Goal: Information Seeking & Learning: Compare options

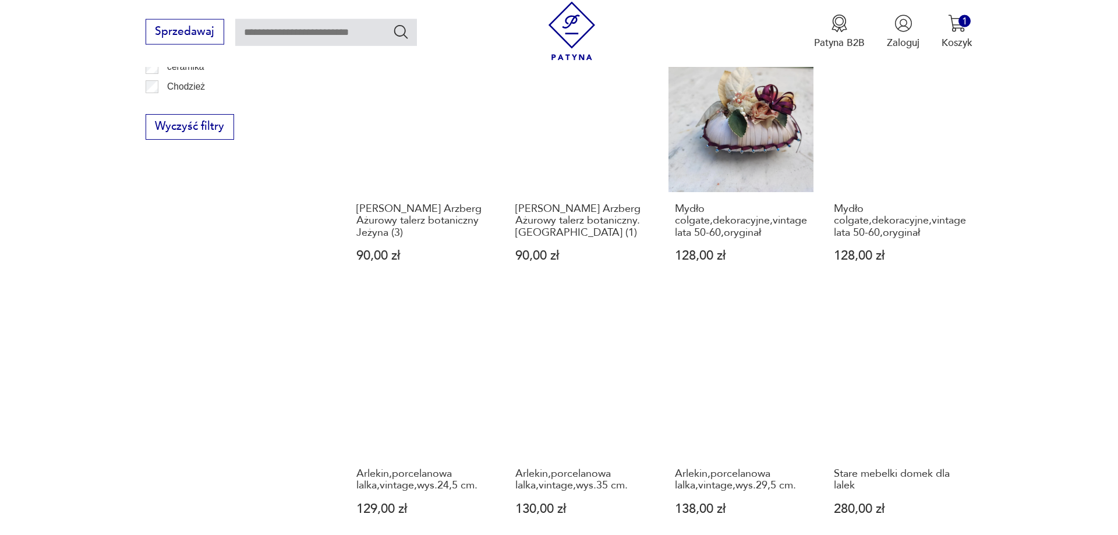
scroll to position [1208, 0]
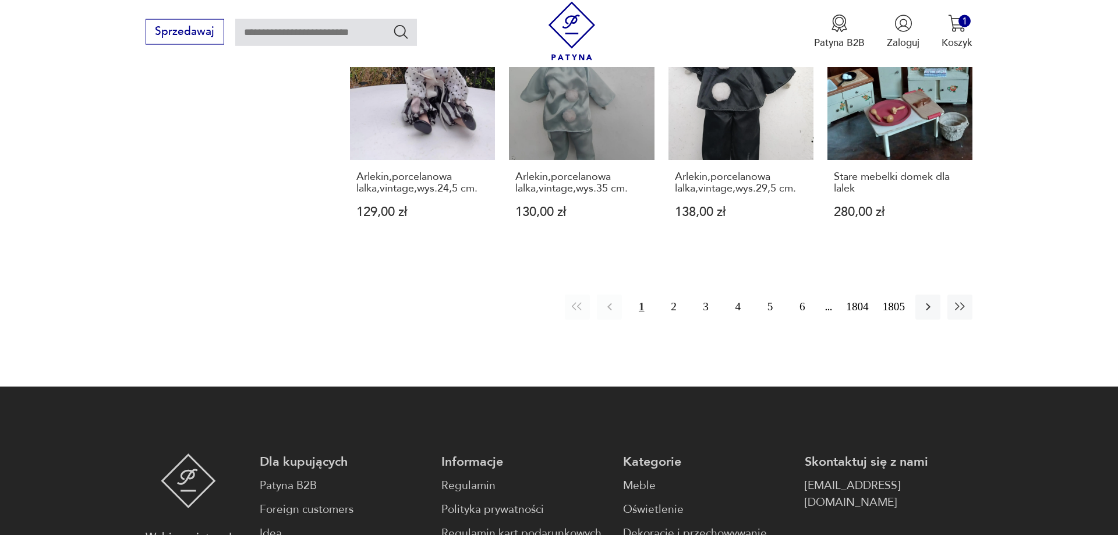
drag, startPoint x: 675, startPoint y: 282, endPoint x: 1018, endPoint y: 284, distance: 343.0
click at [676, 295] on button "2" at bounding box center [673, 307] width 25 height 25
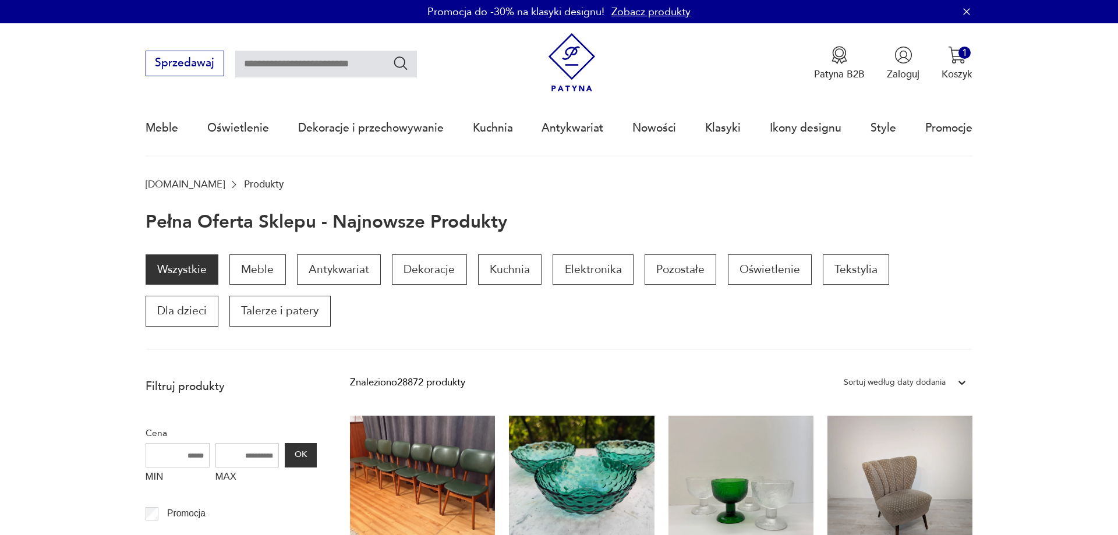
click at [278, 70] on input "text" at bounding box center [326, 64] width 182 height 27
type input "*****"
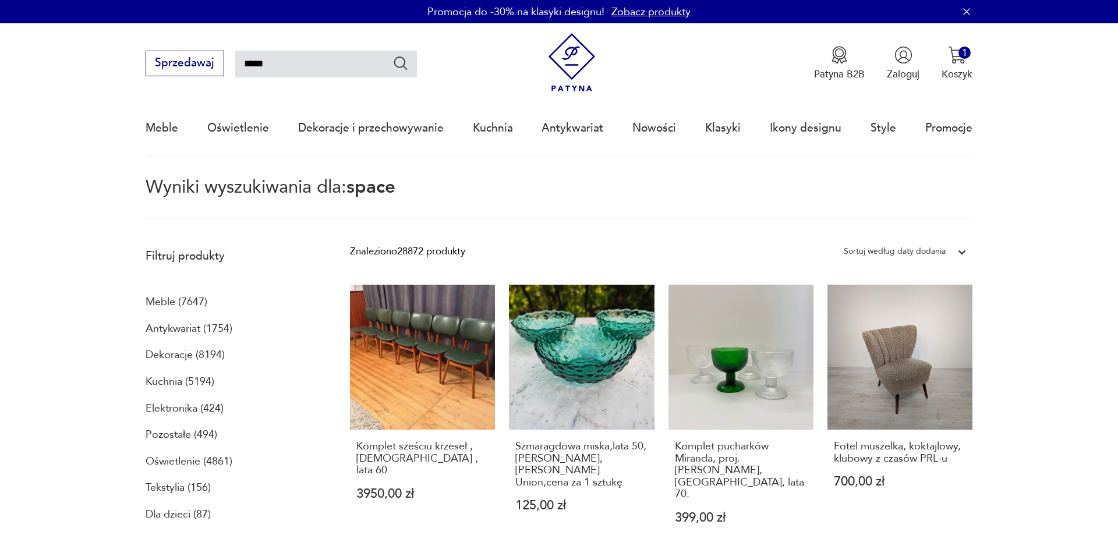
type input "*****"
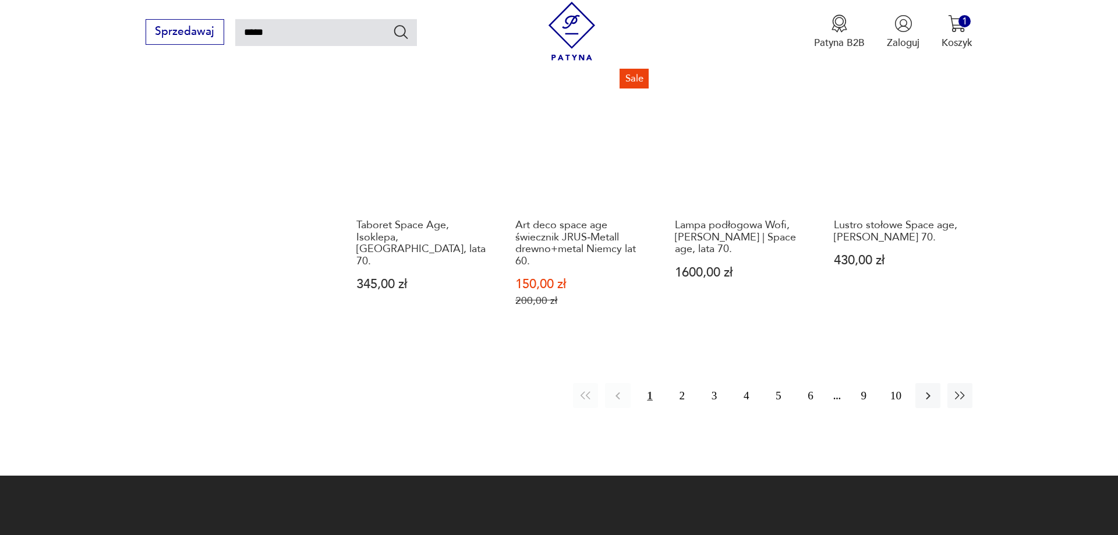
scroll to position [1068, 0]
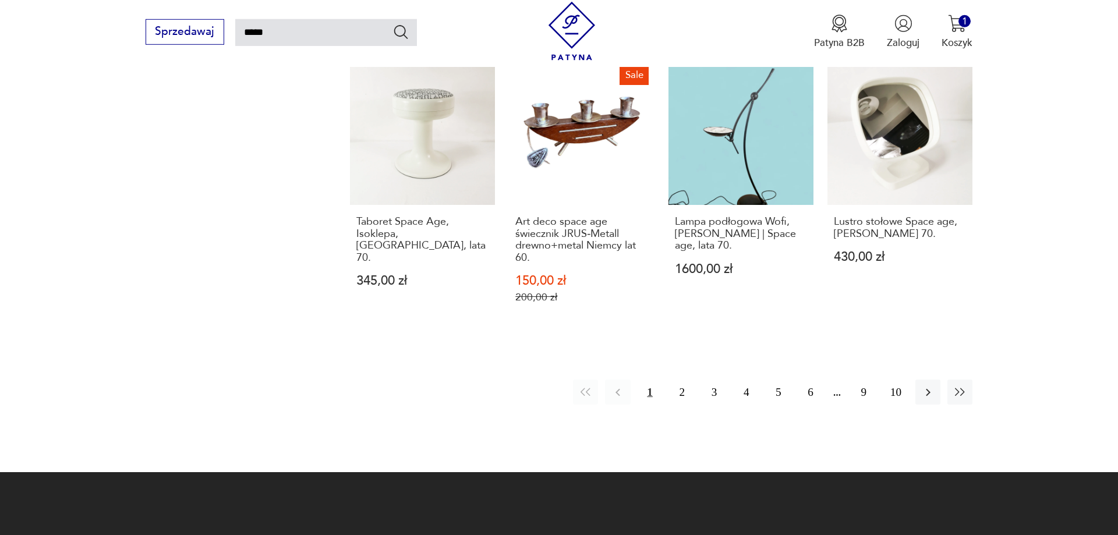
drag, startPoint x: 681, startPoint y: 370, endPoint x: 817, endPoint y: 404, distance: 139.1
click at [699, 380] on div "1 2 3 4 5 6 9 10" at bounding box center [773, 392] width 400 height 25
click at [682, 380] on button "2" at bounding box center [682, 392] width 25 height 25
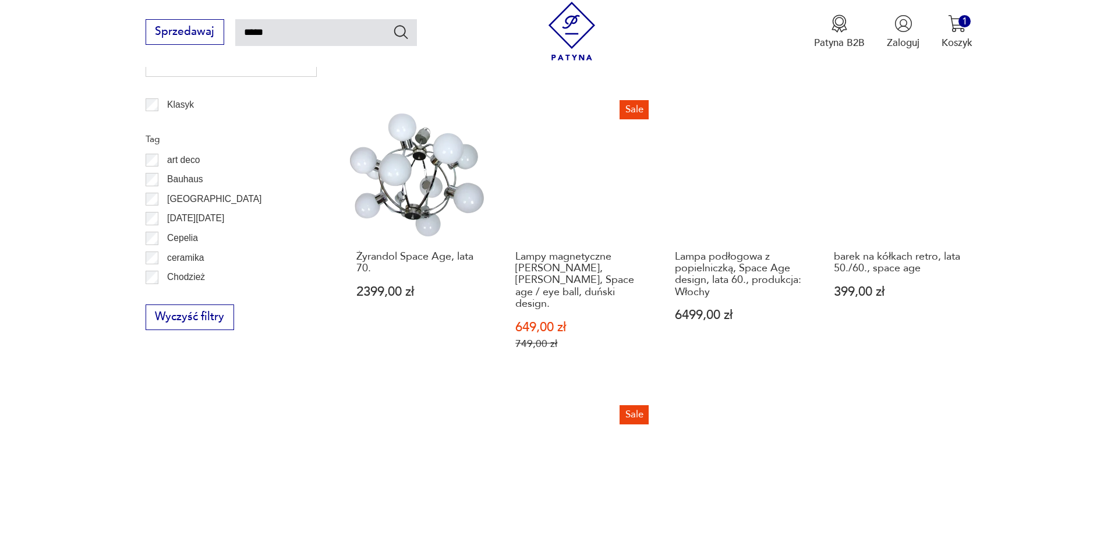
scroll to position [1017, 0]
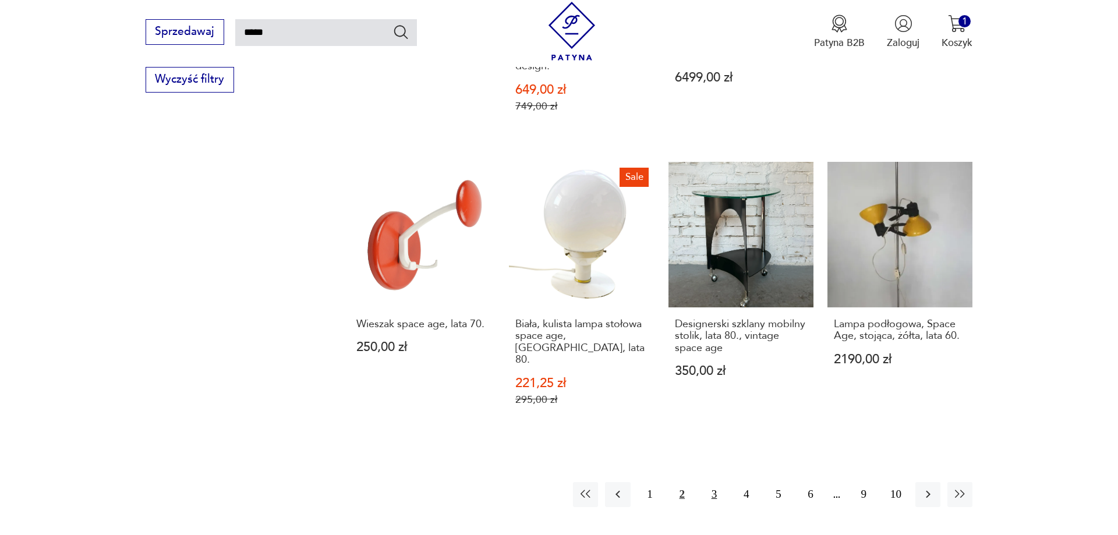
click at [713, 482] on button "3" at bounding box center [714, 494] width 25 height 25
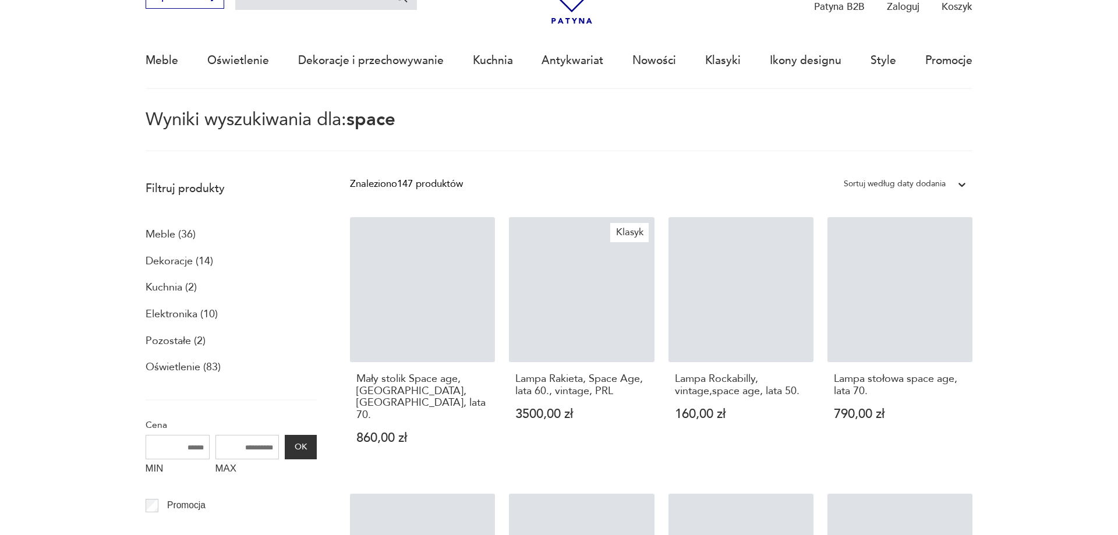
scroll to position [67, 0]
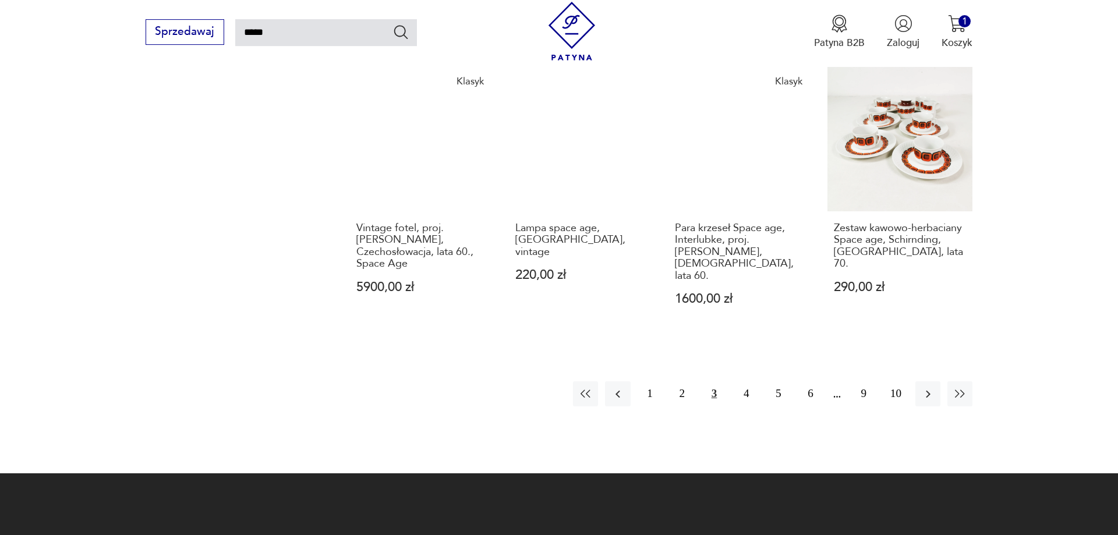
scroll to position [1077, 0]
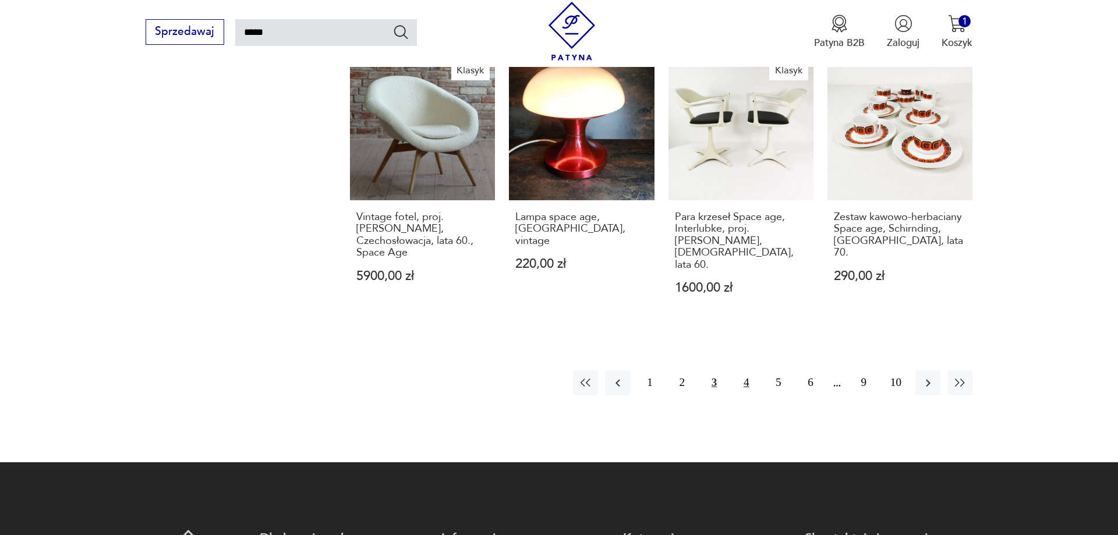
click at [744, 370] on button "4" at bounding box center [746, 382] width 25 height 25
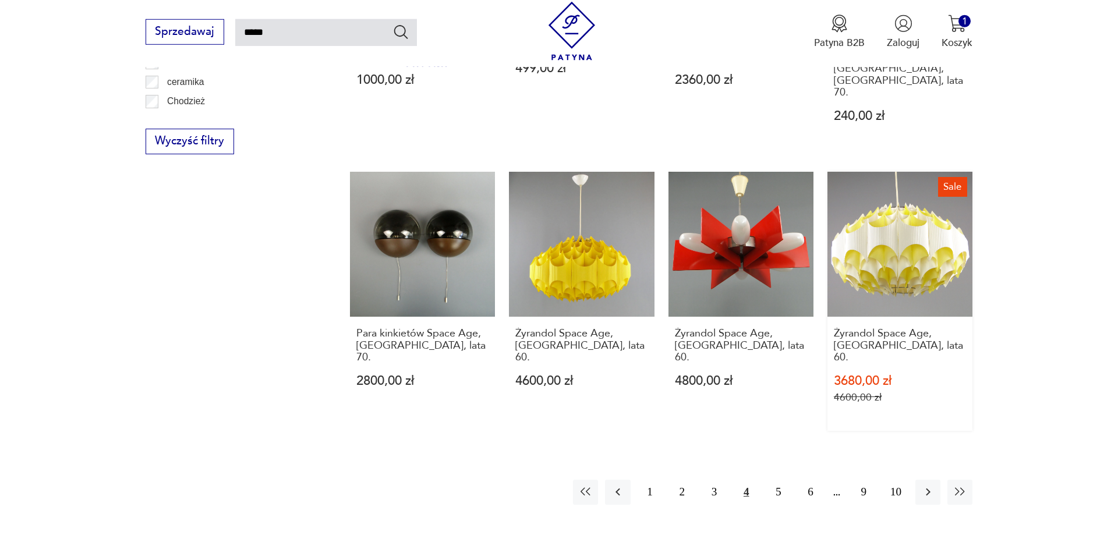
scroll to position [958, 0]
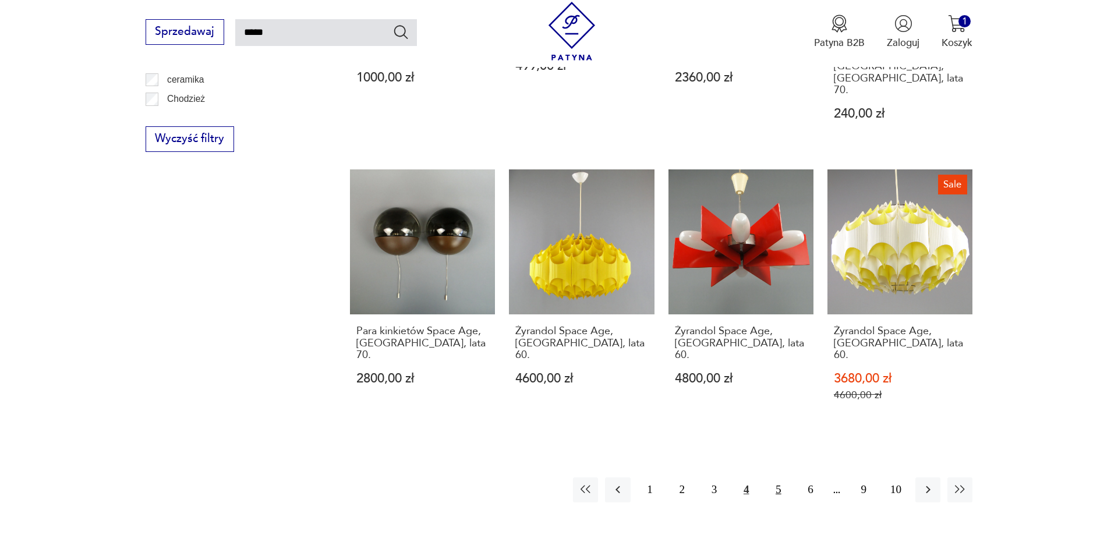
click at [779, 478] on button "5" at bounding box center [778, 490] width 25 height 25
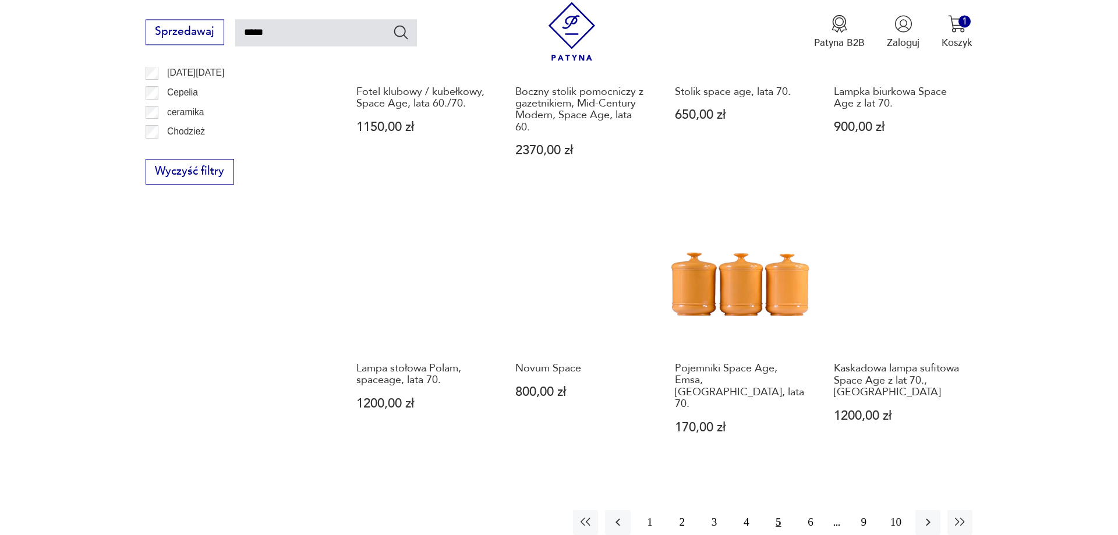
scroll to position [958, 0]
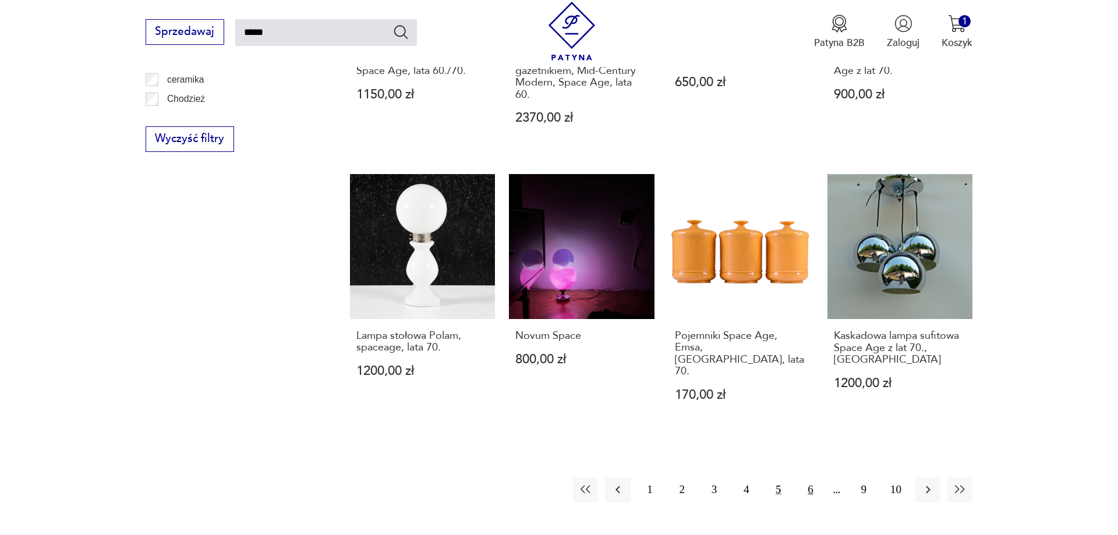
click at [815, 478] on button "6" at bounding box center [810, 490] width 25 height 25
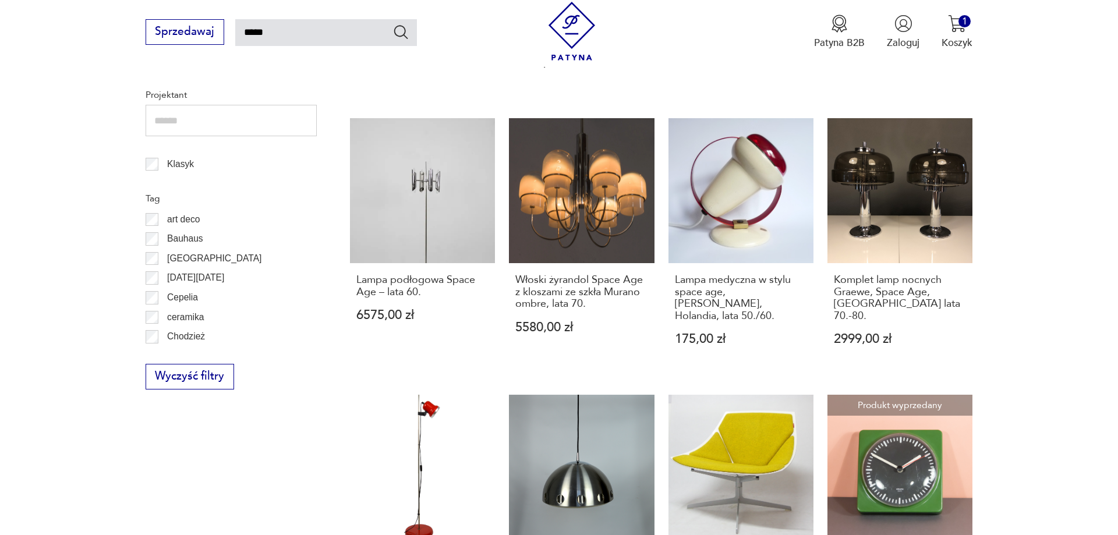
scroll to position [1017, 0]
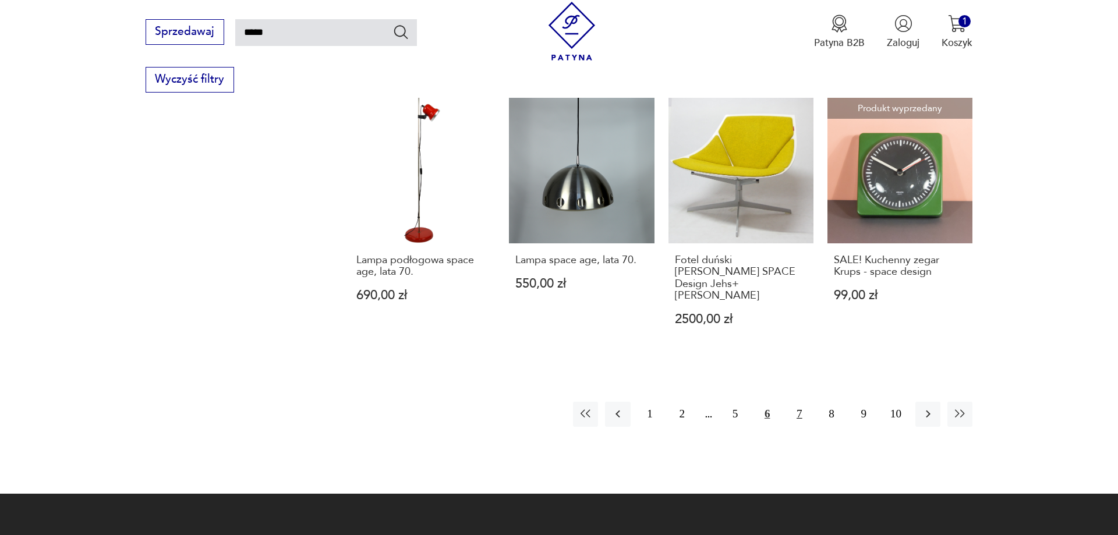
click at [800, 402] on button "7" at bounding box center [799, 414] width 25 height 25
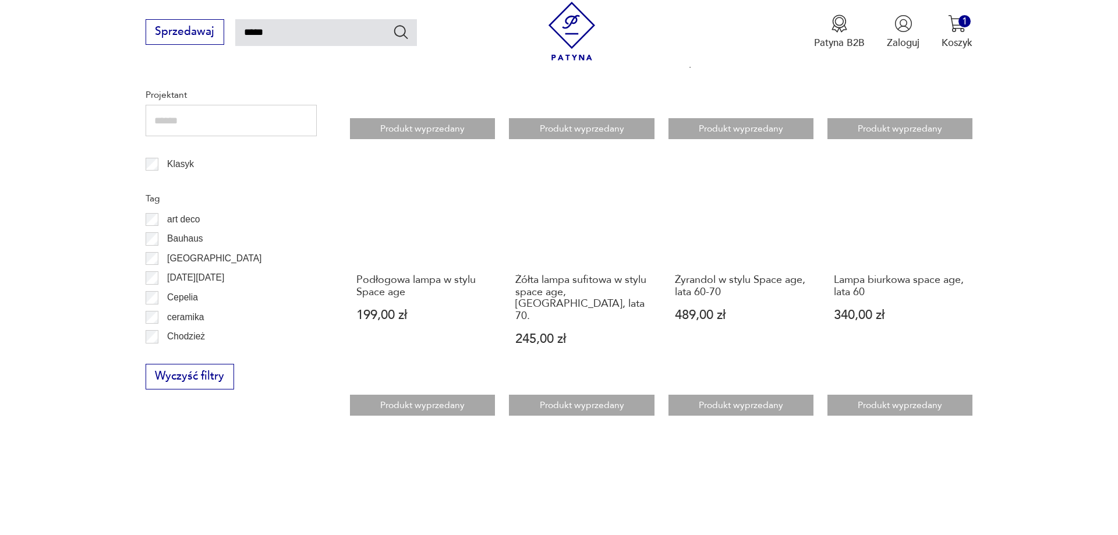
scroll to position [1077, 0]
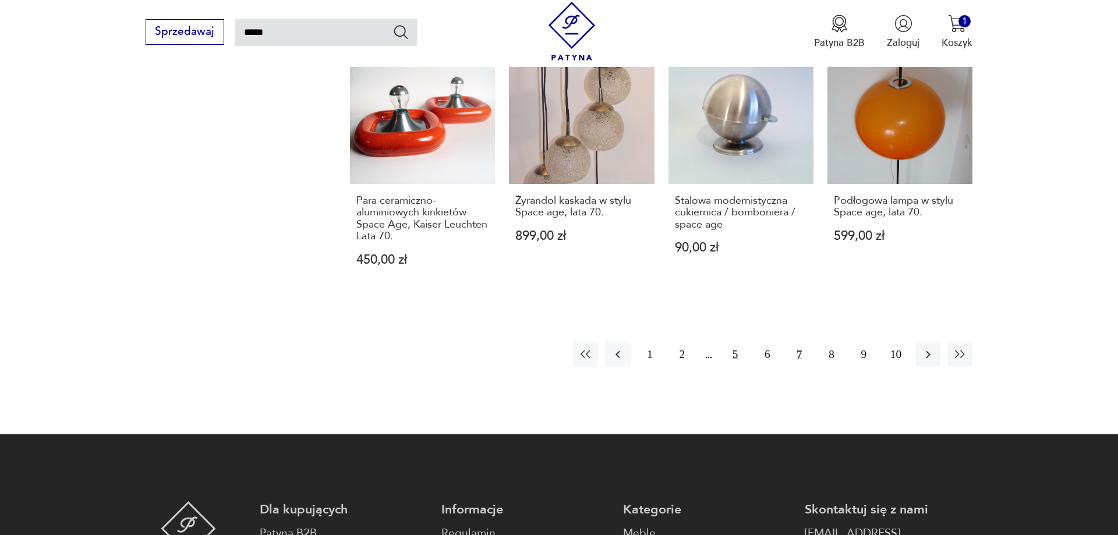
click at [734, 342] on button "5" at bounding box center [735, 354] width 25 height 25
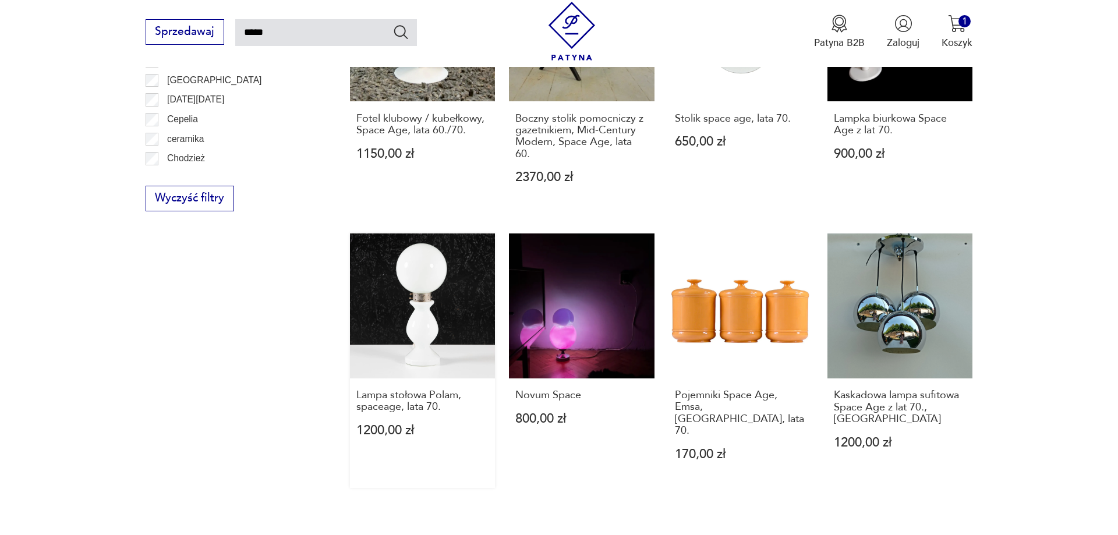
click at [461, 249] on link "Lampa stołowa Polam, spaceage, lata 70. 1200,00 zł" at bounding box center [422, 361] width 145 height 255
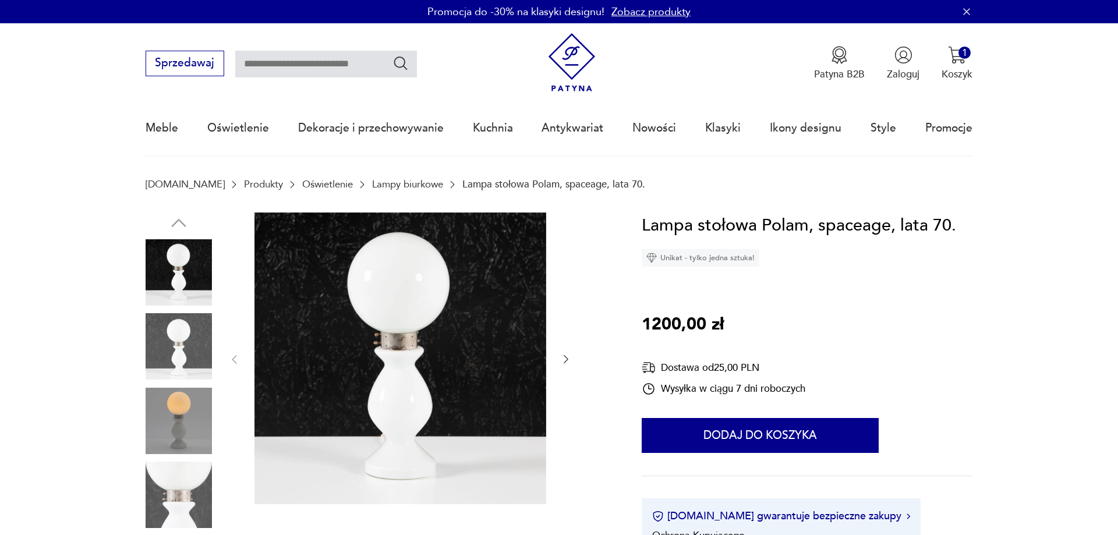
click at [176, 350] on img at bounding box center [179, 346] width 66 height 66
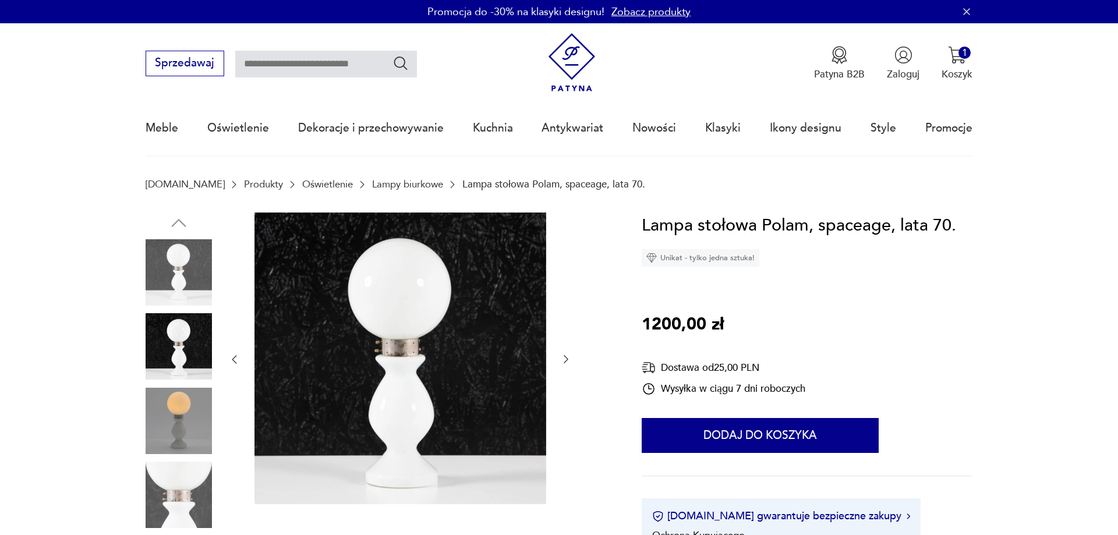
click at [169, 411] on img at bounding box center [179, 421] width 66 height 66
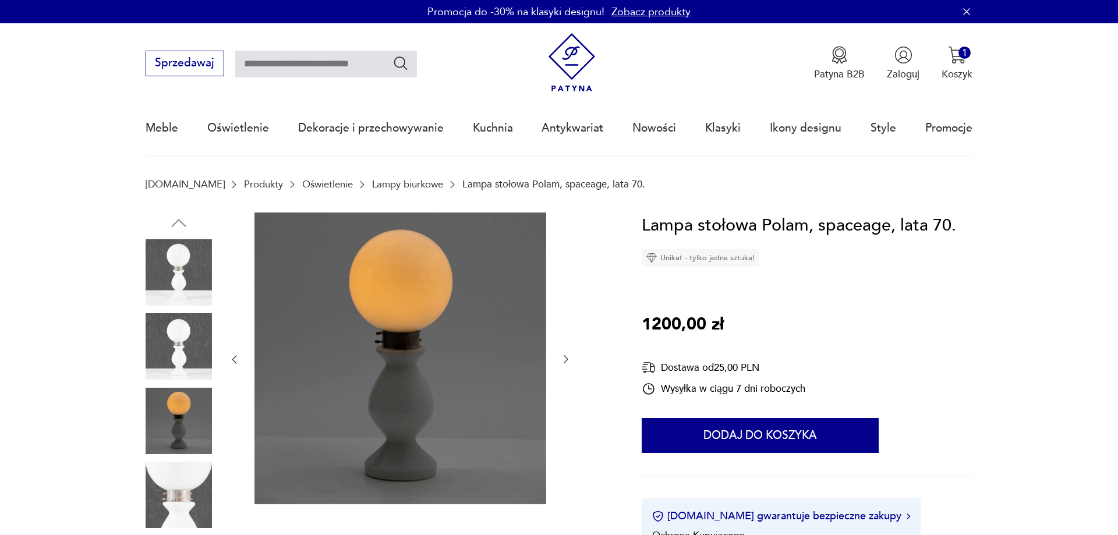
click at [166, 475] on img at bounding box center [179, 495] width 66 height 66
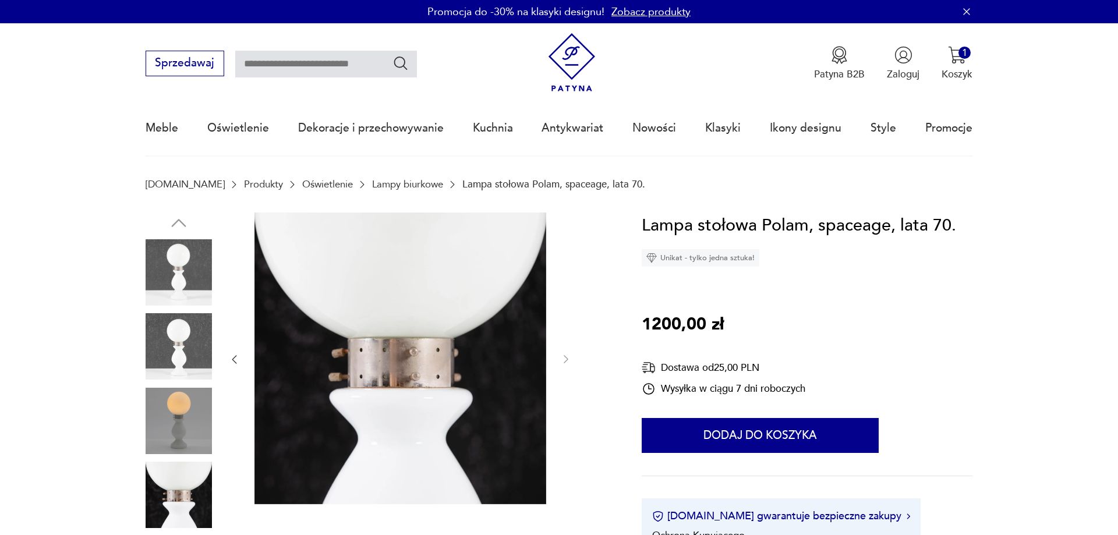
click at [181, 280] on img at bounding box center [179, 272] width 66 height 66
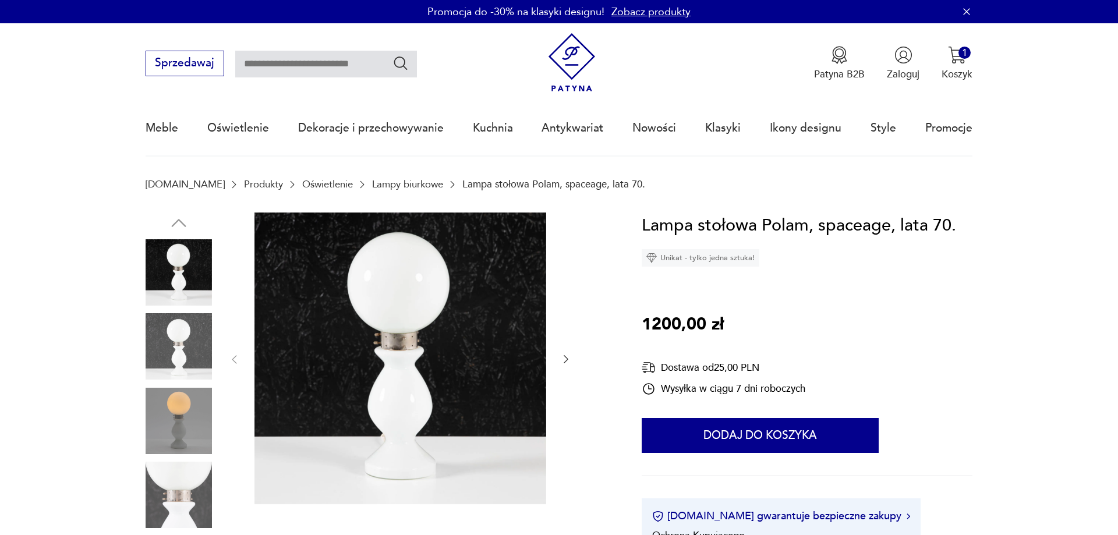
click at [255, 65] on input "text" at bounding box center [326, 64] width 182 height 27
type input "*****"
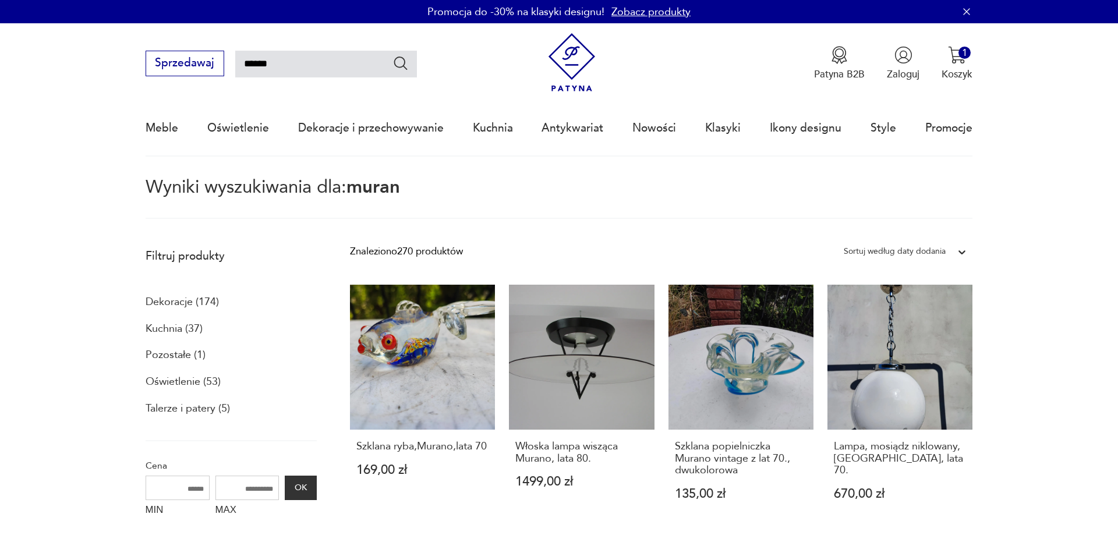
type input "******"
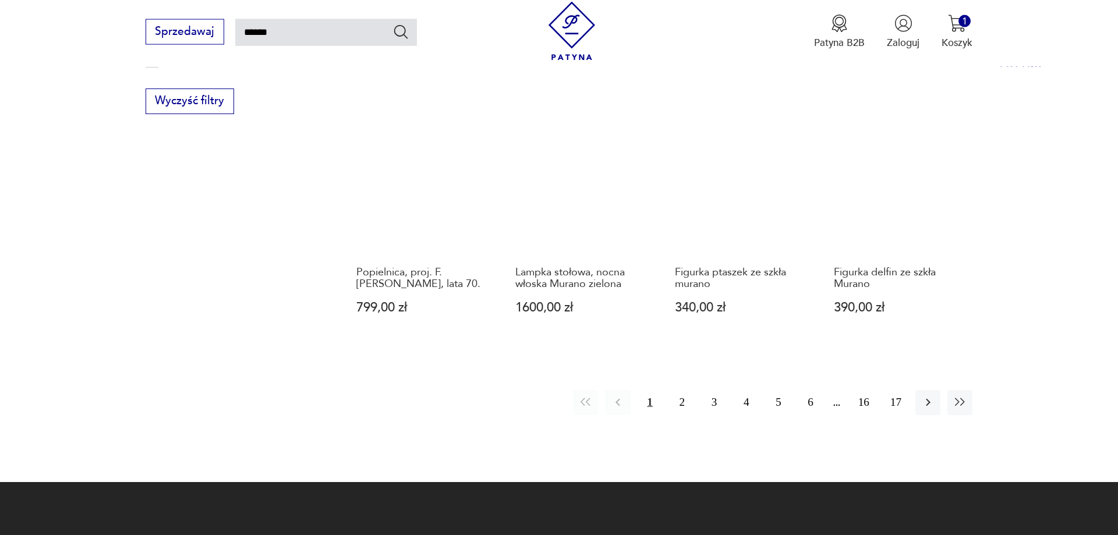
scroll to position [1017, 0]
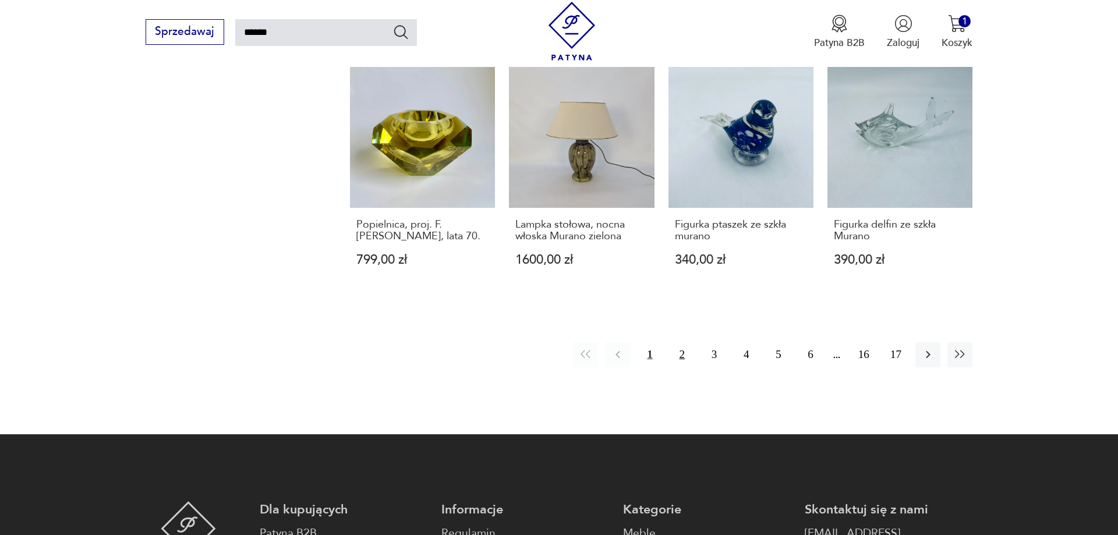
click at [681, 353] on button "2" at bounding box center [682, 354] width 25 height 25
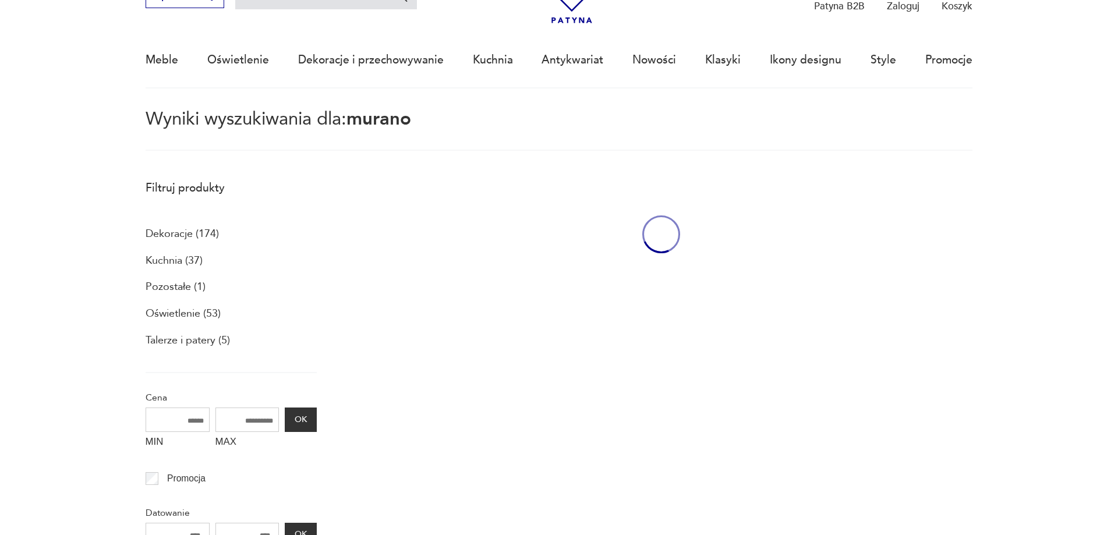
scroll to position [67, 0]
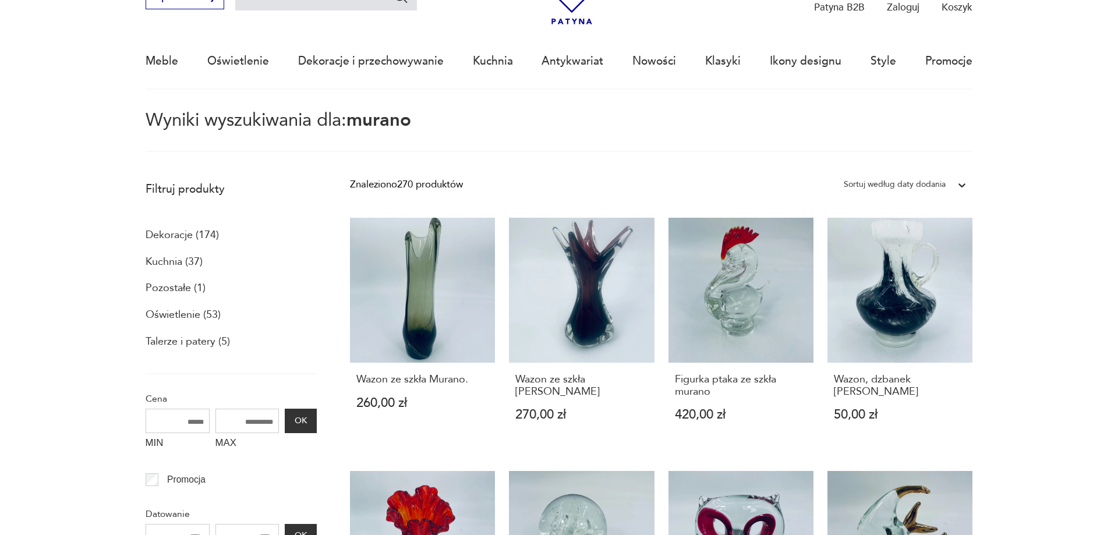
drag, startPoint x: 186, startPoint y: 312, endPoint x: 634, endPoint y: 355, distance: 450.0
click at [189, 312] on p "Oświetlenie (53)" at bounding box center [183, 315] width 75 height 20
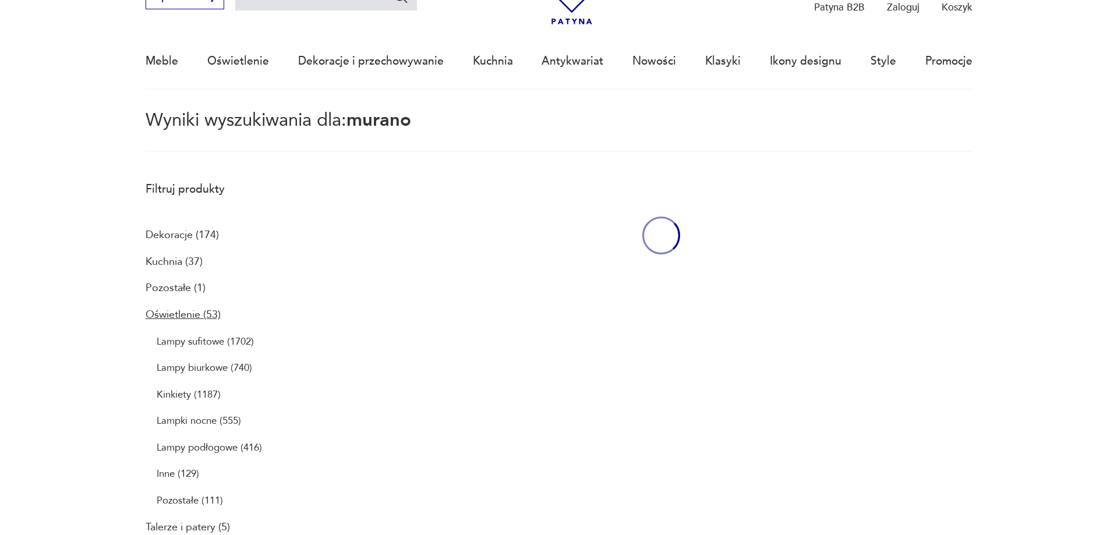
type input "******"
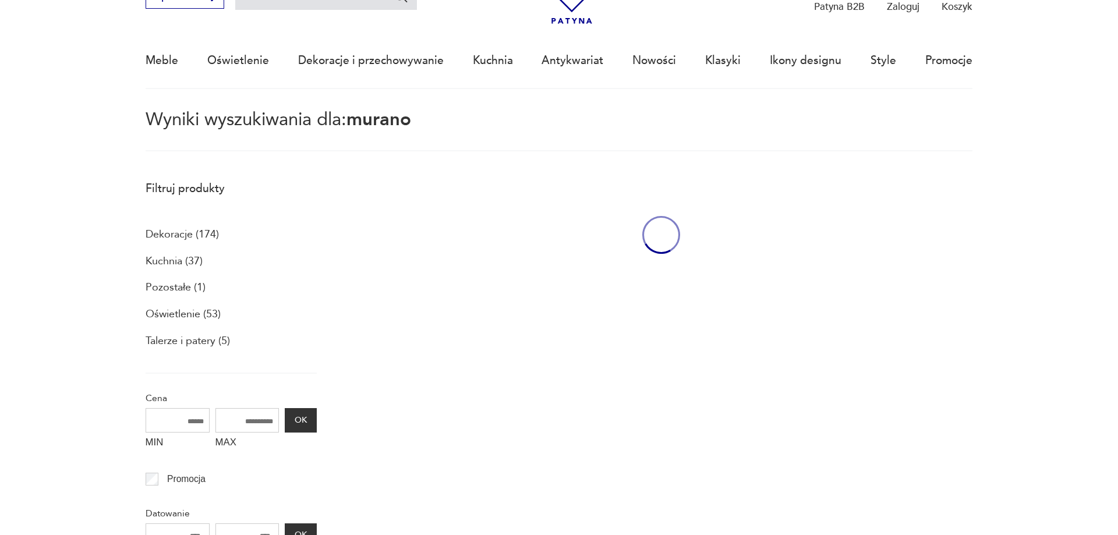
scroll to position [67, 0]
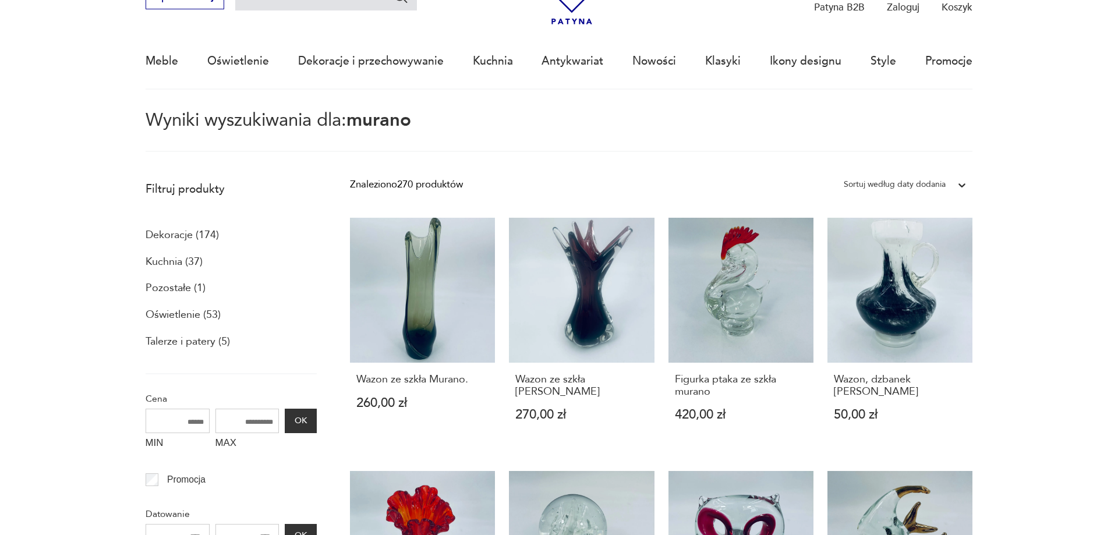
drag, startPoint x: 162, startPoint y: 313, endPoint x: 249, endPoint y: 317, distance: 86.8
click at [162, 314] on p "Oświetlenie (53)" at bounding box center [183, 315] width 75 height 20
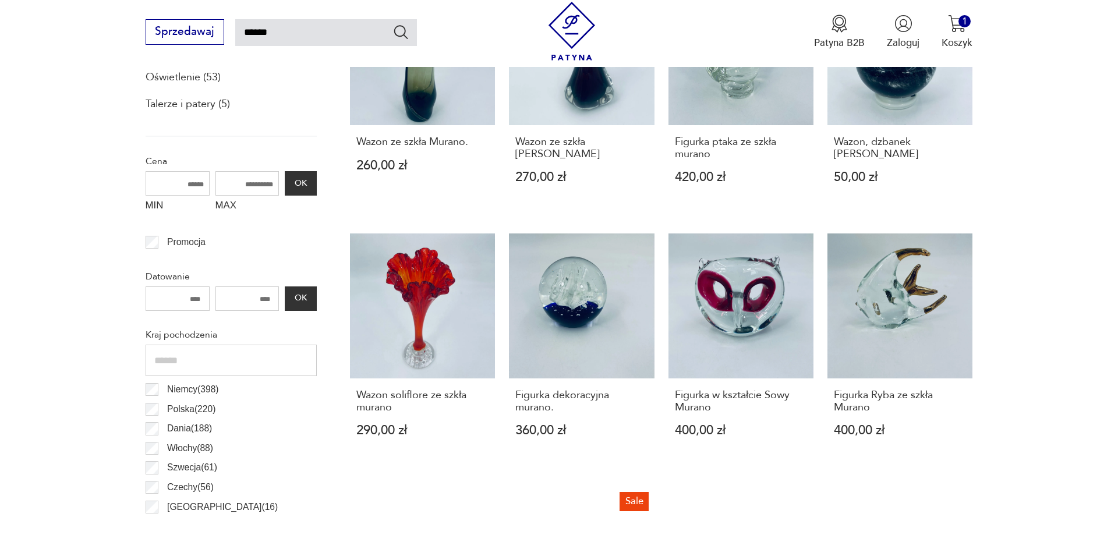
scroll to position [720, 0]
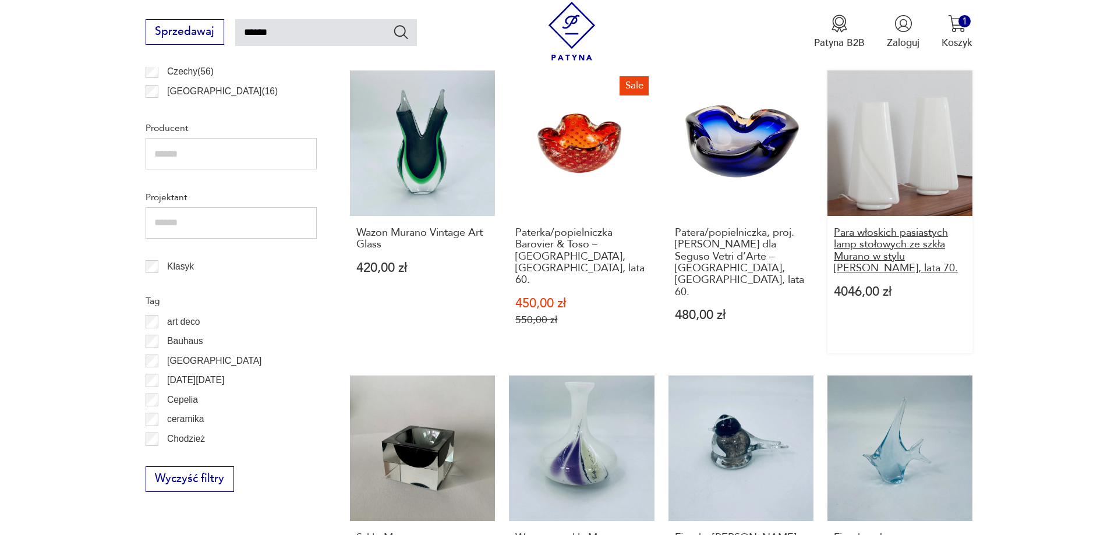
click at [884, 236] on h3 "Para włoskich pasiastych lamp stołowych ze szkła Murano w stylu [PERSON_NAME], …" at bounding box center [900, 251] width 133 height 48
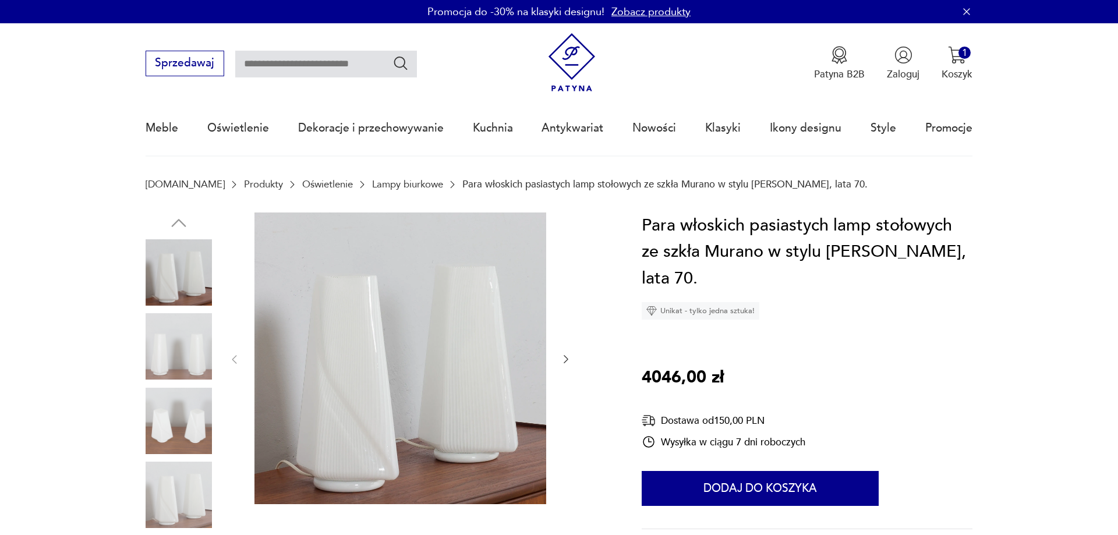
click at [176, 349] on img at bounding box center [179, 346] width 66 height 66
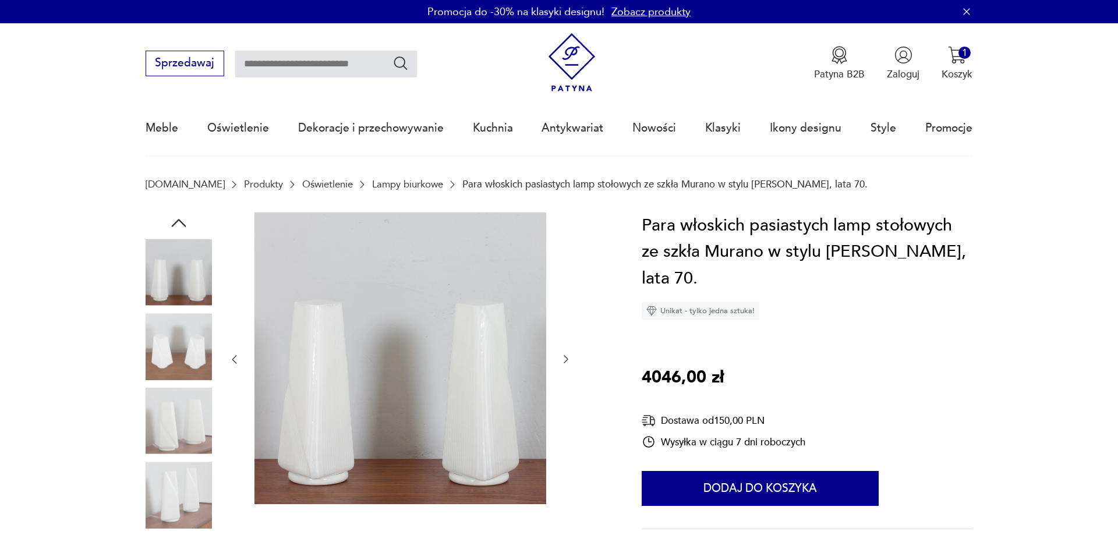
click at [179, 425] on img at bounding box center [179, 421] width 66 height 66
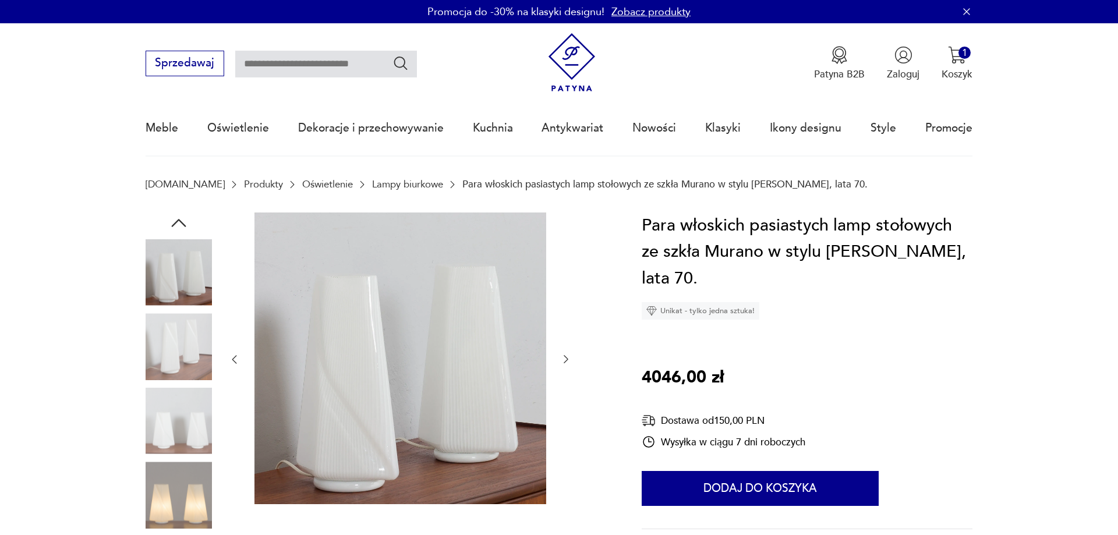
click at [175, 485] on img at bounding box center [179, 495] width 66 height 66
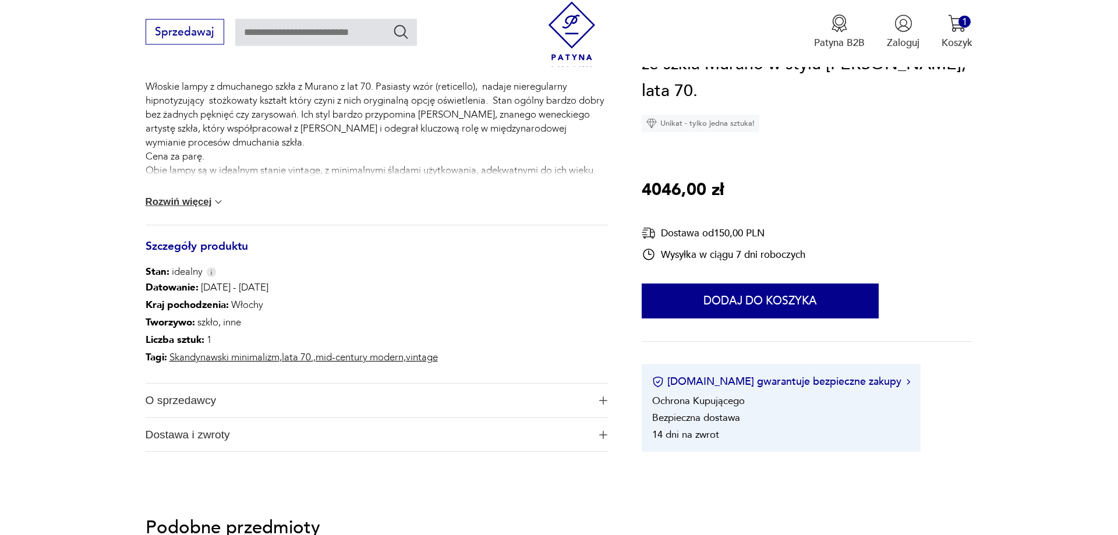
scroll to position [535, 0]
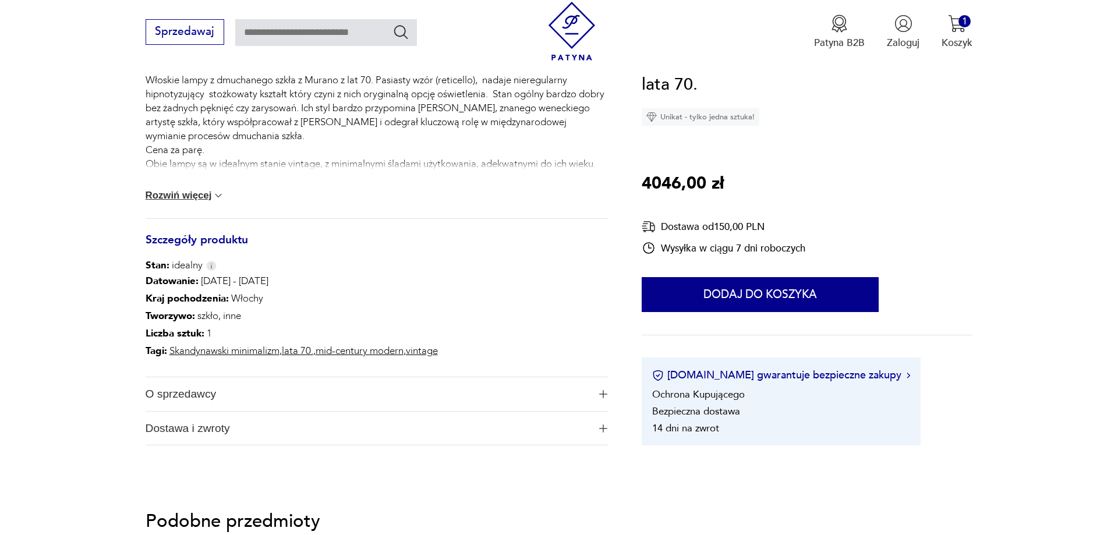
click at [212, 197] on button "Rozwiń więcej" at bounding box center [185, 196] width 79 height 12
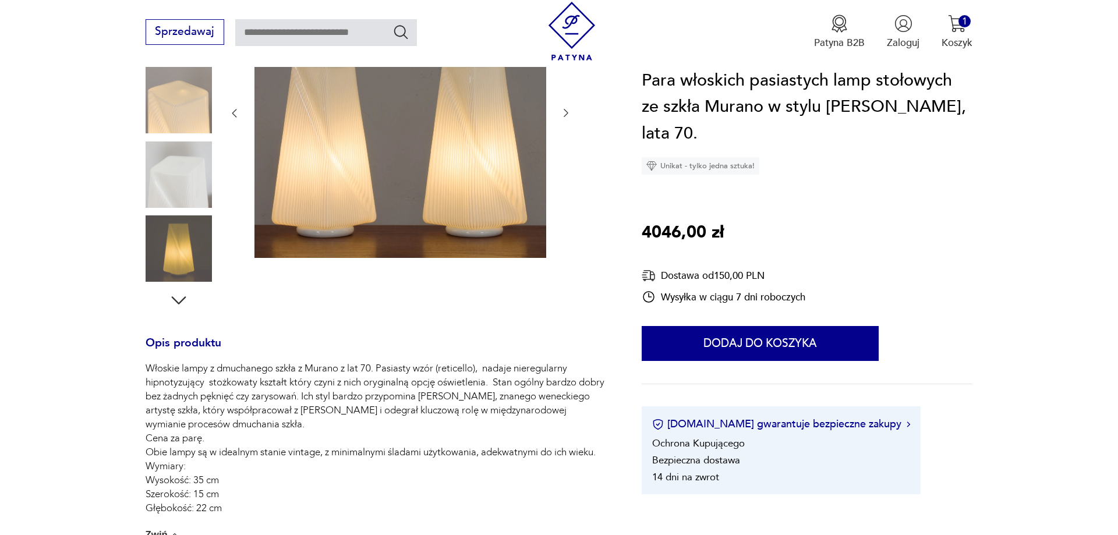
scroll to position [119, 0]
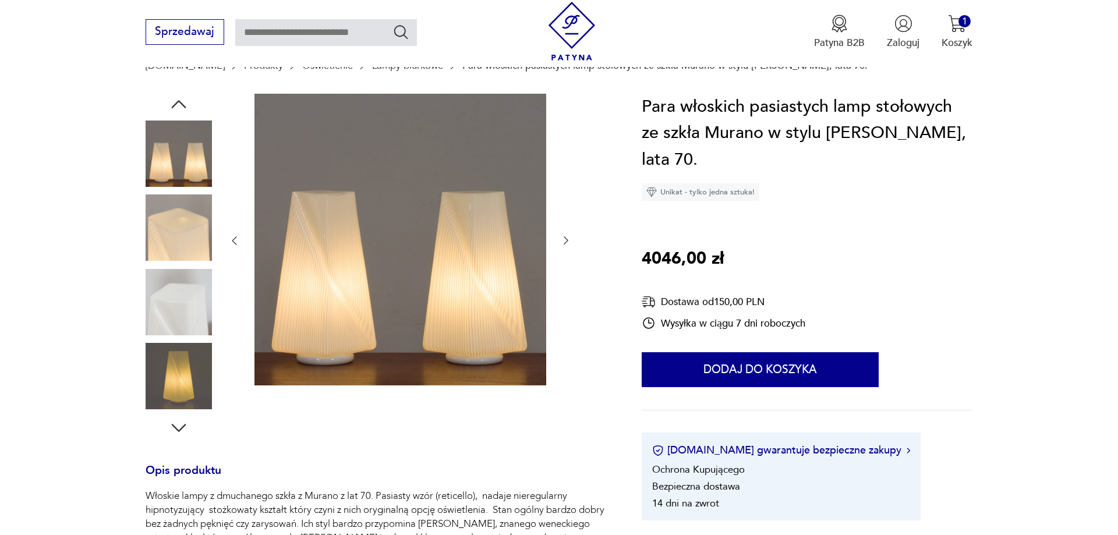
type input "******"
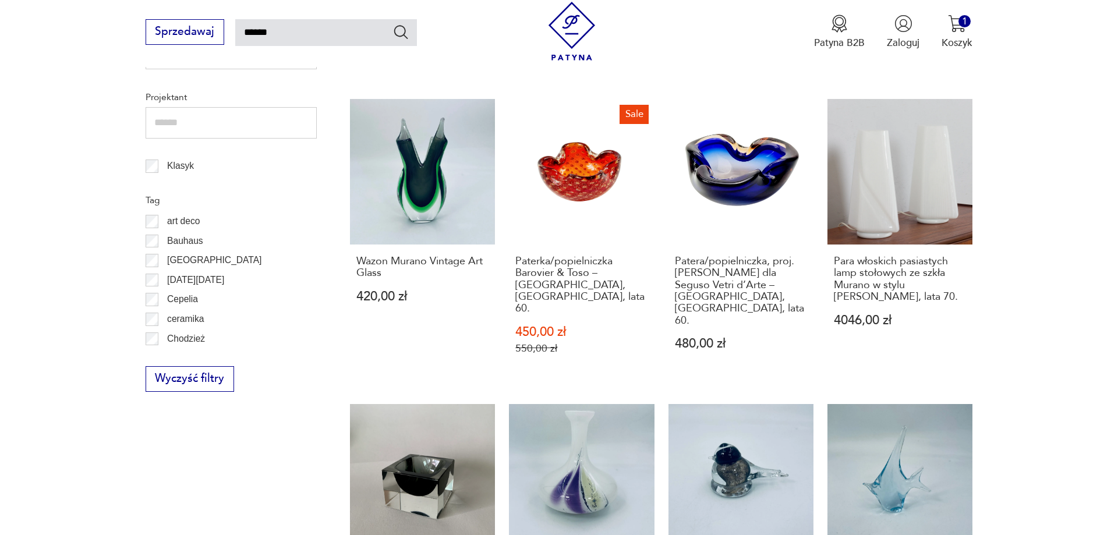
scroll to position [929, 0]
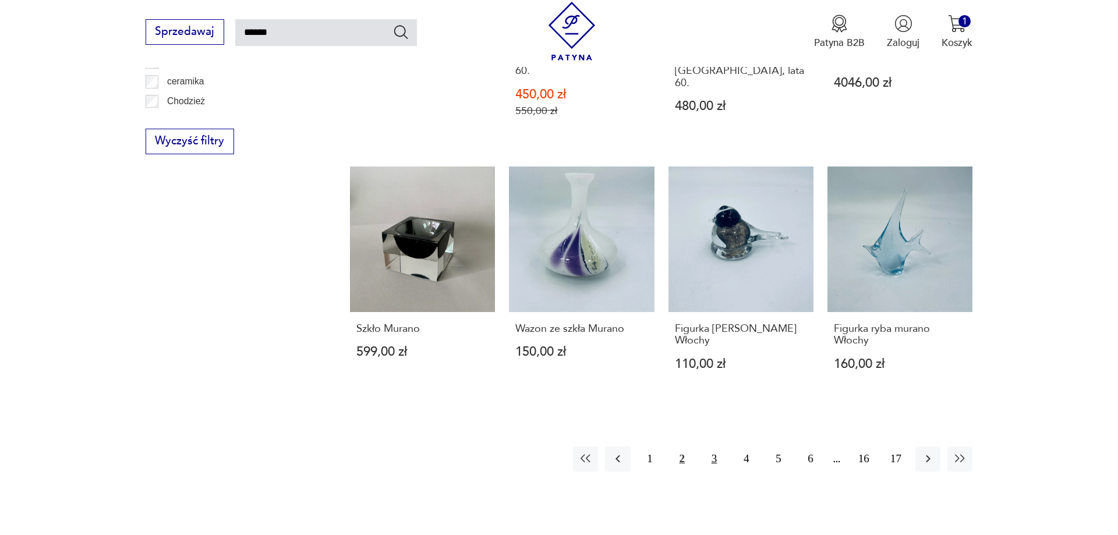
click at [713, 447] on button "3" at bounding box center [714, 459] width 25 height 25
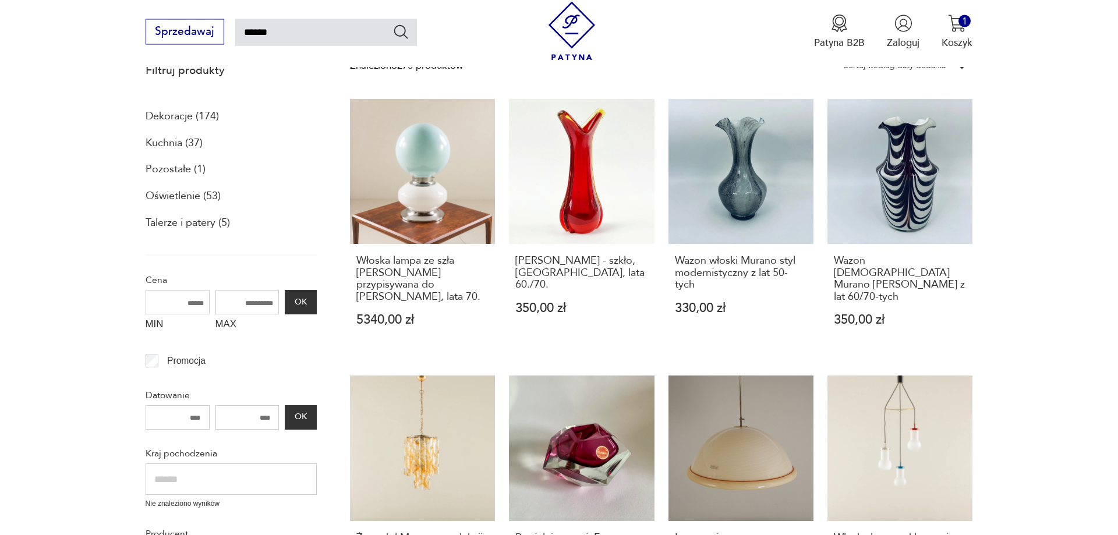
scroll to position [126, 0]
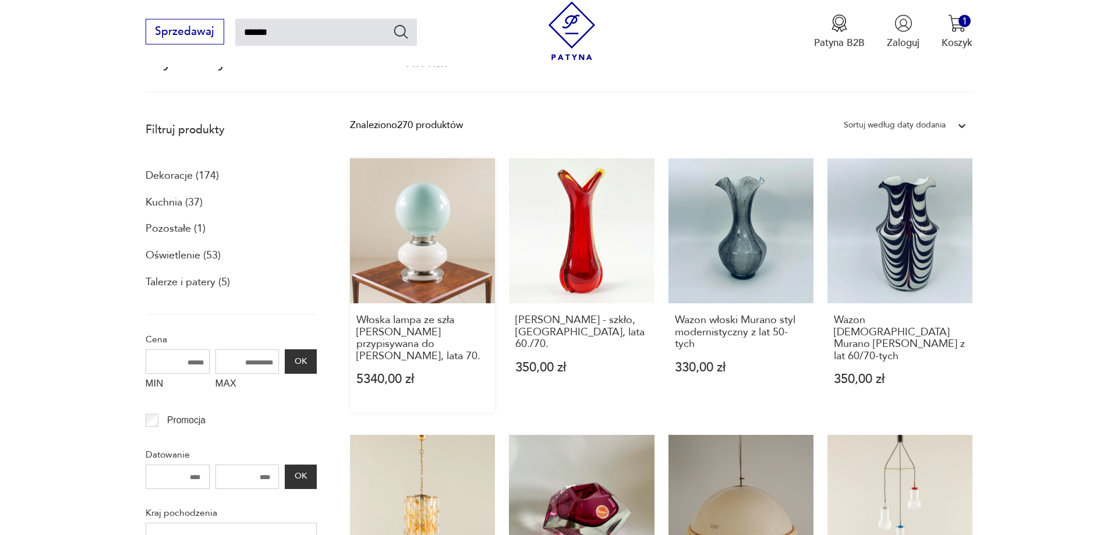
click at [441, 228] on link "Włoska lampa ze szła [PERSON_NAME] przypisywana do [PERSON_NAME], lata 70. 5340…" at bounding box center [422, 286] width 145 height 255
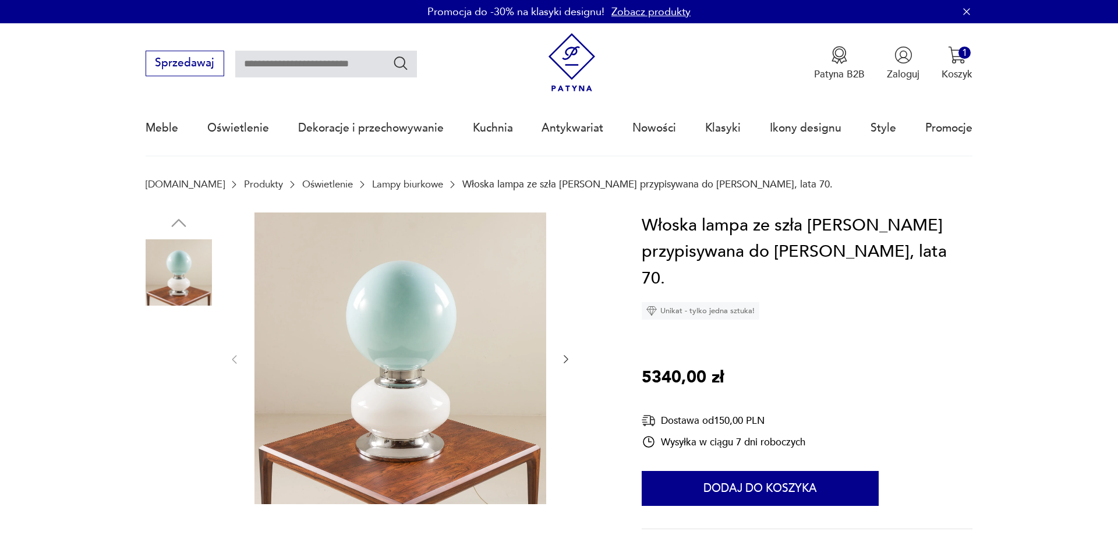
click at [165, 350] on img at bounding box center [179, 346] width 66 height 66
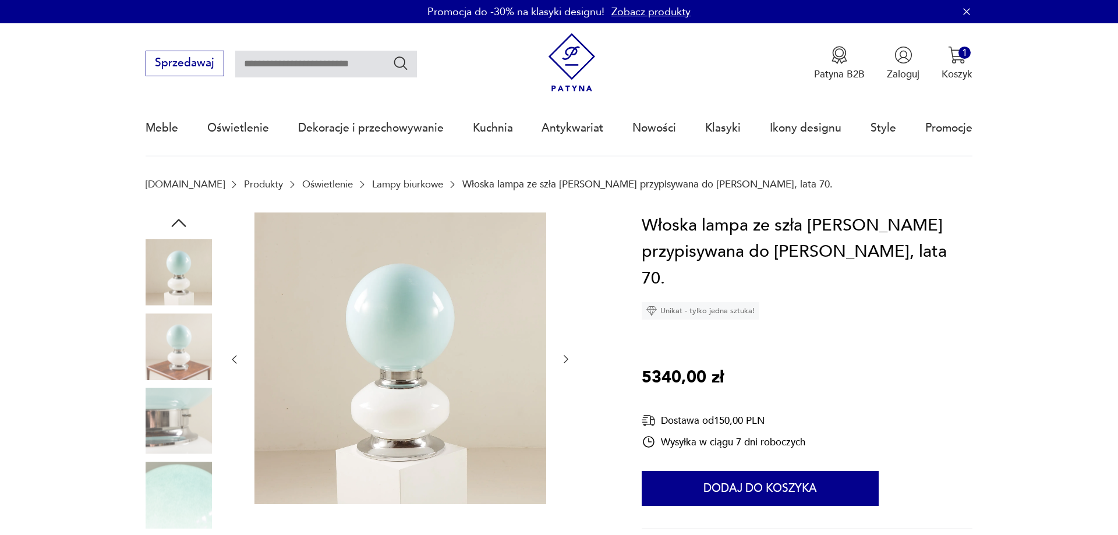
click at [172, 373] on img at bounding box center [179, 346] width 66 height 66
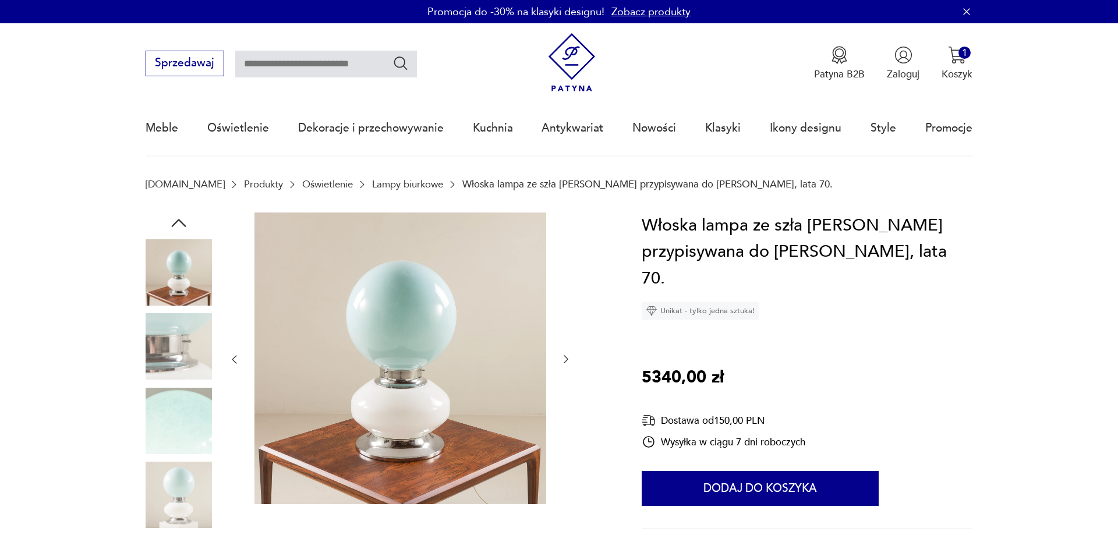
click at [179, 494] on img at bounding box center [179, 495] width 66 height 66
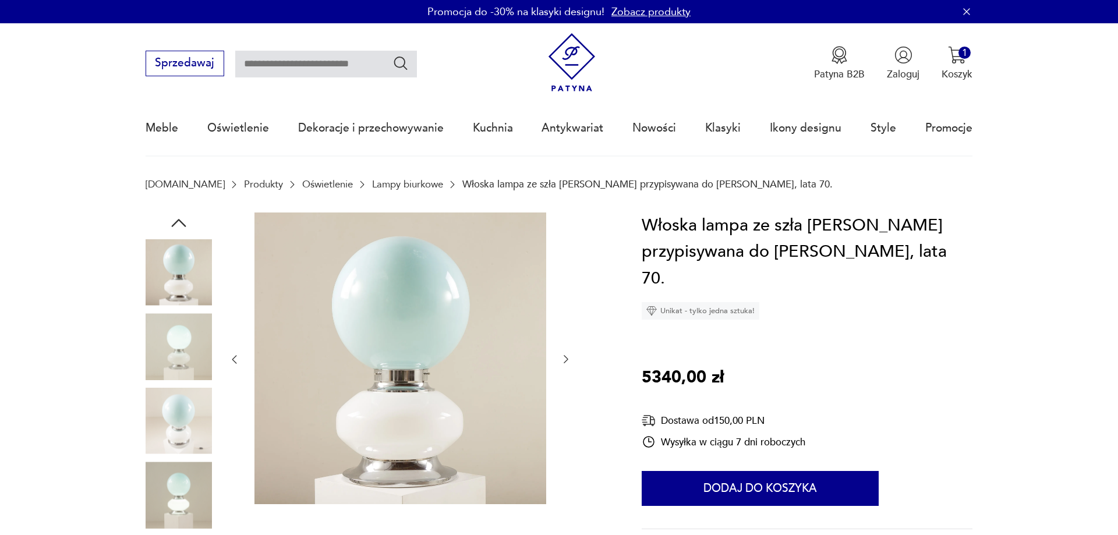
click at [179, 288] on img at bounding box center [179, 272] width 66 height 66
type input "******"
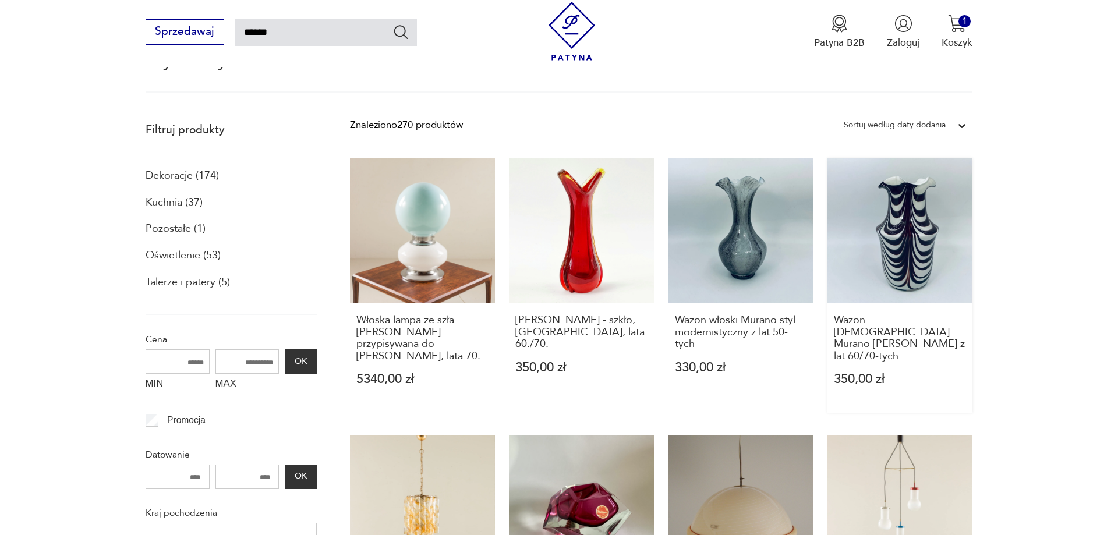
scroll to position [245, 0]
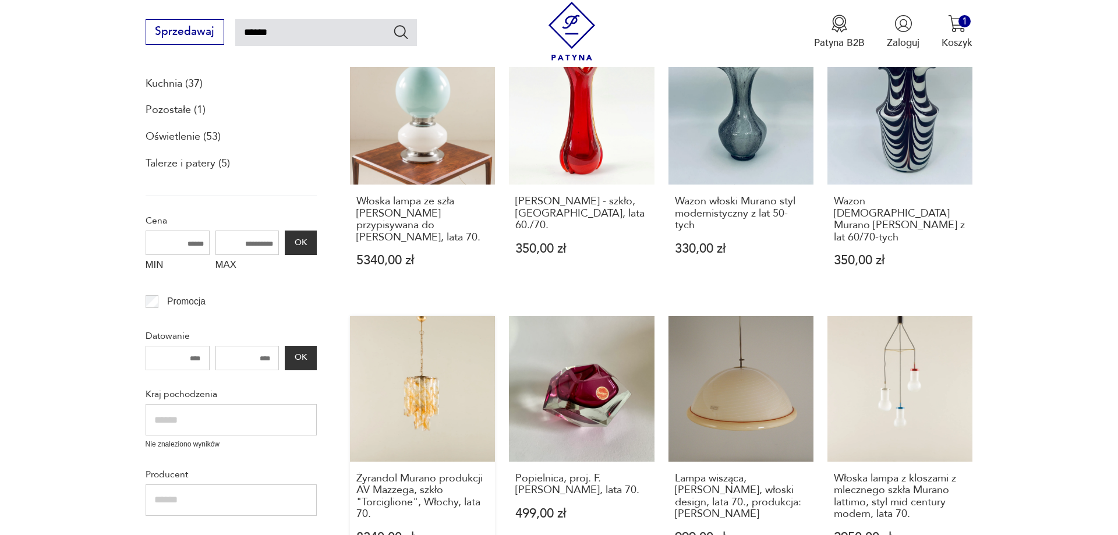
click at [403, 388] on link "Żyrandol Murano produkcji AV Mazzega, szkło "Torciglione", Włochy, lata 70. 834…" at bounding box center [422, 443] width 145 height 255
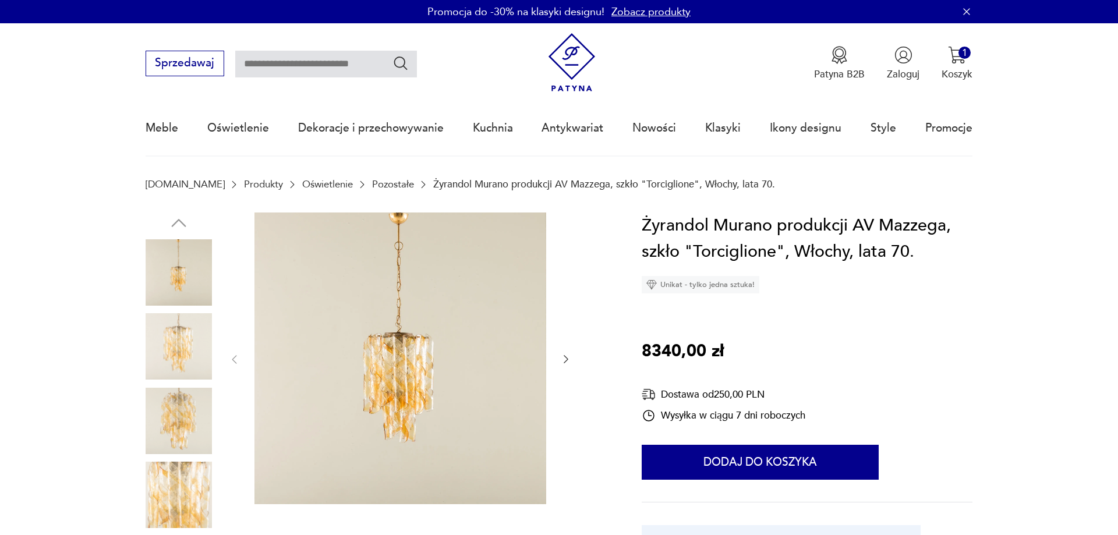
click at [178, 351] on img at bounding box center [179, 346] width 66 height 66
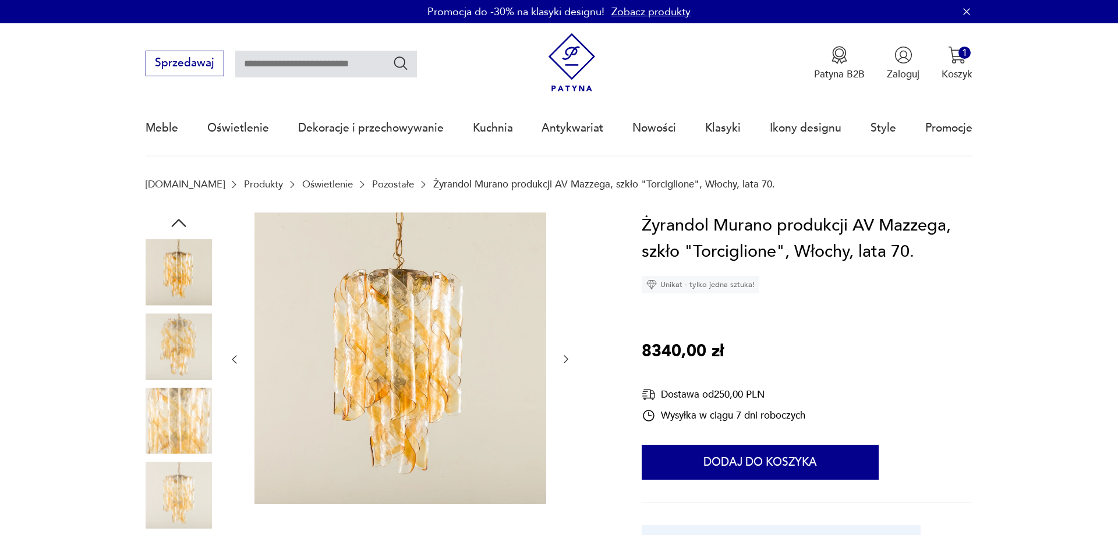
click at [183, 478] on img at bounding box center [179, 495] width 66 height 66
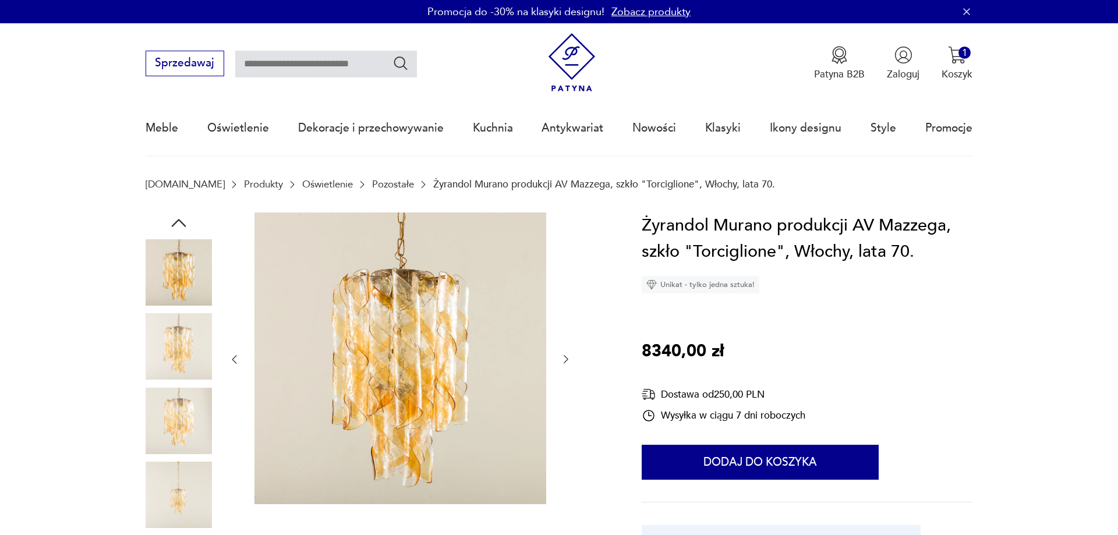
scroll to position [238, 0]
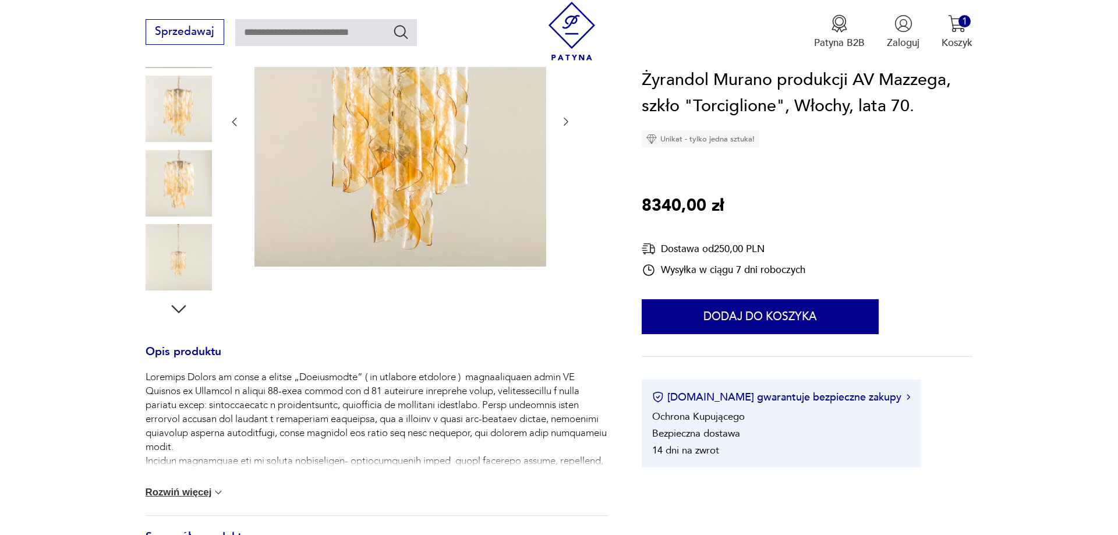
click at [189, 489] on button "Rozwiń więcej" at bounding box center [185, 493] width 79 height 12
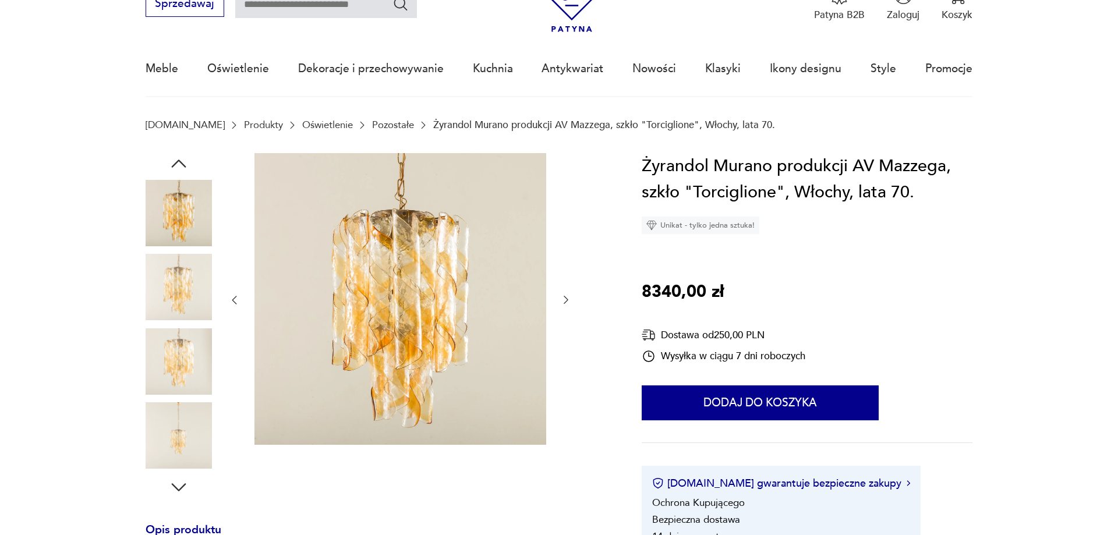
scroll to position [0, 0]
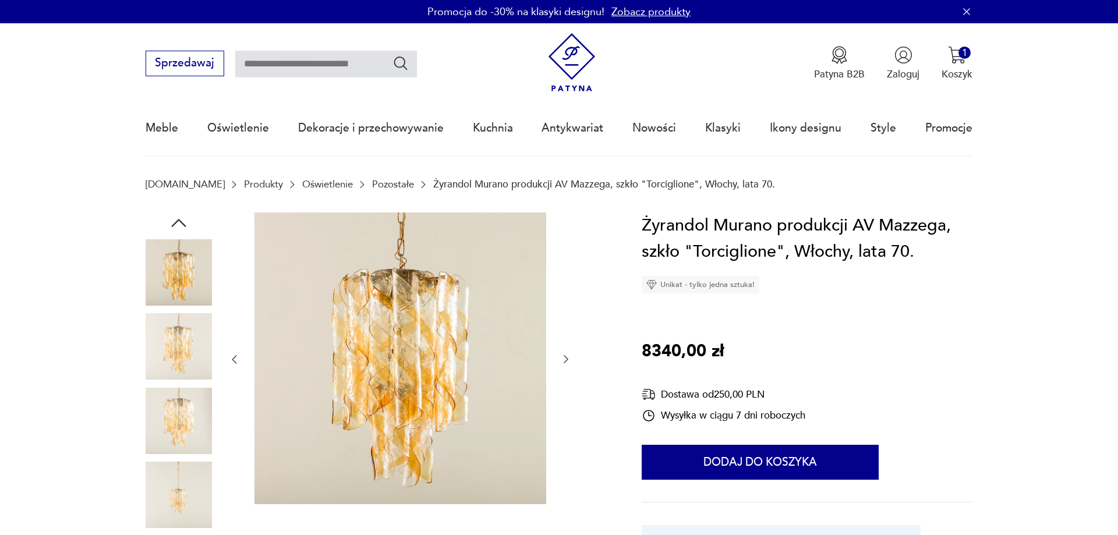
click at [176, 274] on img at bounding box center [179, 272] width 66 height 66
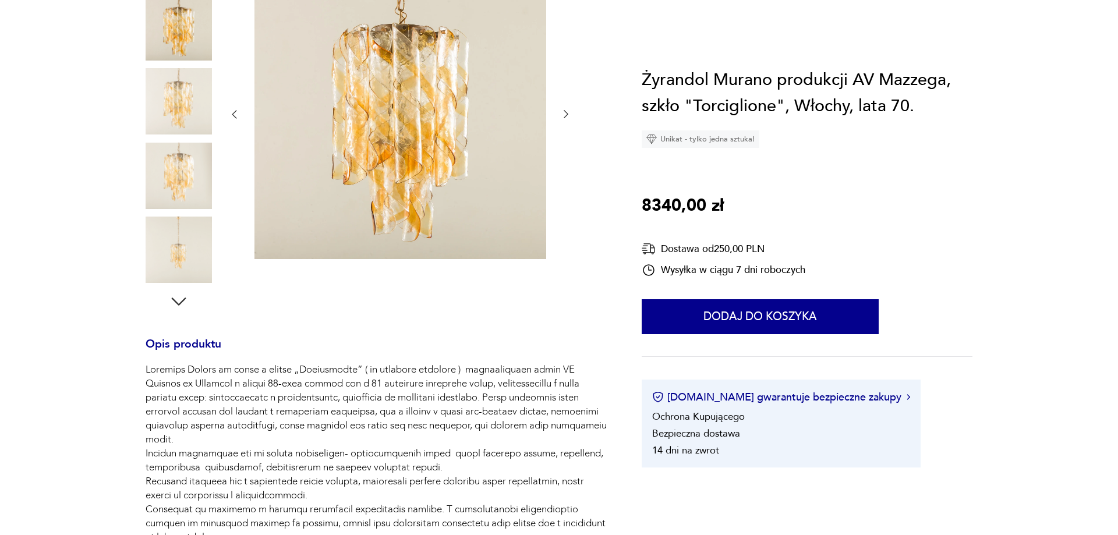
type input "******"
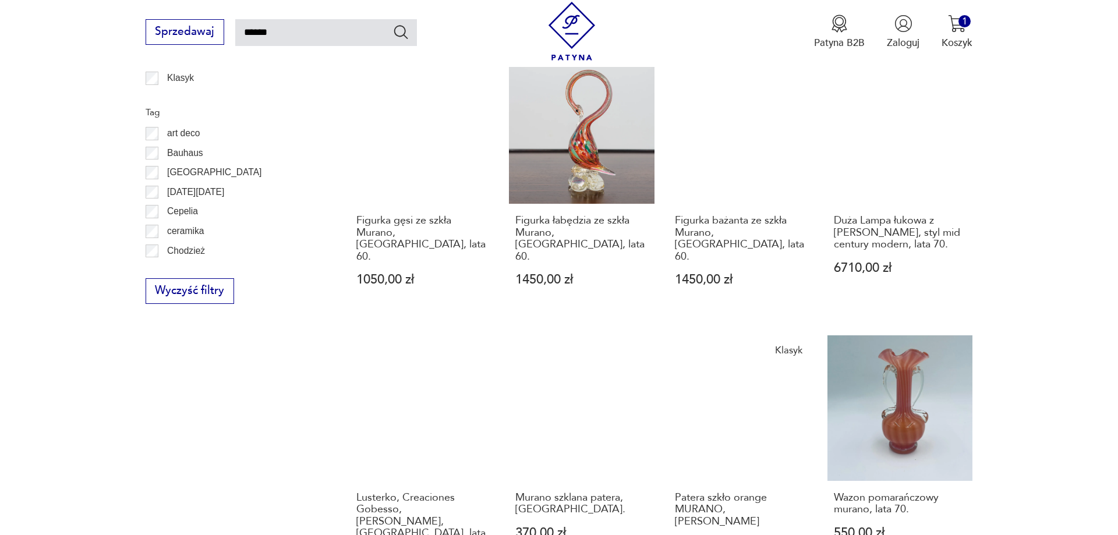
scroll to position [1017, 0]
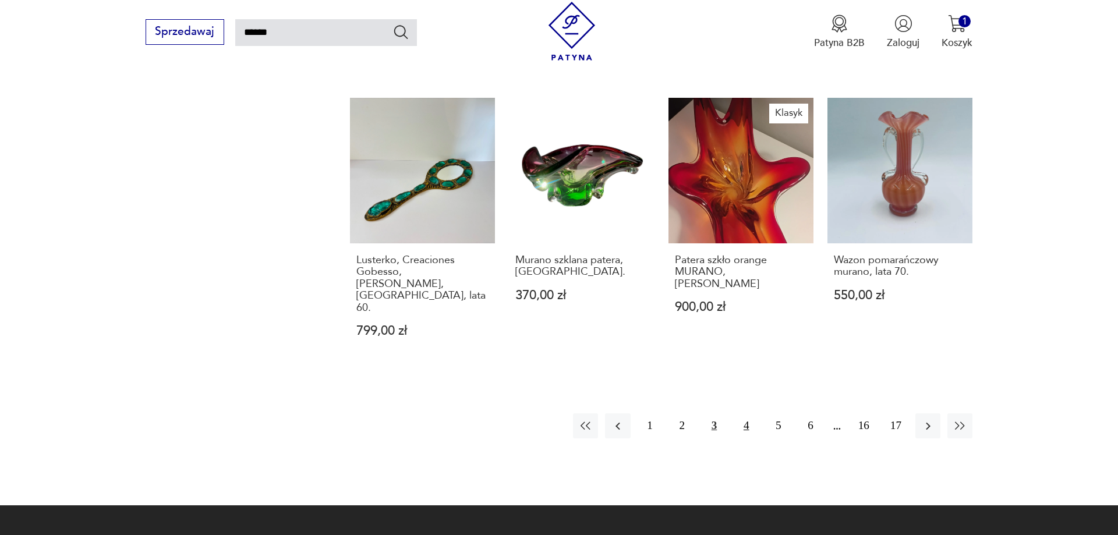
click at [748, 413] on button "4" at bounding box center [746, 425] width 25 height 25
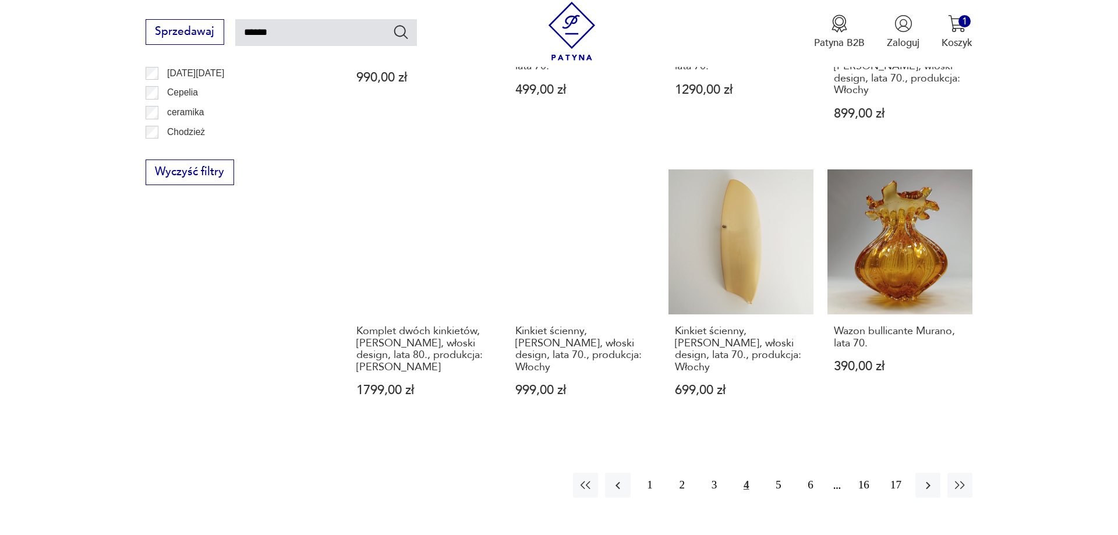
scroll to position [958, 0]
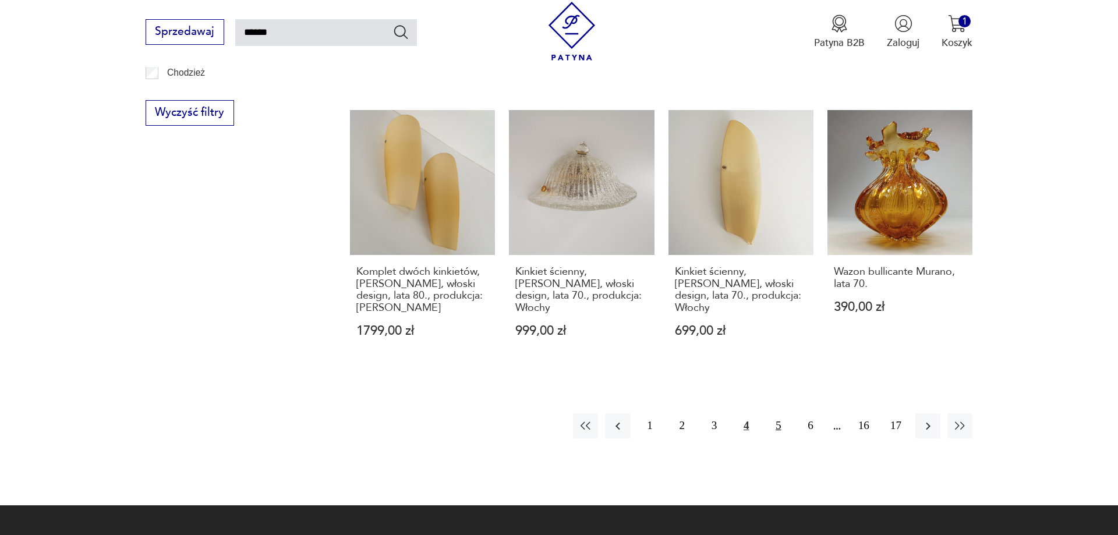
click at [777, 413] on button "5" at bounding box center [778, 425] width 25 height 25
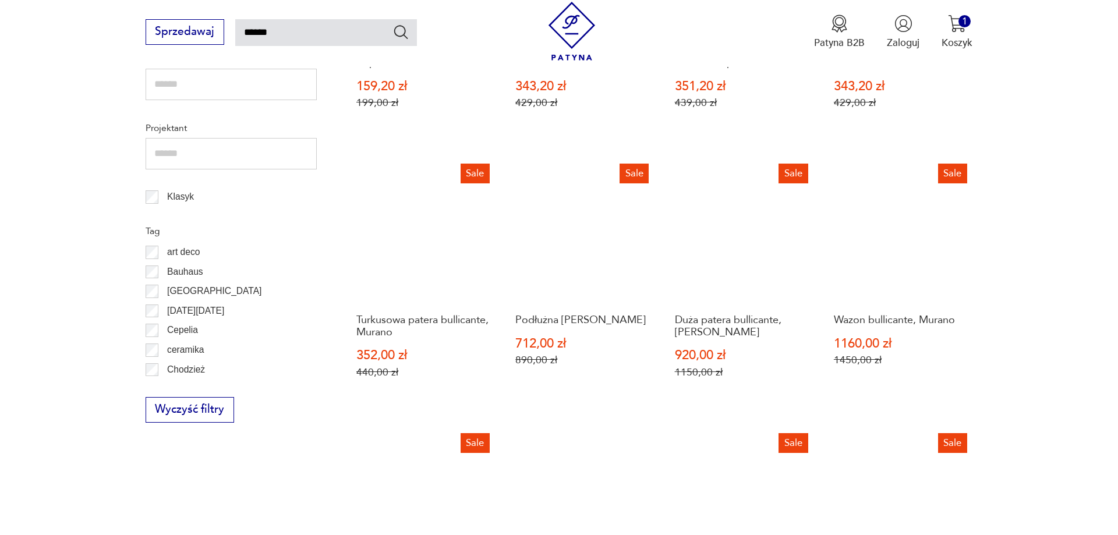
scroll to position [958, 0]
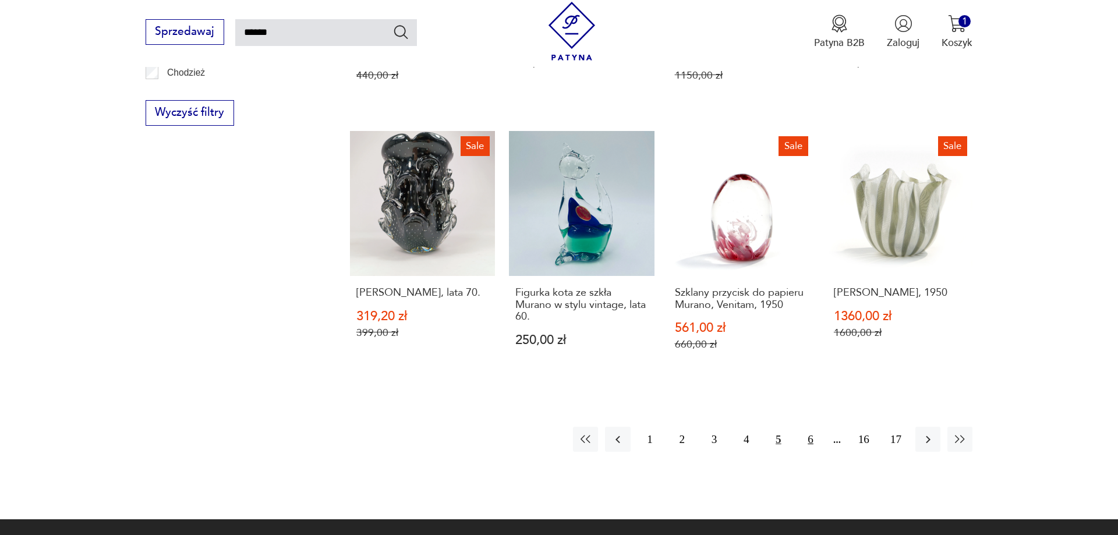
click at [811, 432] on button "6" at bounding box center [810, 439] width 25 height 25
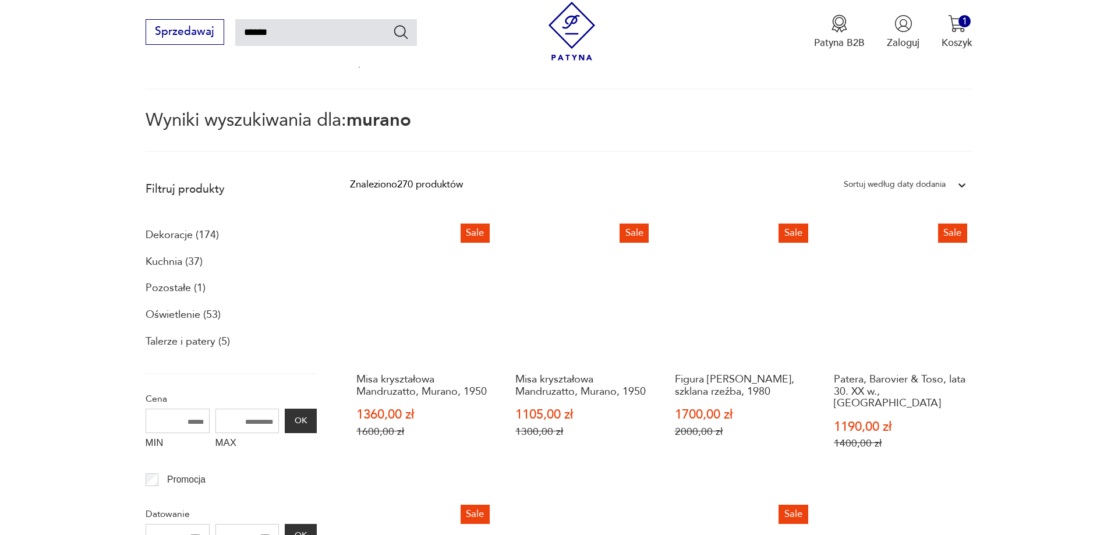
scroll to position [305, 0]
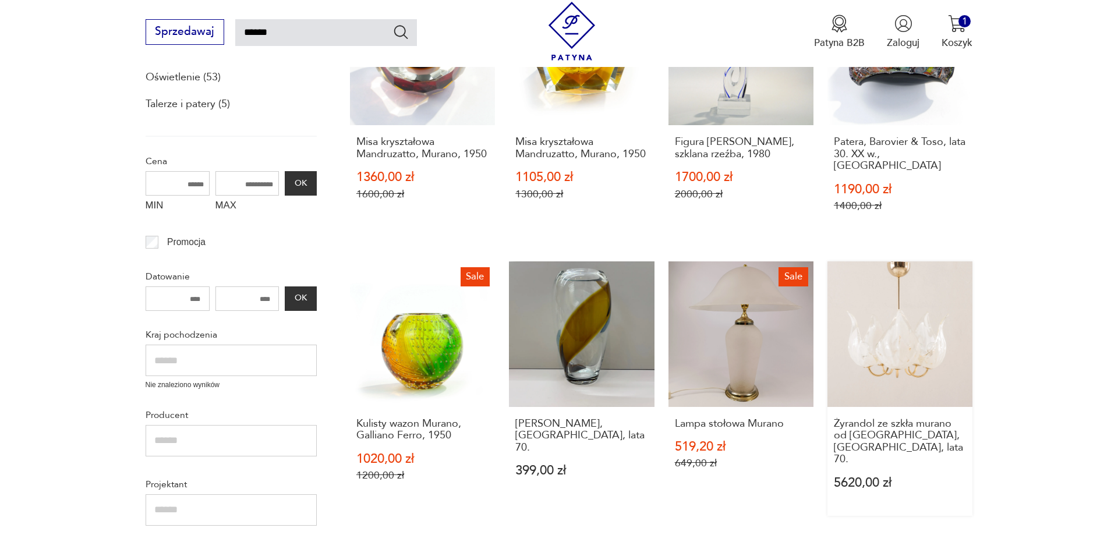
click at [921, 347] on link "Żyrandol ze szkła murano od [GEOGRAPHIC_DATA], [GEOGRAPHIC_DATA], lata 70. 5620…" at bounding box center [900, 388] width 145 height 255
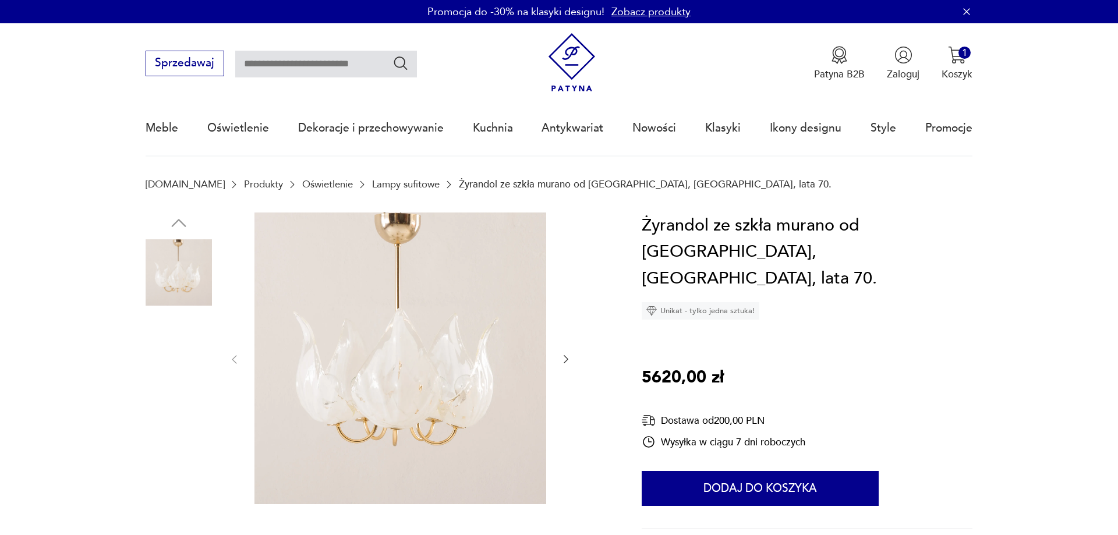
scroll to position [238, 0]
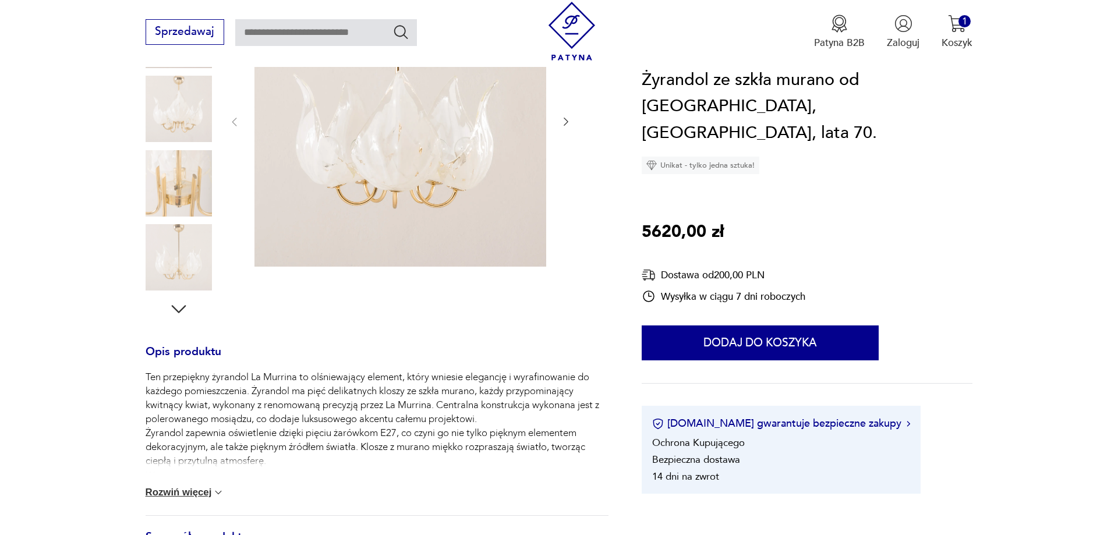
click at [170, 490] on button "Rozwiń więcej" at bounding box center [185, 493] width 79 height 12
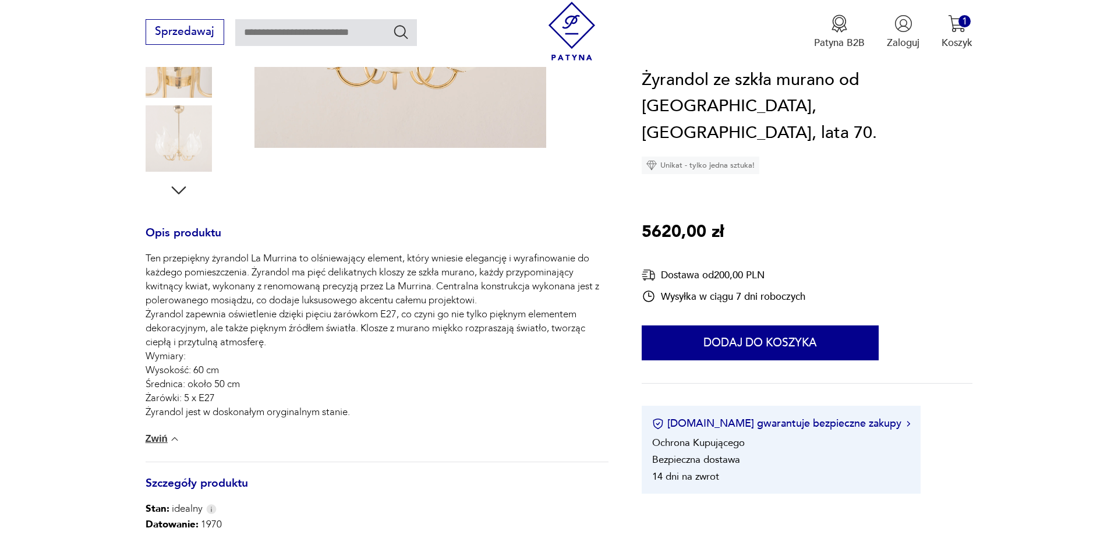
scroll to position [0, 0]
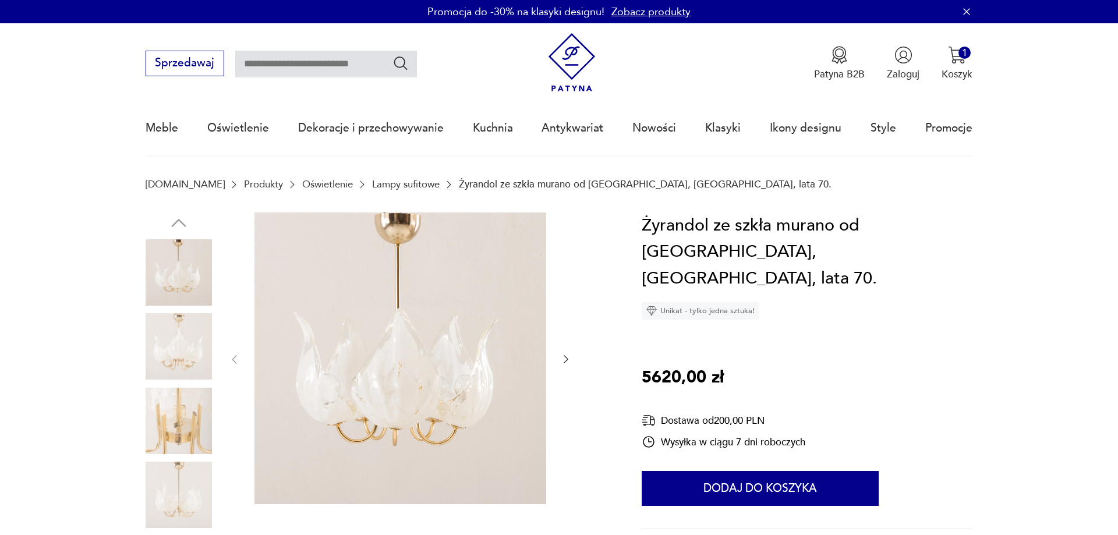
click at [188, 348] on img at bounding box center [179, 346] width 66 height 66
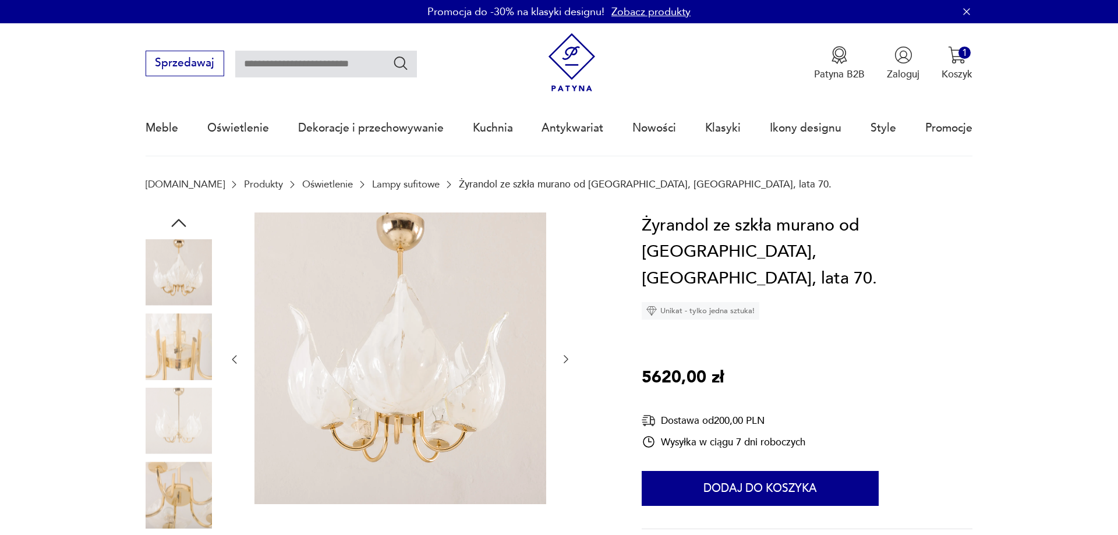
click at [176, 494] on img at bounding box center [179, 495] width 66 height 66
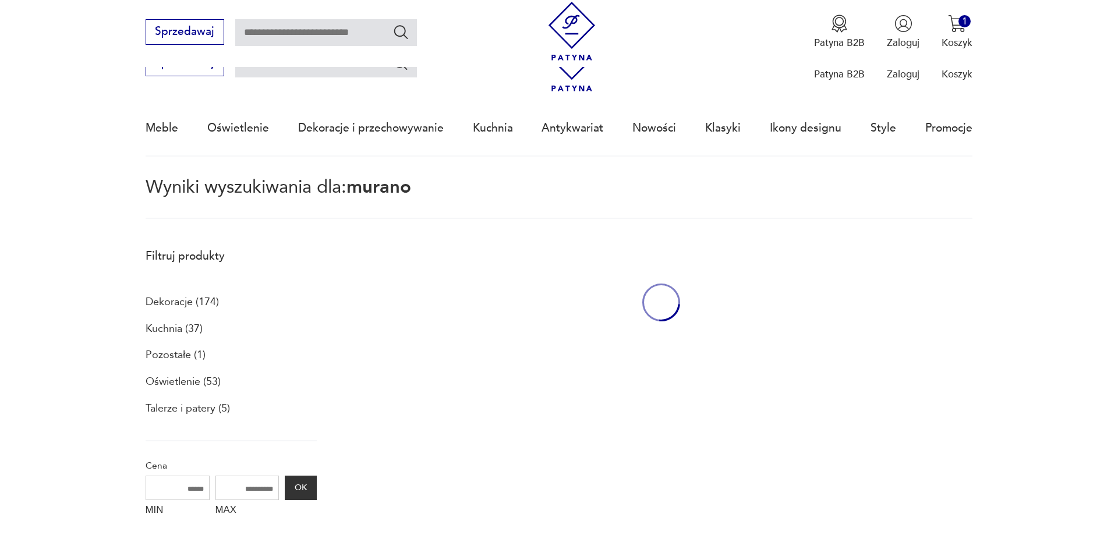
type input "******"
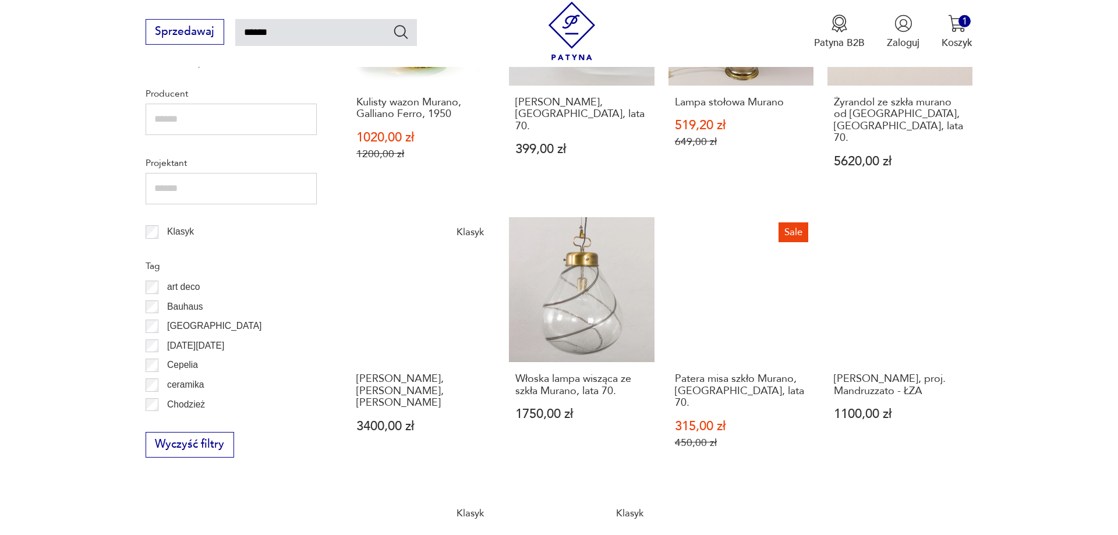
scroll to position [610, 0]
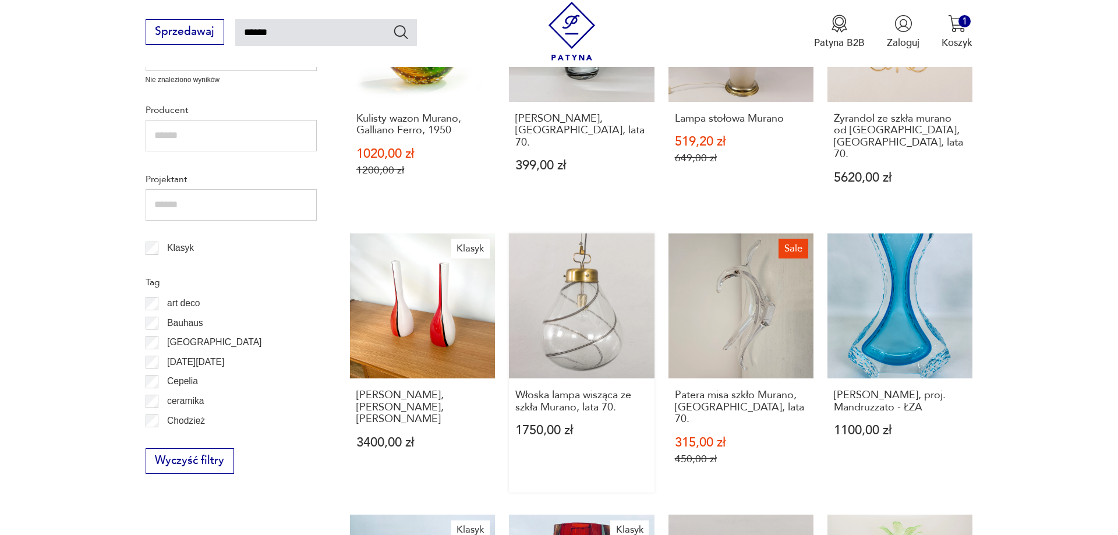
click at [616, 295] on link "Włoska lampa wisząca ze szkła Murano, lata 70. 1750,00 zł" at bounding box center [581, 363] width 145 height 259
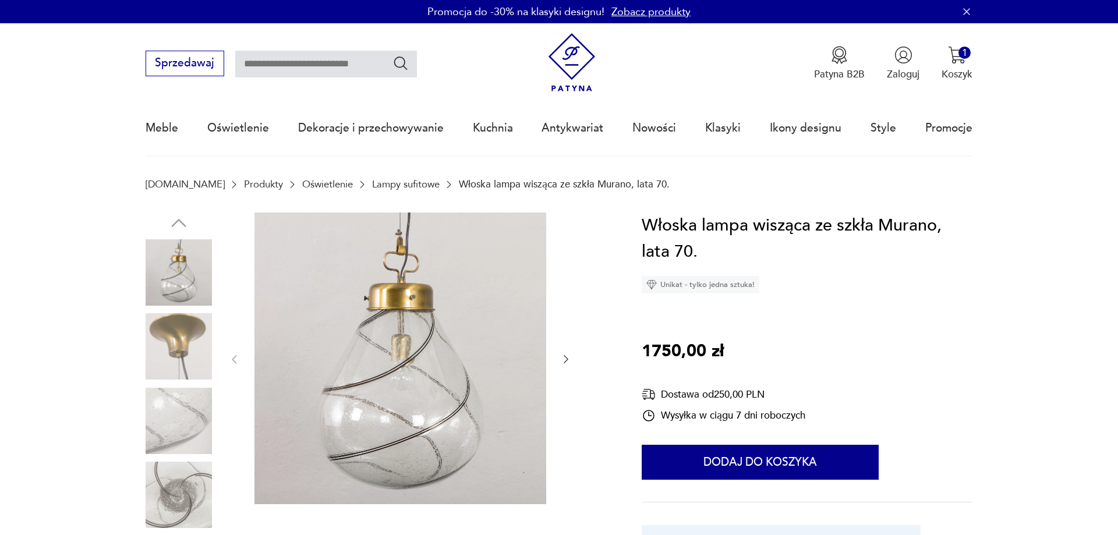
click at [174, 404] on img at bounding box center [179, 421] width 66 height 66
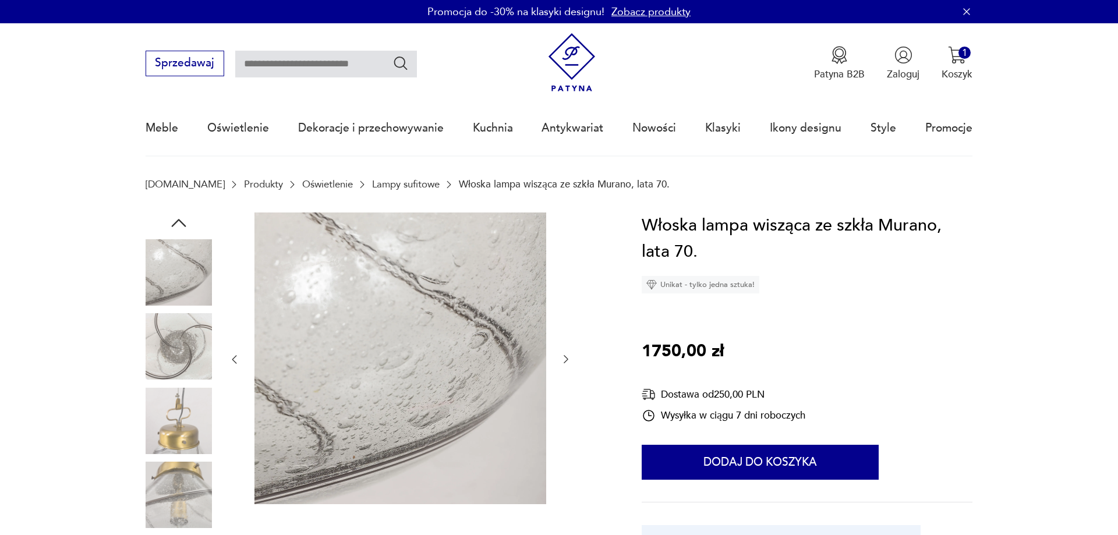
click at [183, 485] on img at bounding box center [179, 495] width 66 height 66
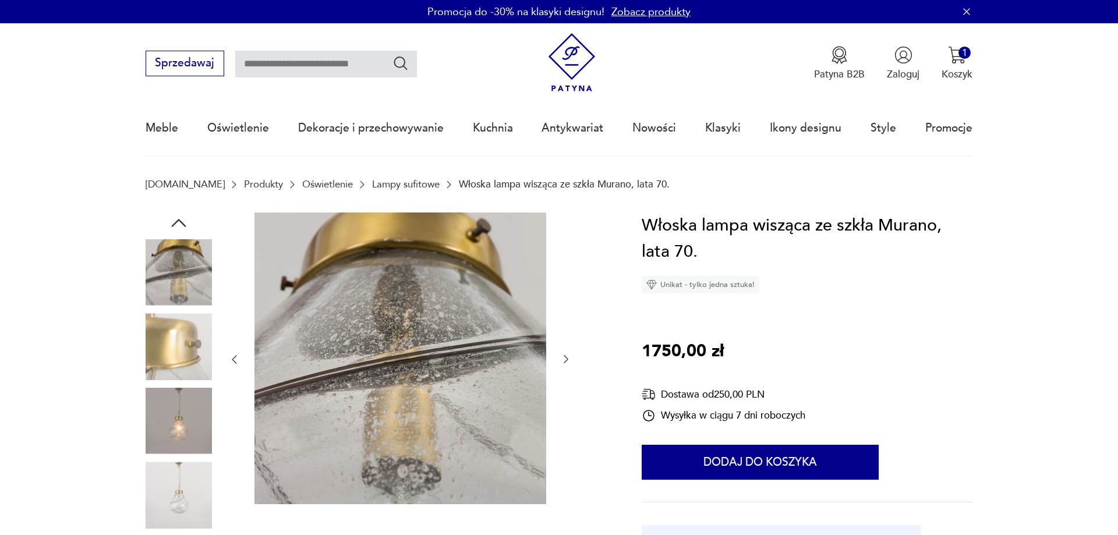
scroll to position [356, 0]
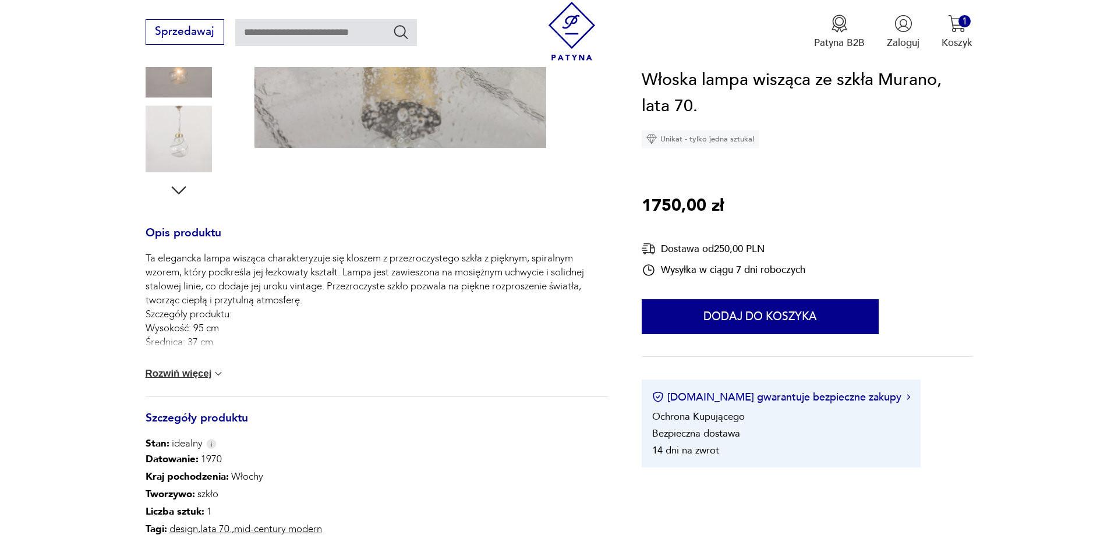
click at [186, 380] on div "Ta elegancka lampa wisząca charakteryzuje się kloszem z przezroczystego szkła z…" at bounding box center [377, 324] width 463 height 145
click at [194, 374] on button "Rozwiń więcej" at bounding box center [185, 374] width 79 height 12
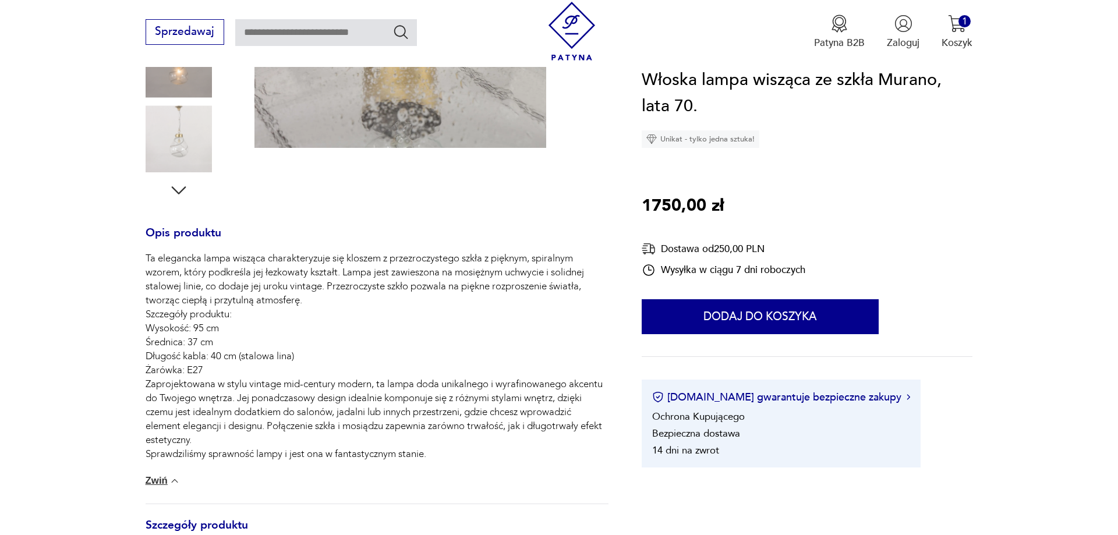
scroll to position [0, 0]
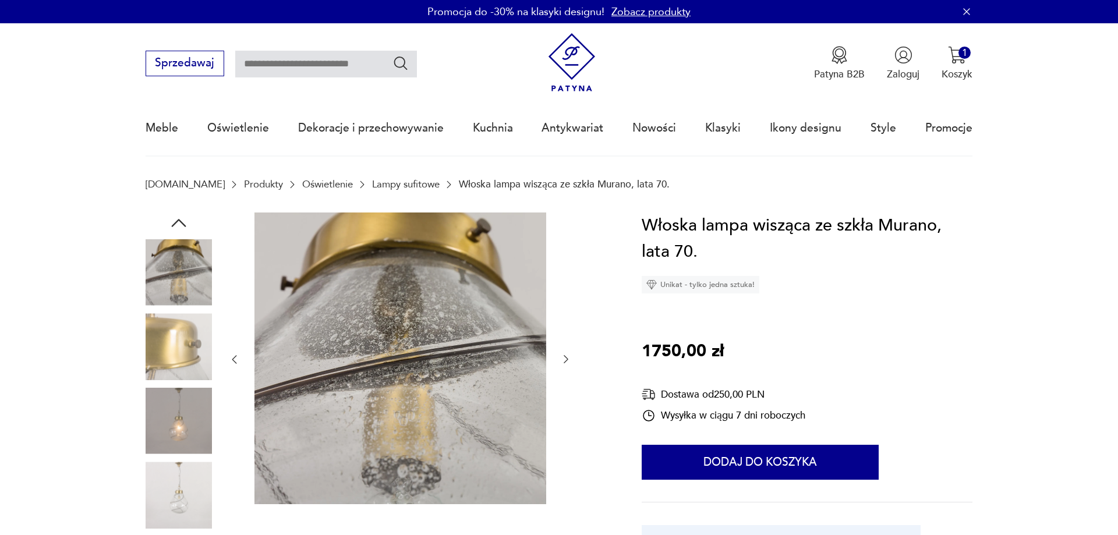
click at [179, 254] on img at bounding box center [179, 272] width 66 height 66
click at [186, 321] on img at bounding box center [179, 346] width 66 height 66
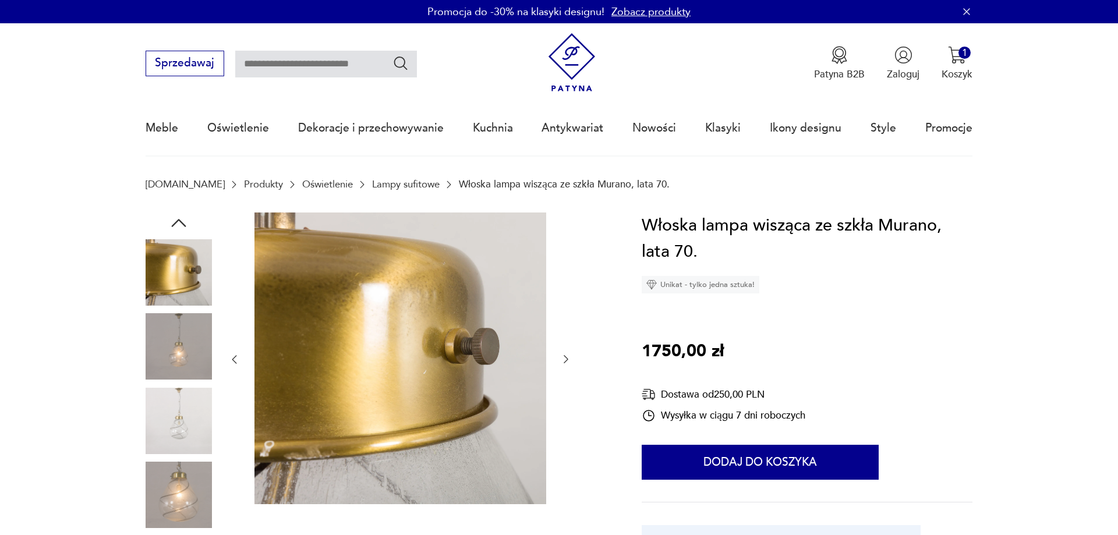
click at [178, 442] on img at bounding box center [179, 421] width 66 height 66
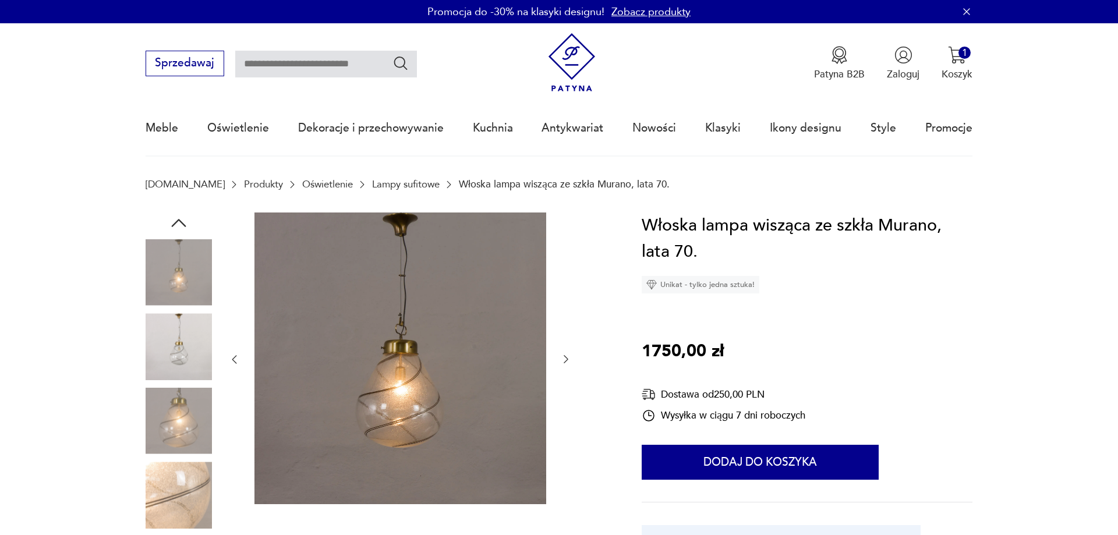
type input "******"
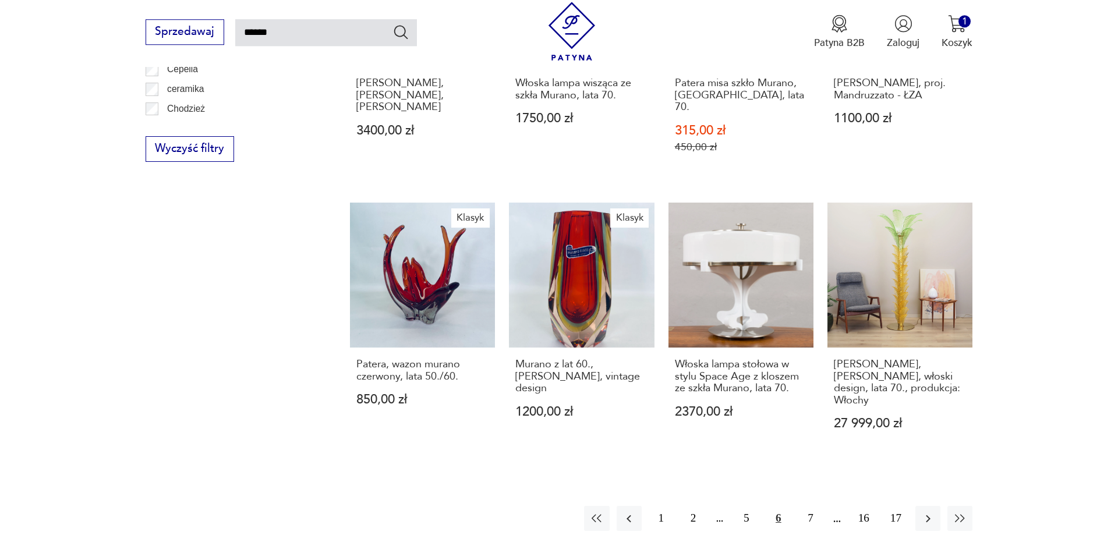
scroll to position [935, 0]
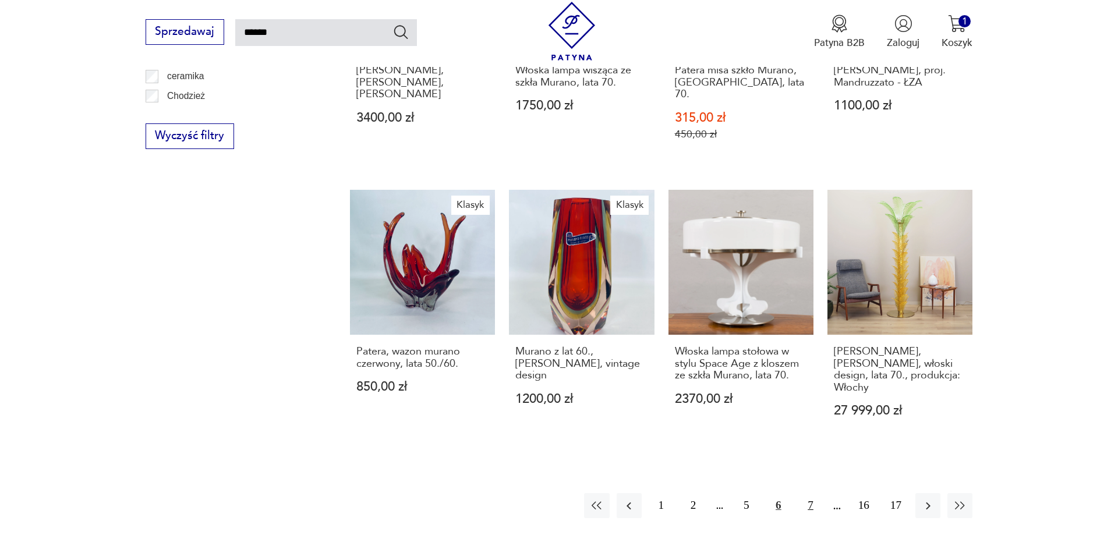
click at [812, 493] on button "7" at bounding box center [810, 505] width 25 height 25
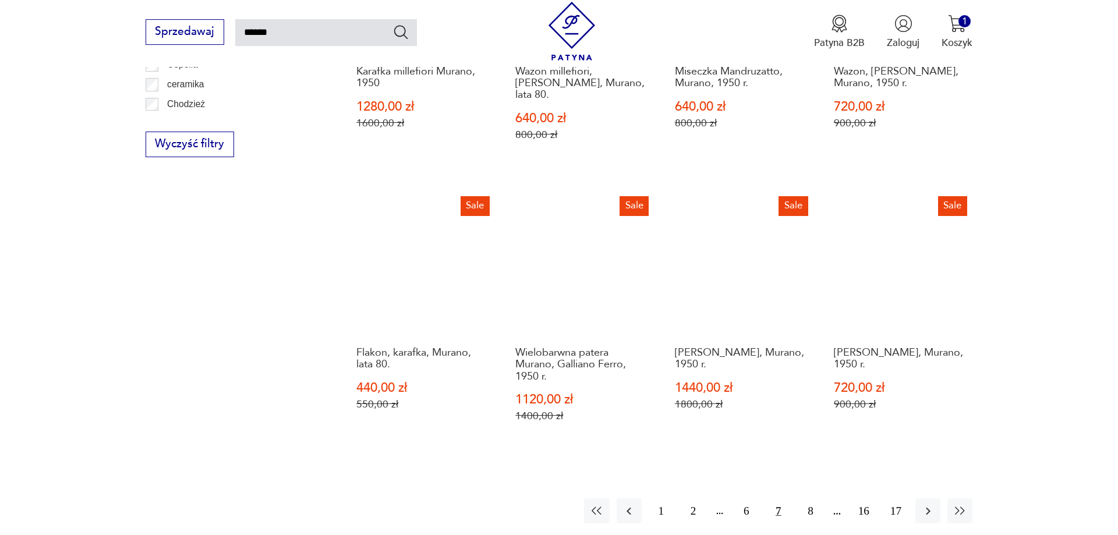
scroll to position [928, 0]
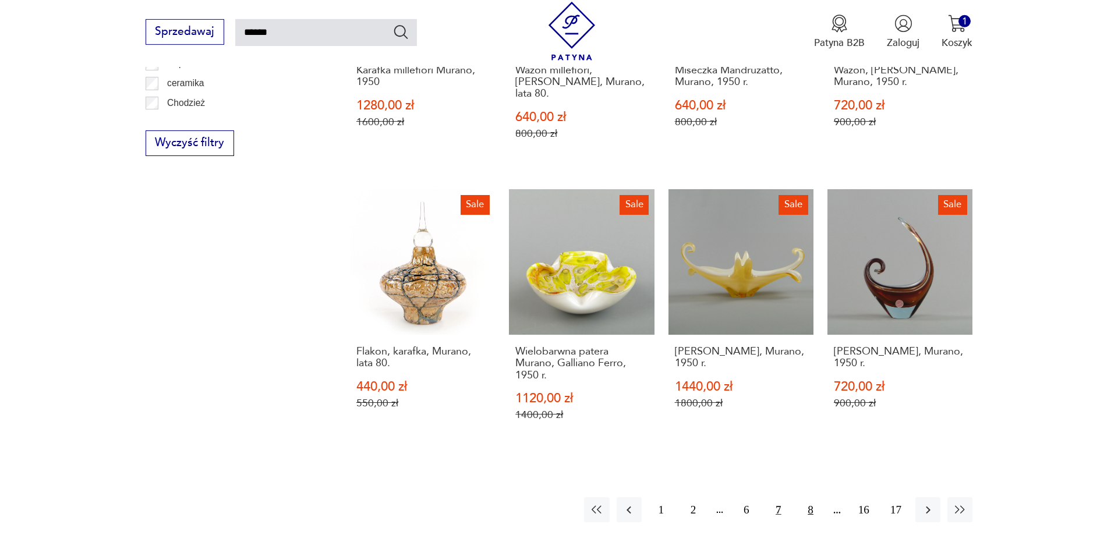
click at [814, 497] on button "8" at bounding box center [810, 509] width 25 height 25
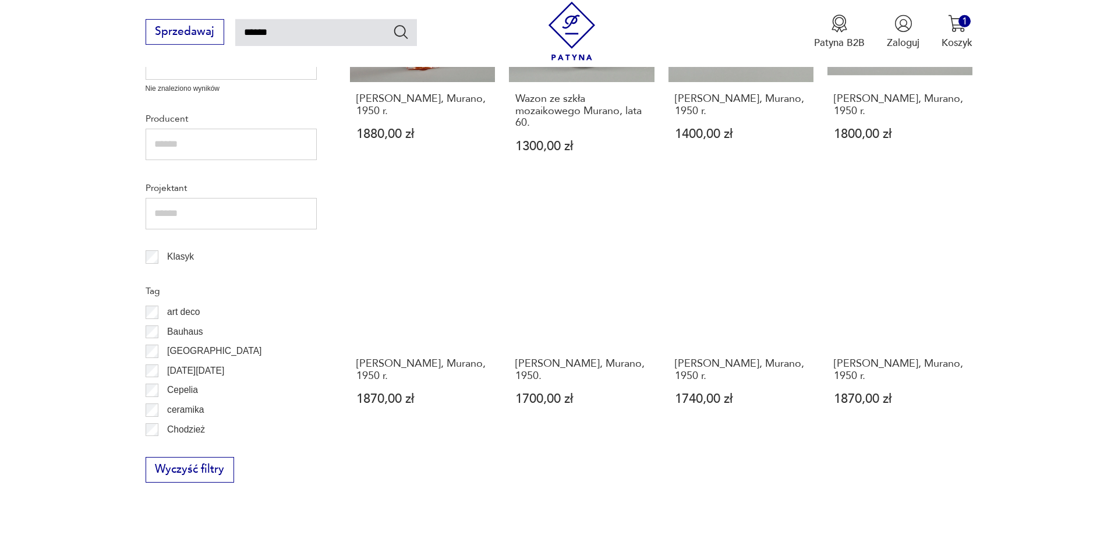
scroll to position [957, 0]
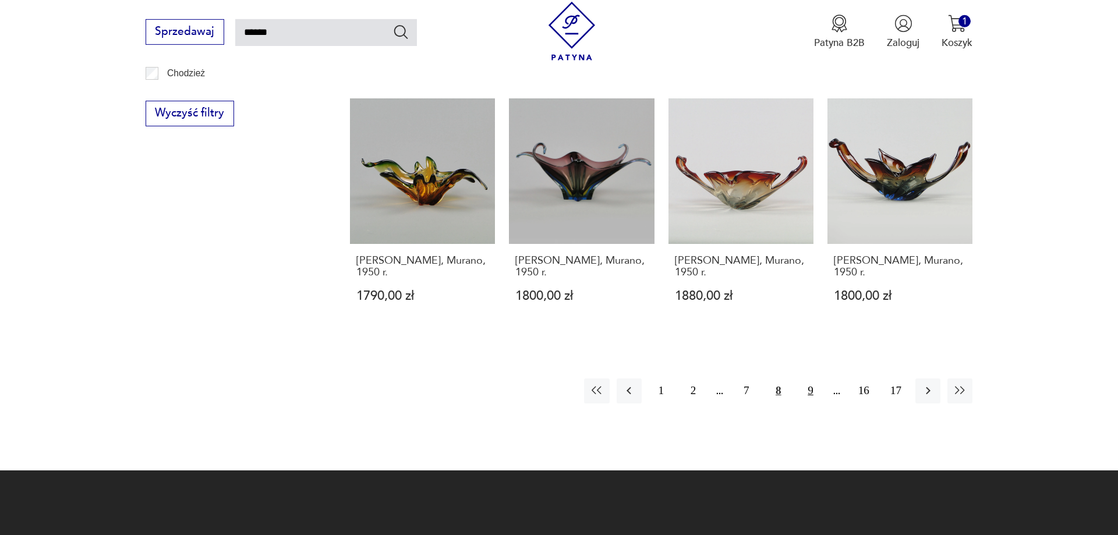
click at [808, 387] on button "9" at bounding box center [810, 391] width 25 height 25
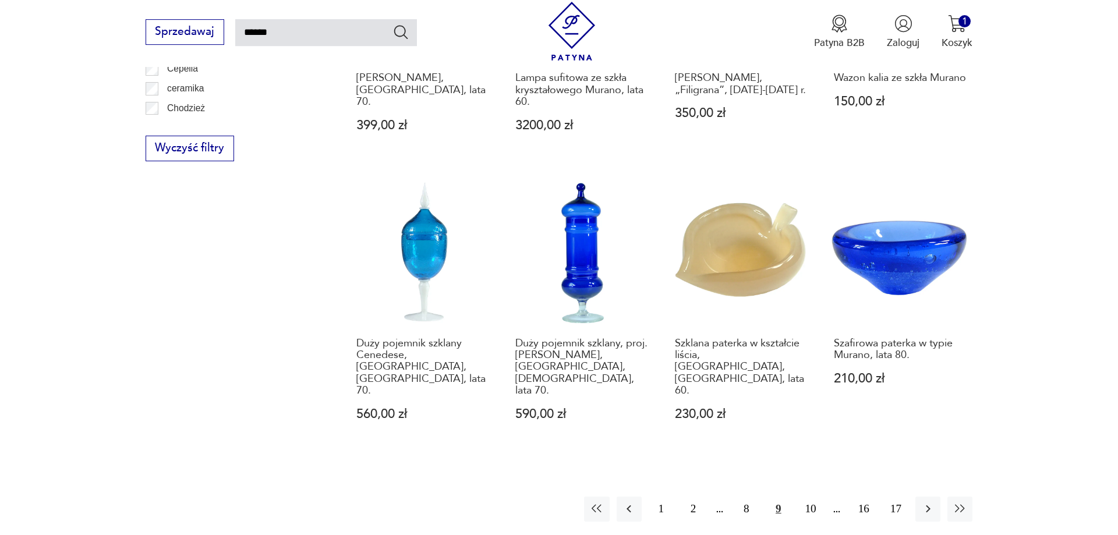
scroll to position [928, 0]
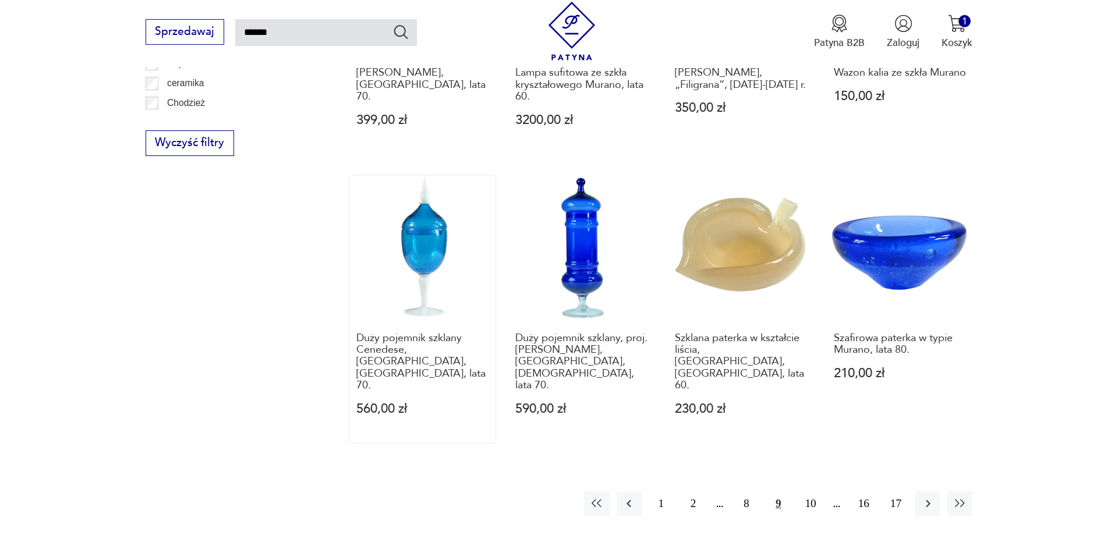
click at [423, 240] on link "Duży pojemnik szklany Cenedese, [GEOGRAPHIC_DATA], [GEOGRAPHIC_DATA], lata 70. …" at bounding box center [422, 309] width 145 height 267
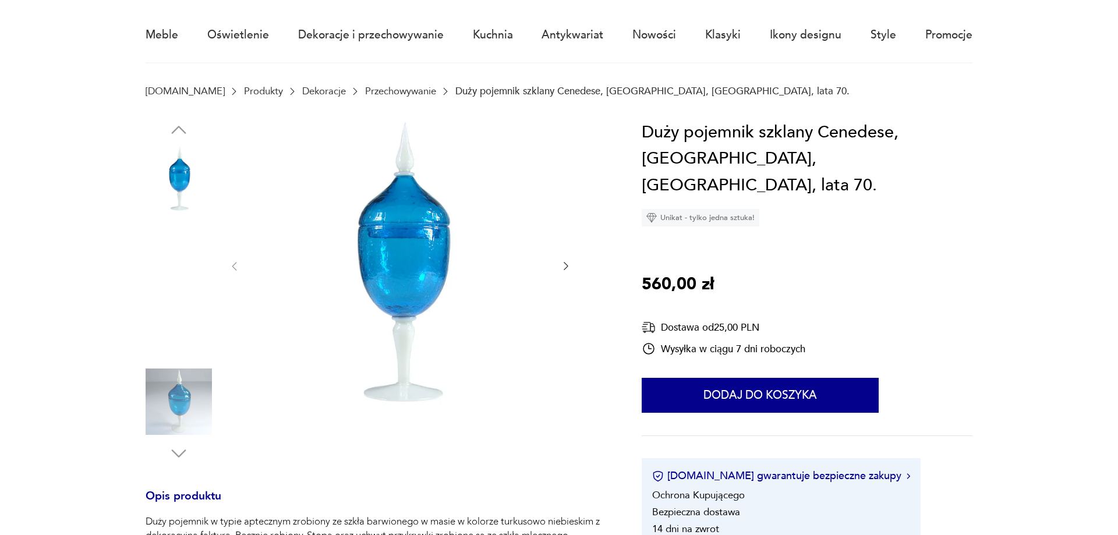
scroll to position [119, 0]
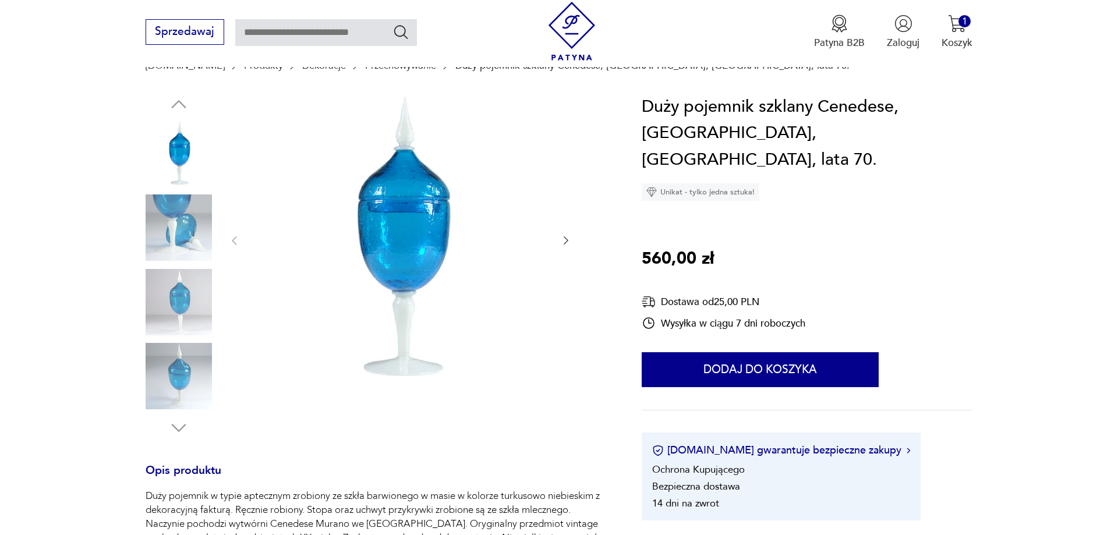
click at [179, 298] on img at bounding box center [179, 302] width 66 height 66
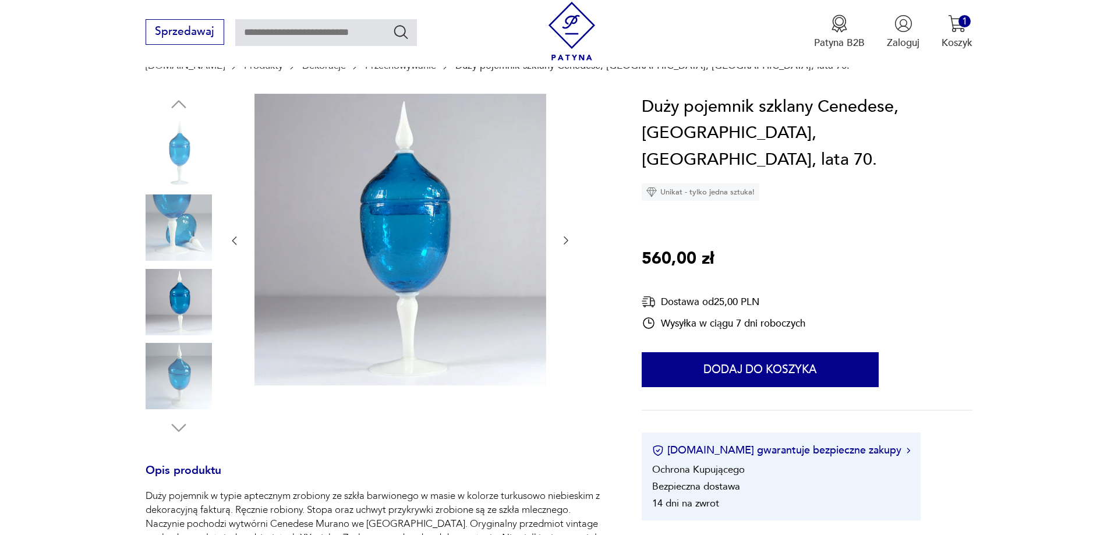
click at [182, 397] on img at bounding box center [179, 376] width 66 height 66
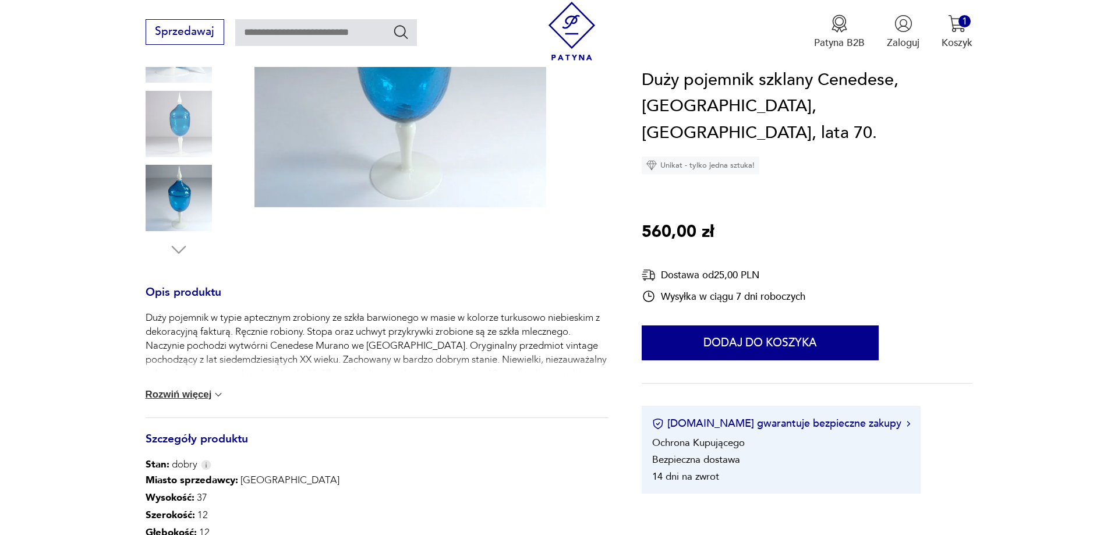
scroll to position [0, 0]
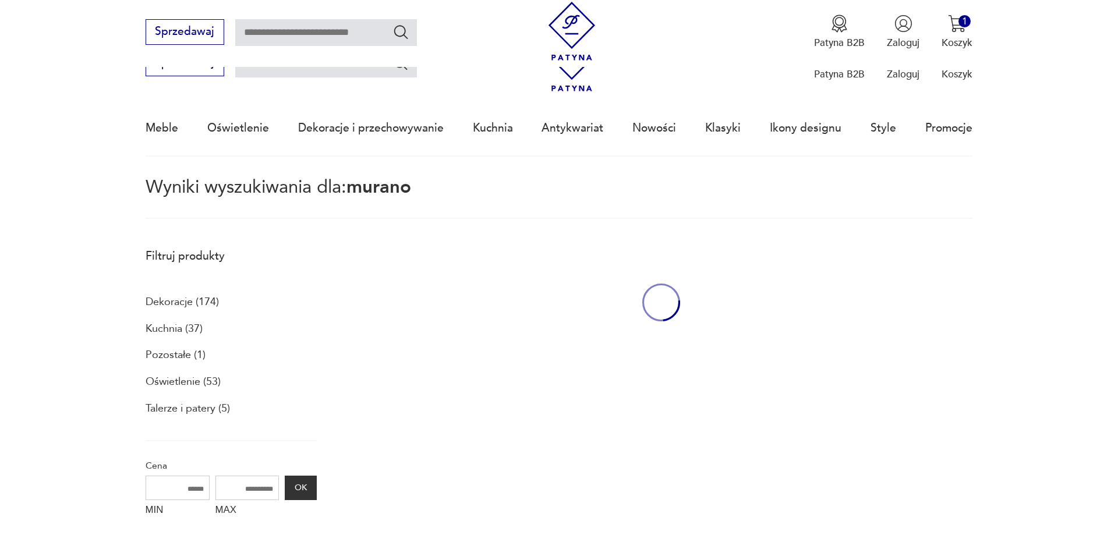
type input "******"
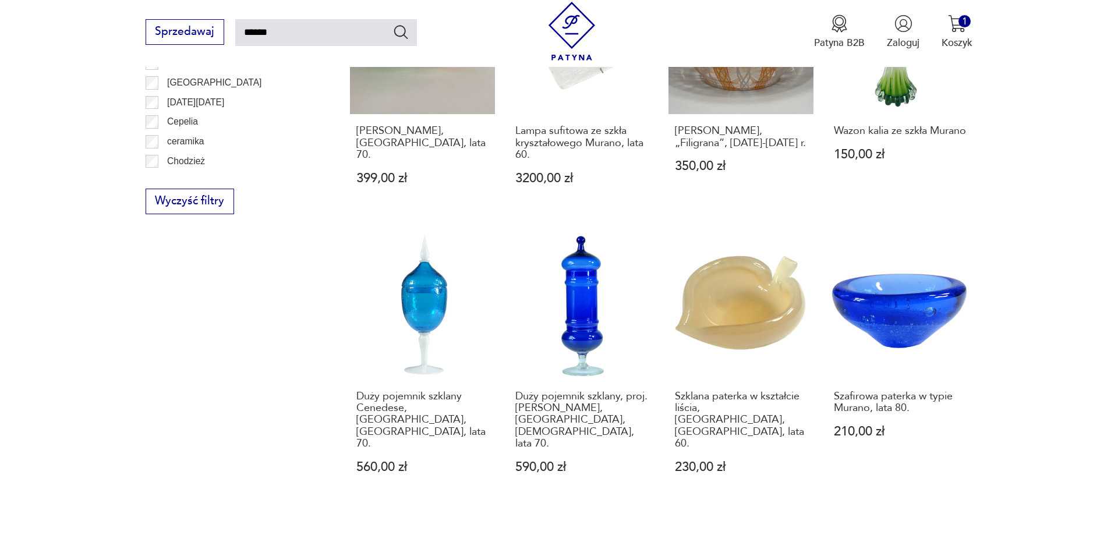
drag, startPoint x: 814, startPoint y: 504, endPoint x: 1031, endPoint y: 363, distance: 258.5
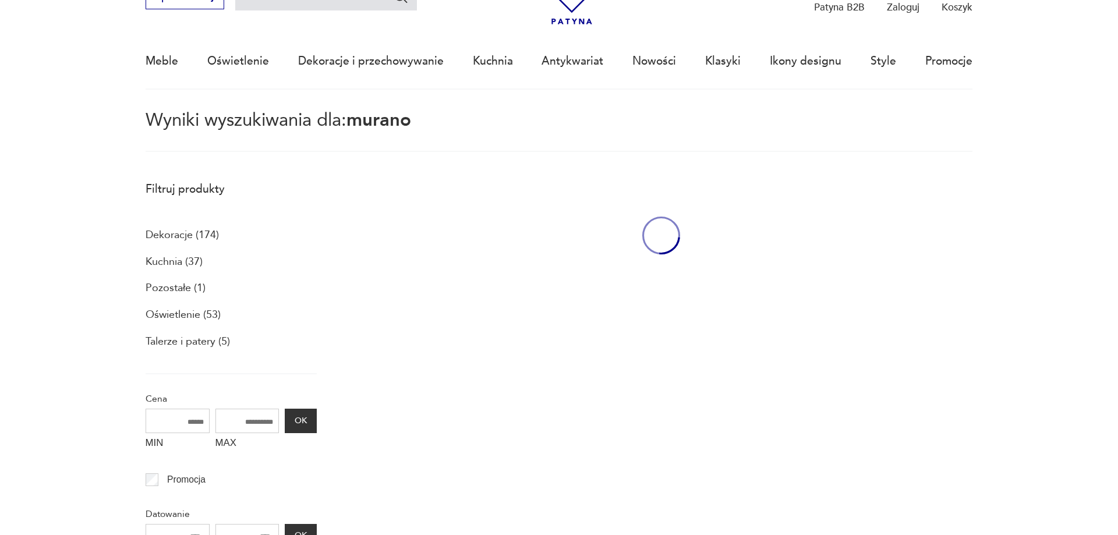
scroll to position [66, 0]
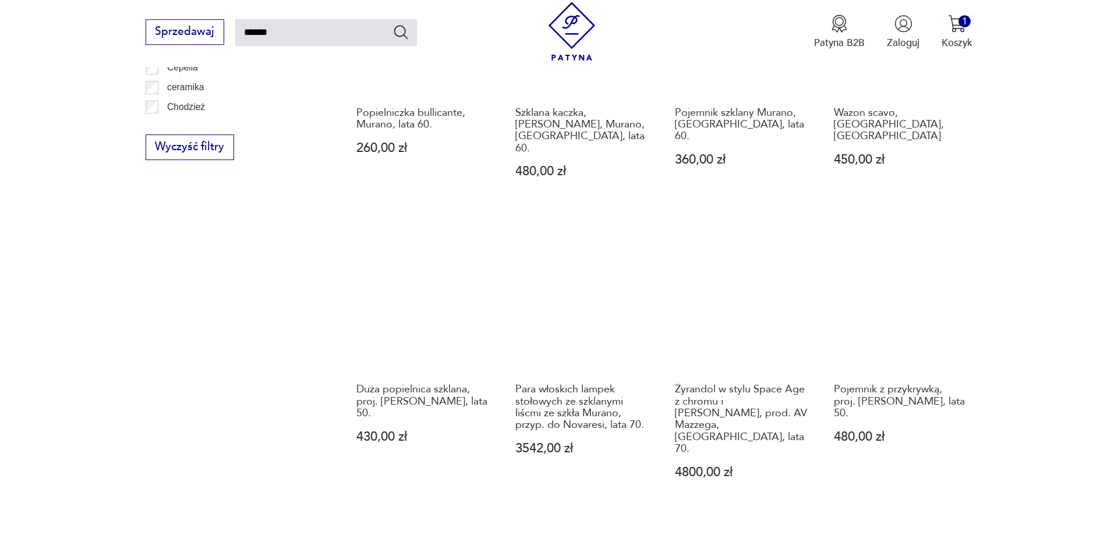
scroll to position [957, 0]
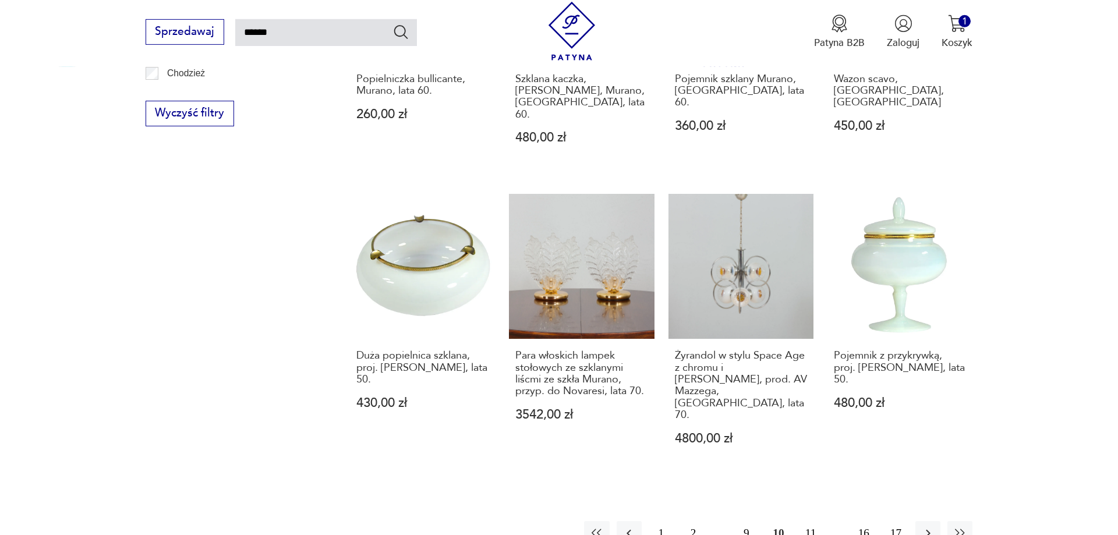
click at [812, 521] on button "11" at bounding box center [810, 533] width 25 height 25
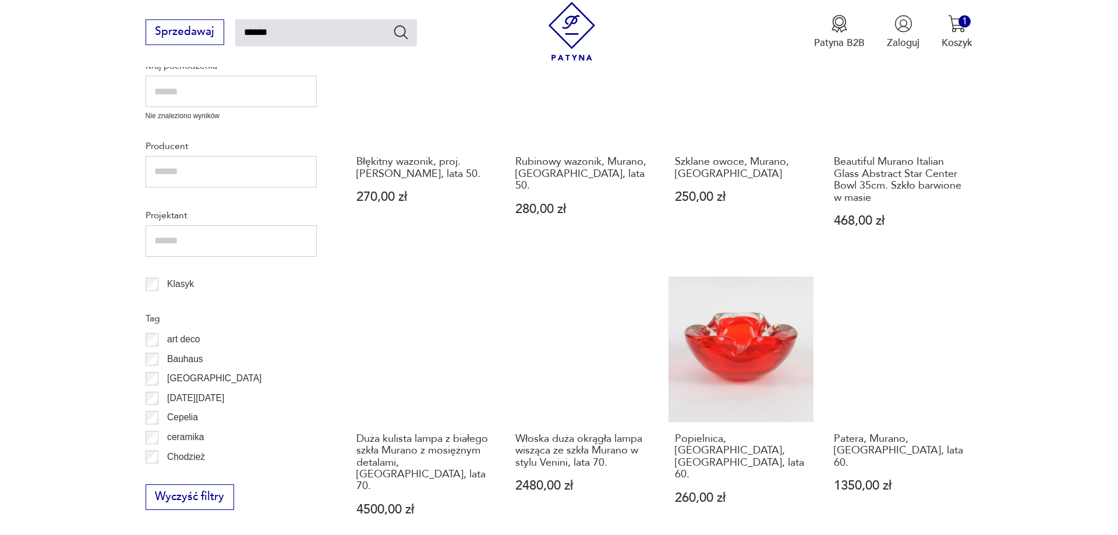
scroll to position [631, 0]
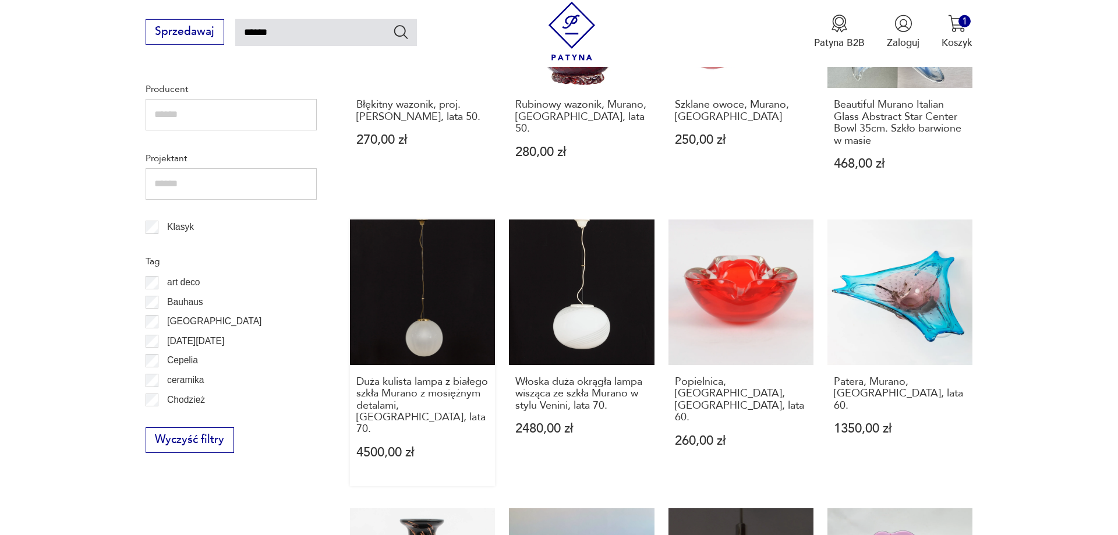
click at [404, 301] on link "Duża kulista lampa z białego szkła Murano z mosiężnym detalami, [GEOGRAPHIC_DAT…" at bounding box center [422, 353] width 145 height 267
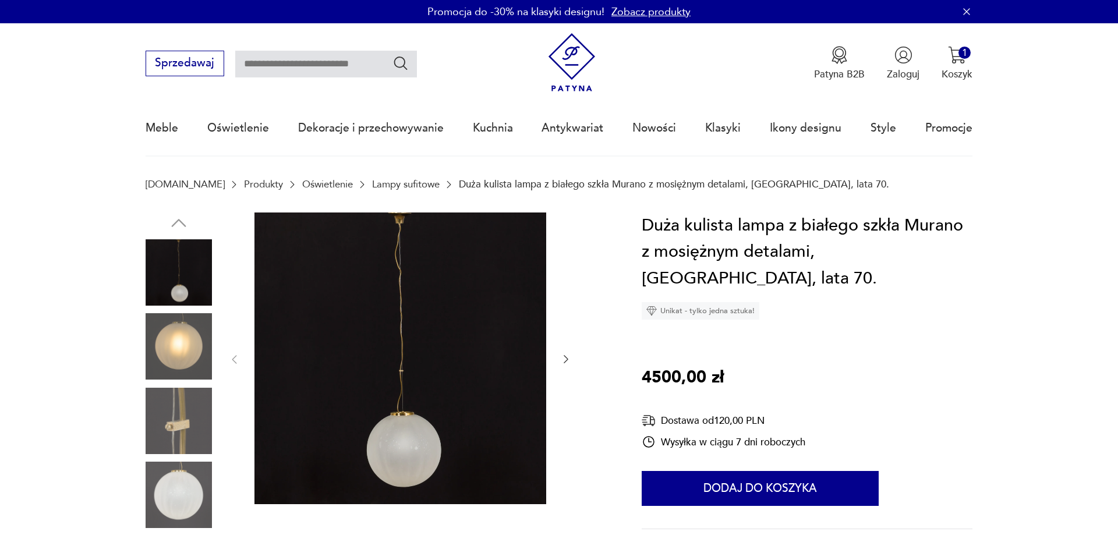
click at [195, 361] on img at bounding box center [179, 346] width 66 height 66
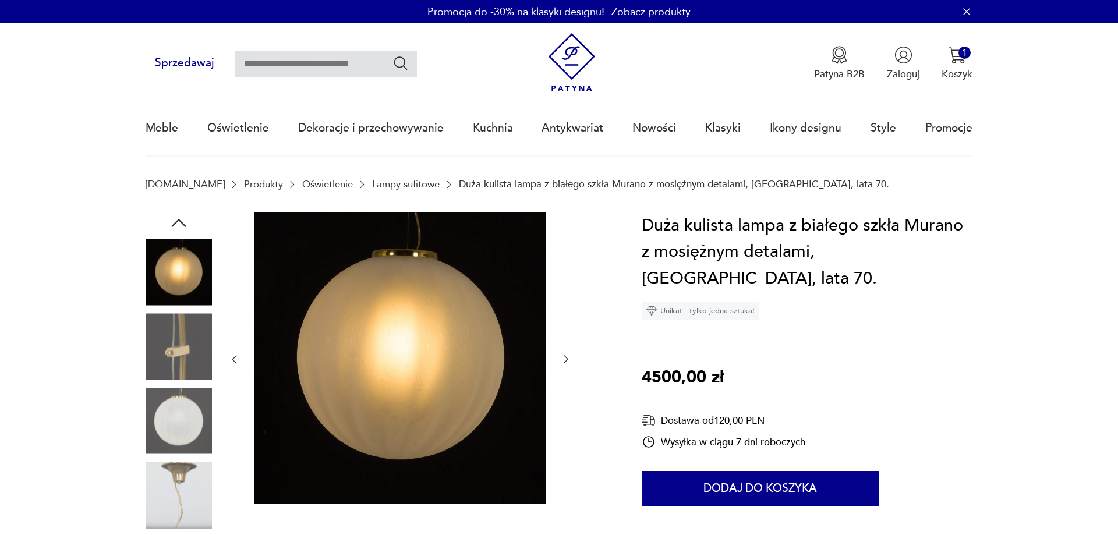
click at [194, 361] on img at bounding box center [179, 346] width 66 height 66
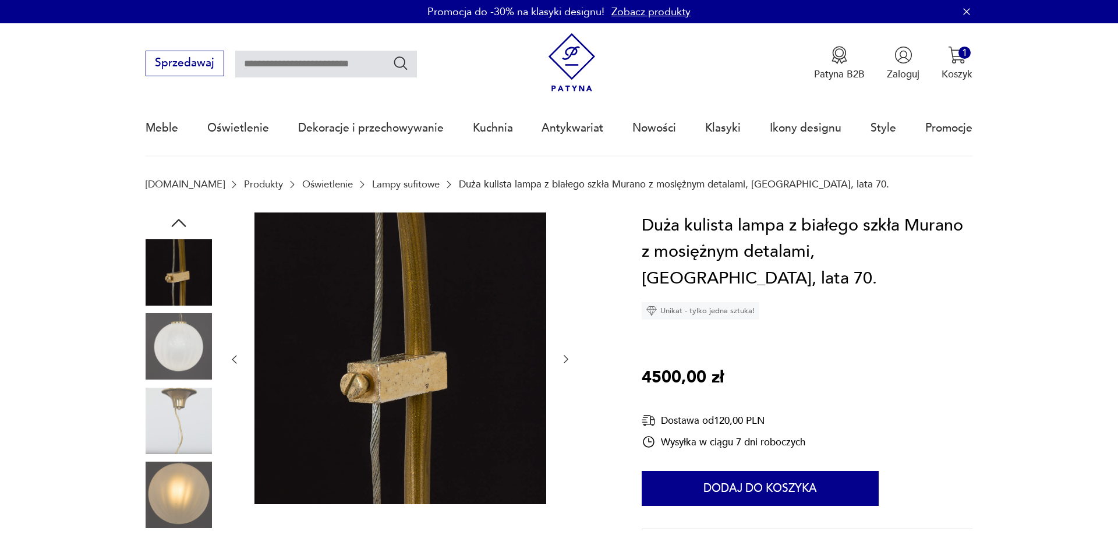
click at [180, 472] on img at bounding box center [179, 495] width 66 height 66
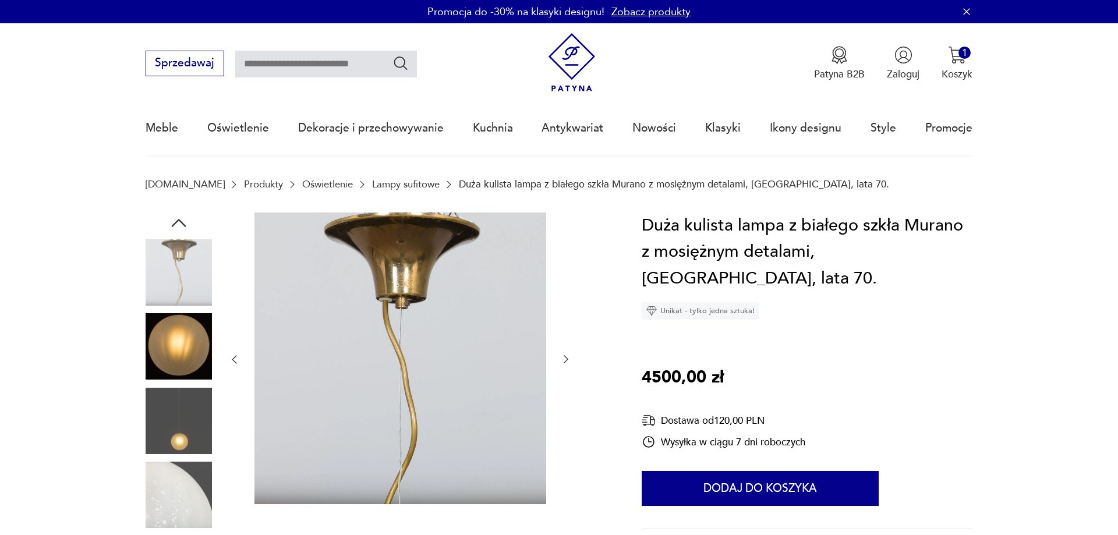
click at [184, 299] on img at bounding box center [179, 272] width 66 height 66
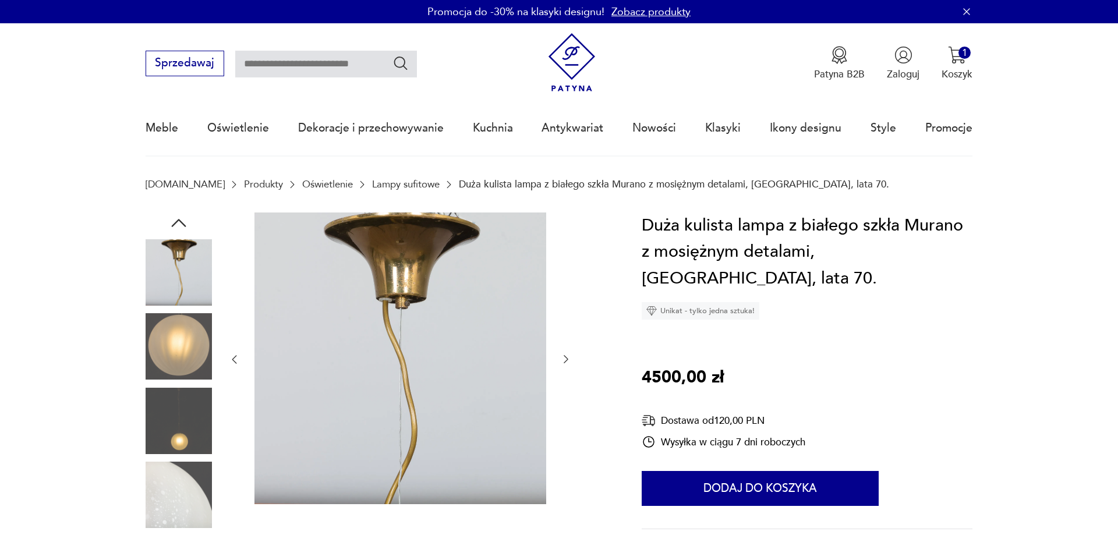
click at [153, 359] on img at bounding box center [179, 346] width 66 height 66
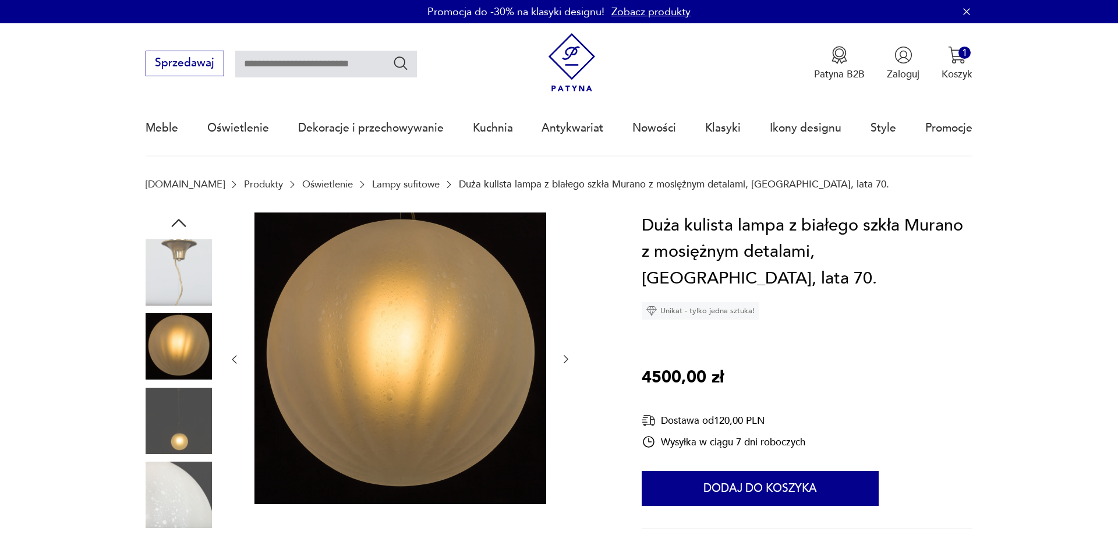
type input "******"
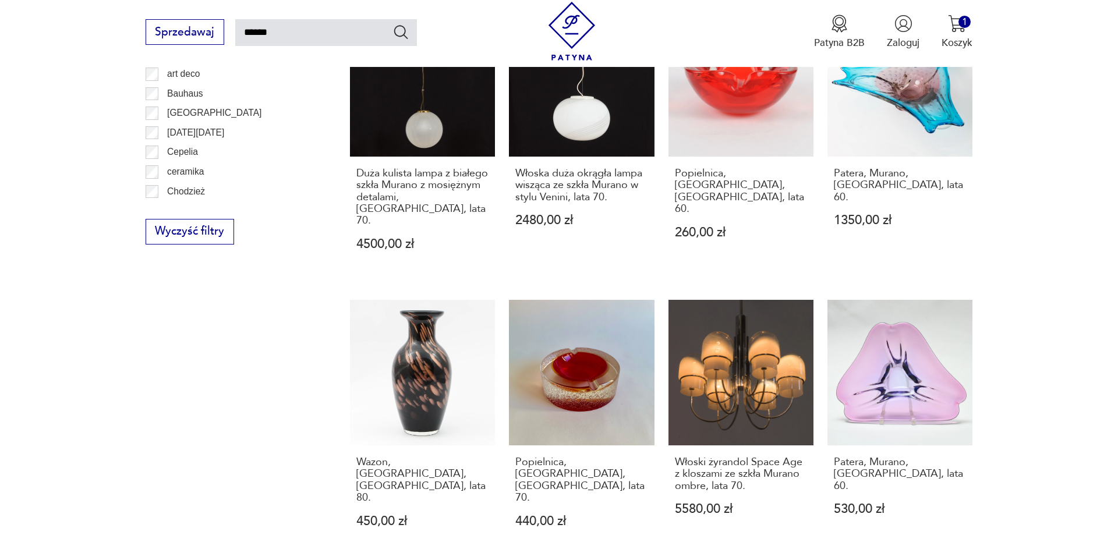
scroll to position [958, 0]
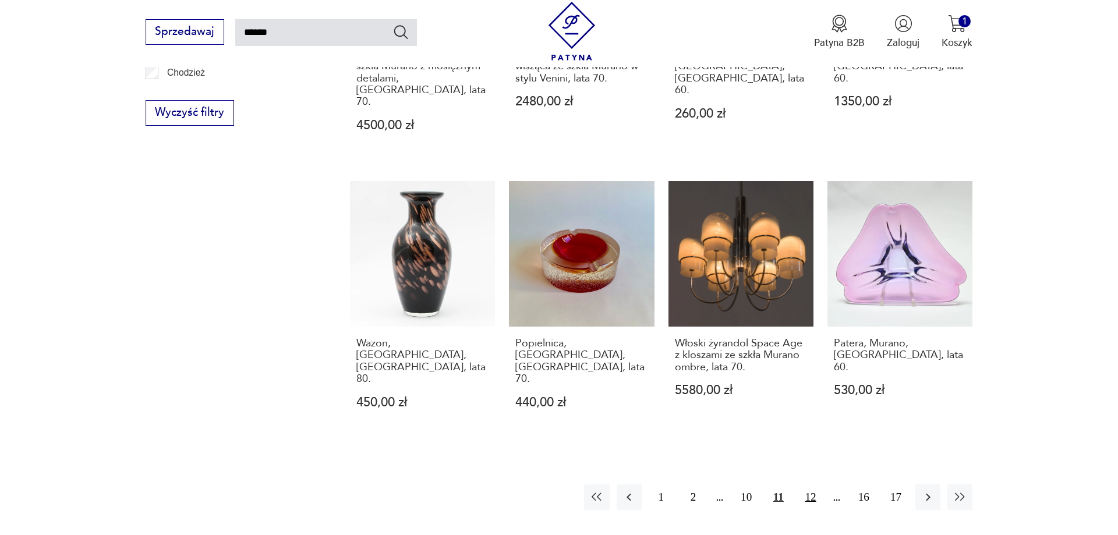
click at [805, 485] on button "12" at bounding box center [810, 497] width 25 height 25
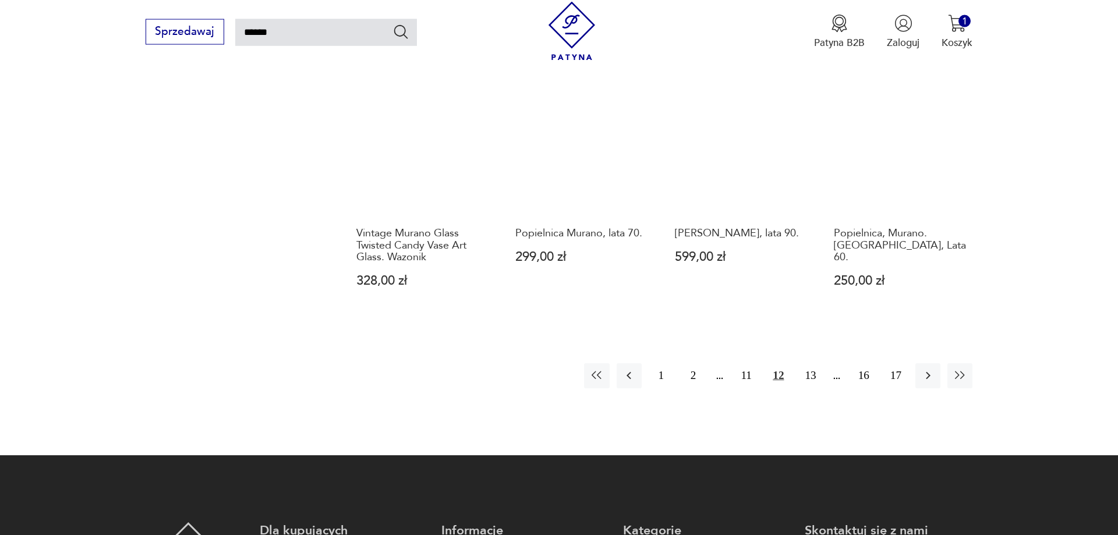
scroll to position [1077, 0]
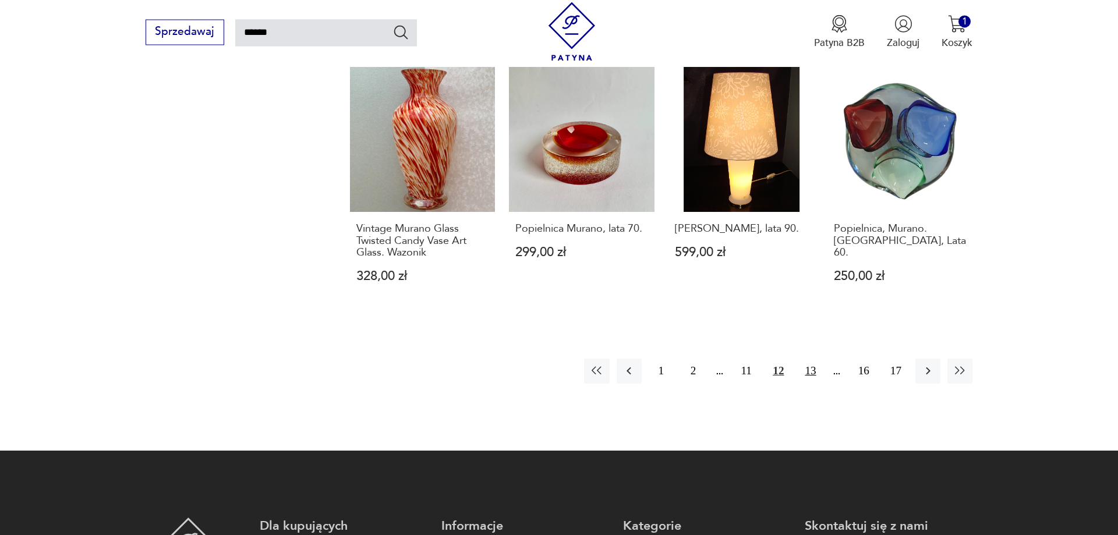
click at [808, 359] on button "13" at bounding box center [810, 371] width 25 height 25
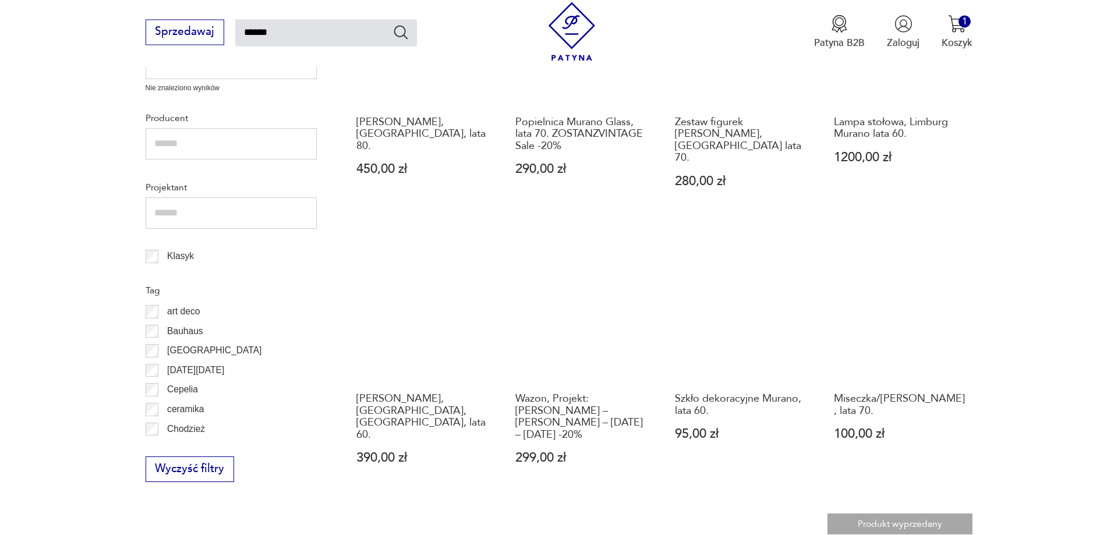
scroll to position [839, 0]
